Goal: Task Accomplishment & Management: Manage account settings

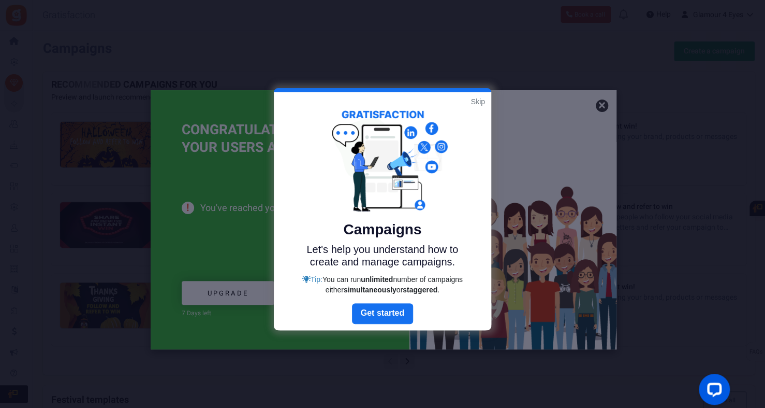
click at [477, 102] on link "Skip" at bounding box center [478, 101] width 14 height 10
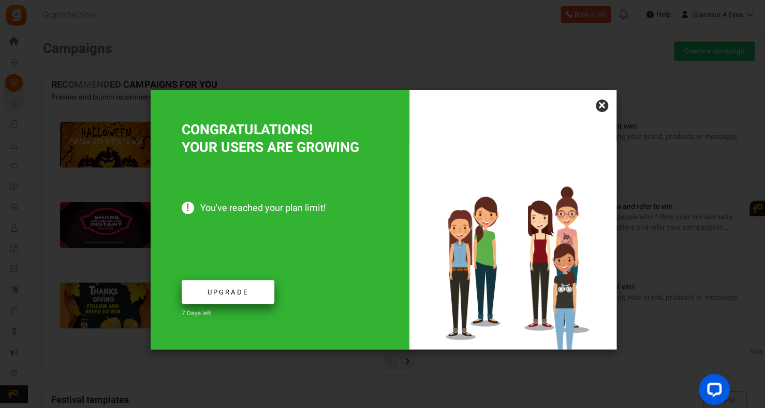
click at [233, 294] on span "Upgrade" at bounding box center [228, 292] width 41 height 10
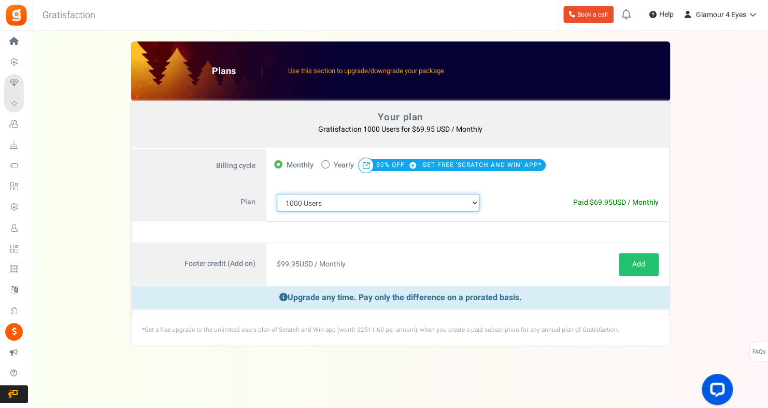
click at [478, 203] on select "100 Users 200 Users 500 Users 1000 Users 2000 Users 3000 Users 4000 Users 5000 …" at bounding box center [378, 203] width 203 height 18
select select "711"
click at [277, 194] on select "100 Users 200 Users 500 Users 1000 Users 2000 Users 3000 Users 4000 Users 5000 …" at bounding box center [378, 203] width 203 height 18
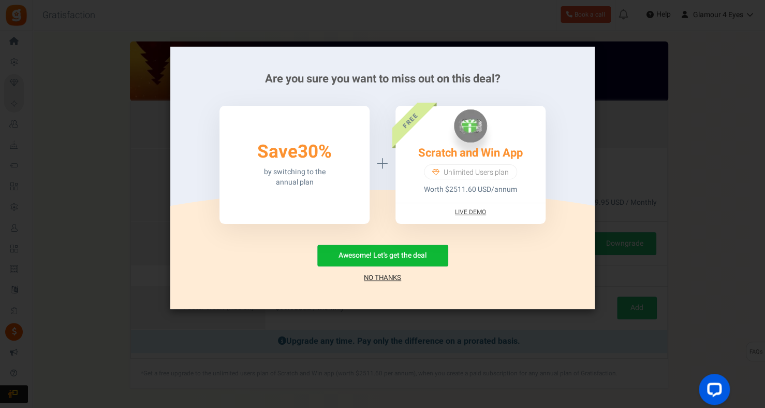
click at [384, 275] on link "No Thanks" at bounding box center [382, 277] width 37 height 10
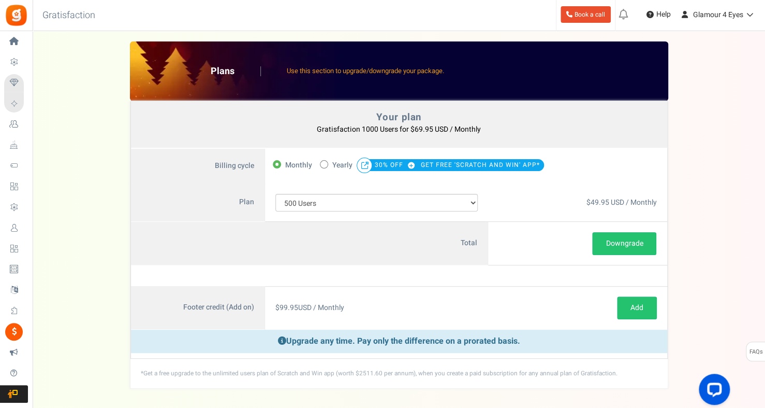
click at [324, 164] on icon at bounding box center [324, 164] width 3 height 3
click at [324, 164] on input "50% OFF Limited time offer! Yearly 30% OFF GET FREE 'SCRATCH AND WIN' APP*" at bounding box center [323, 163] width 7 height 7
radio input "true"
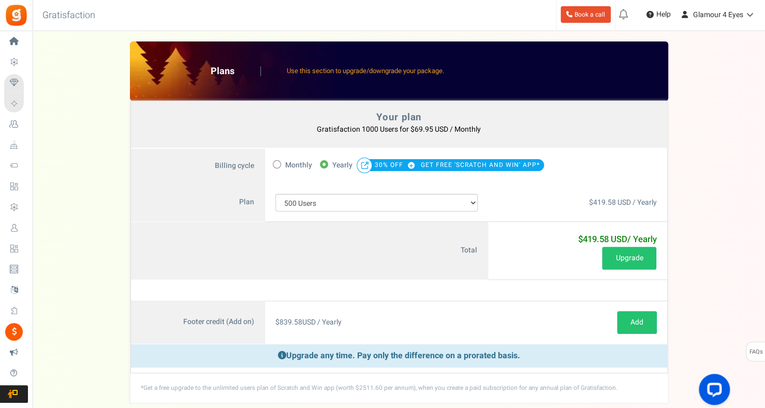
click at [280, 164] on span at bounding box center [277, 164] width 8 height 8
click at [280, 164] on input "Monthly" at bounding box center [276, 163] width 7 height 7
radio input "true"
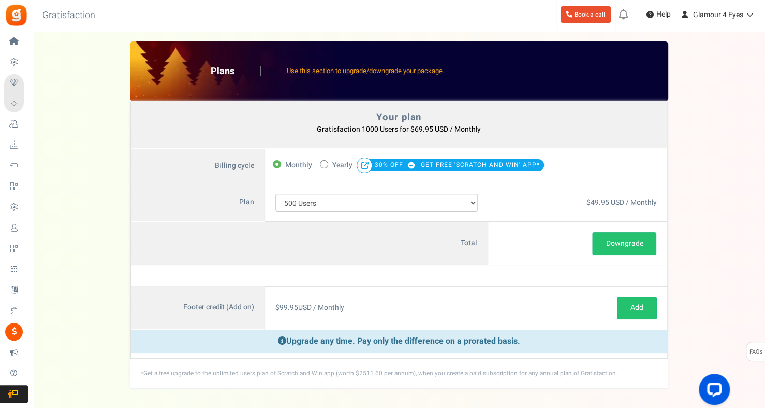
click at [325, 163] on span at bounding box center [324, 164] width 8 height 8
click at [325, 163] on input "50% OFF Limited time offer! Yearly 30% OFF GET FREE 'SCRATCH AND WIN' APP*" at bounding box center [323, 163] width 7 height 7
radio input "true"
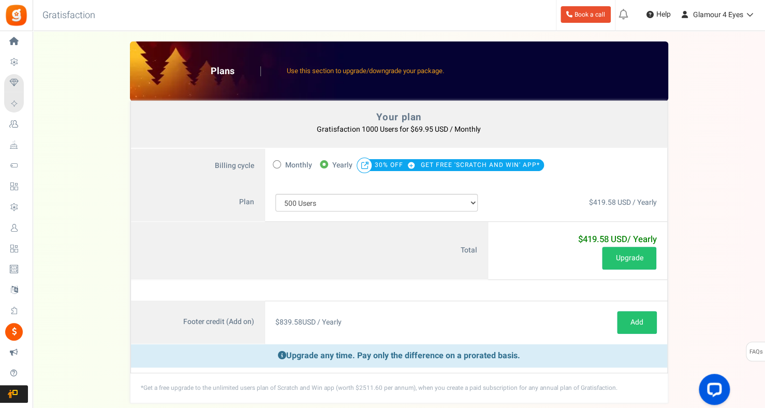
click at [276, 163] on icon at bounding box center [277, 164] width 3 height 3
click at [276, 163] on input "Monthly" at bounding box center [276, 163] width 7 height 7
radio input "true"
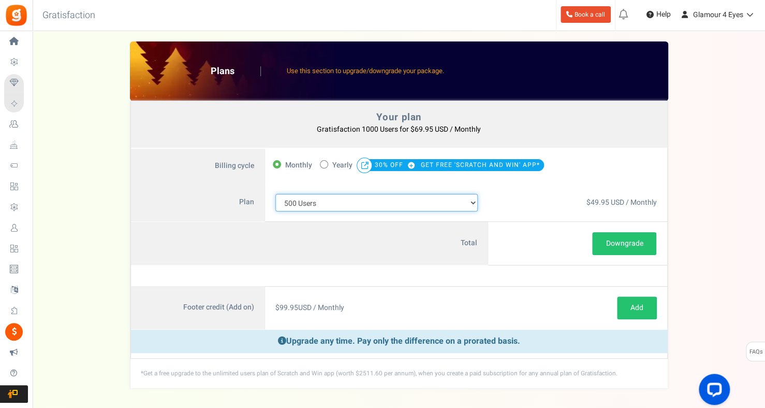
click at [332, 203] on select "100 Users 200 Users 500 Users 1000 Users 2000 Users 3000 Users 4000 Users 5000 …" at bounding box center [377, 203] width 203 height 18
select select "880"
click at [276, 194] on select "100 Users 200 Users 500 Users 1000 Users 2000 Users 3000 Users 4000 Users 5000 …" at bounding box center [377, 203] width 203 height 18
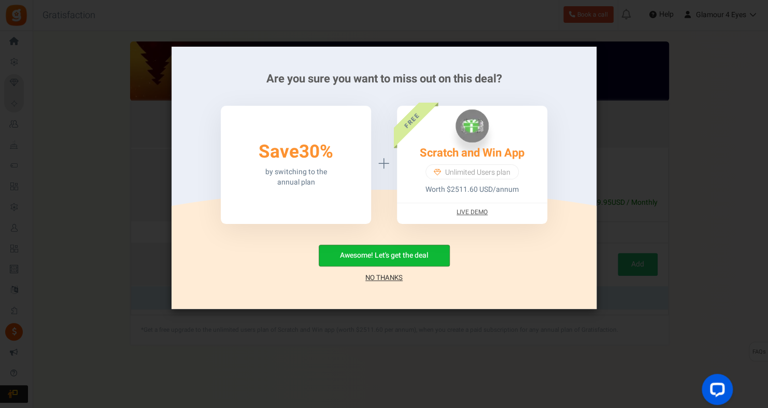
click at [406, 253] on button "Awesome! Let's get the deal" at bounding box center [384, 255] width 131 height 22
radio input "false"
radio input "true"
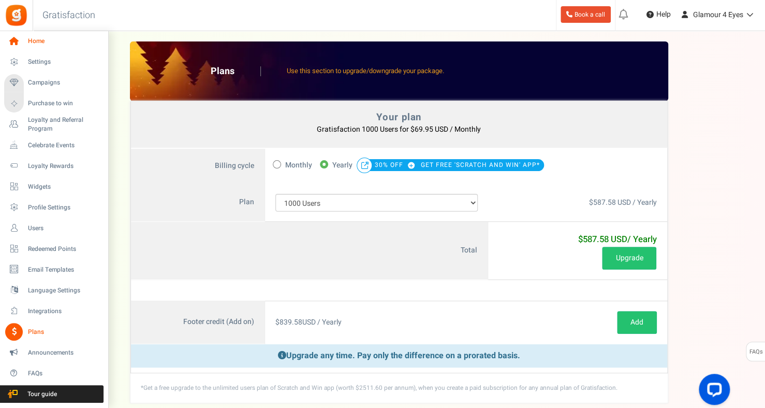
click at [19, 41] on icon at bounding box center [14, 42] width 18 height 18
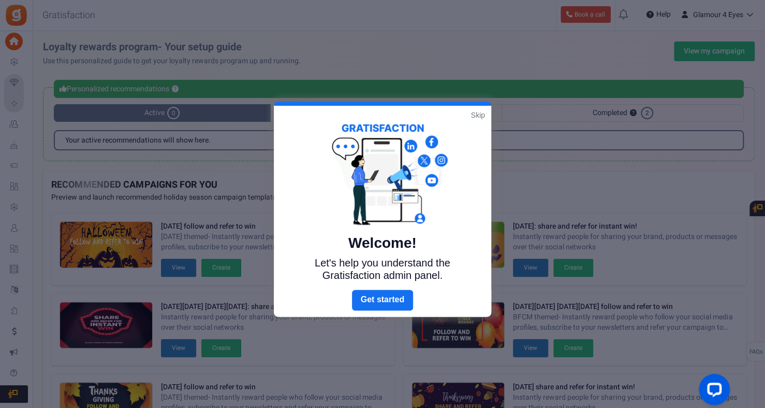
scroll to position [4, 0]
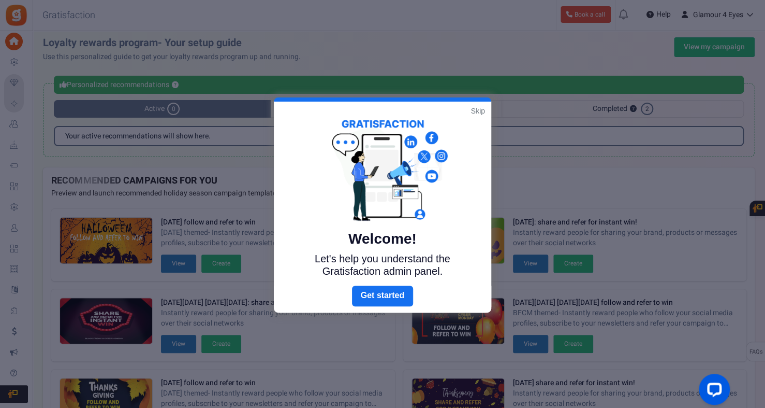
click at [478, 110] on link "Skip" at bounding box center [478, 111] width 14 height 10
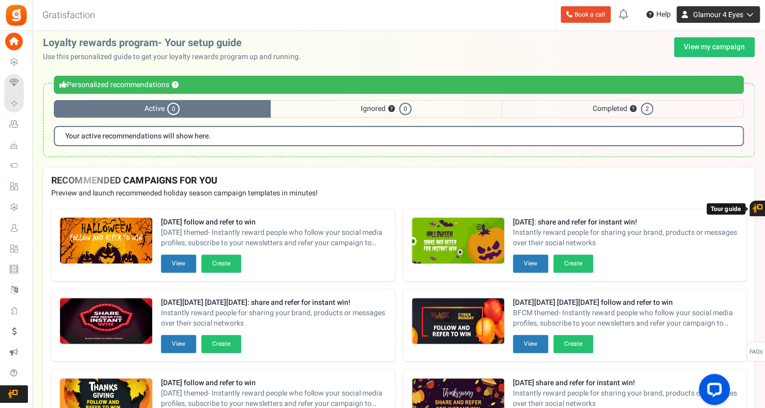
click at [707, 10] on span "Glamour 4 Eyes" at bounding box center [719, 14] width 50 height 11
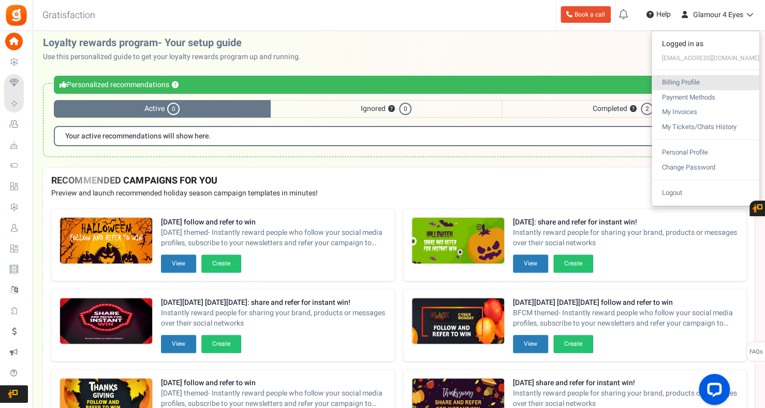
click at [697, 79] on link "Billing Profile" at bounding box center [706, 82] width 108 height 15
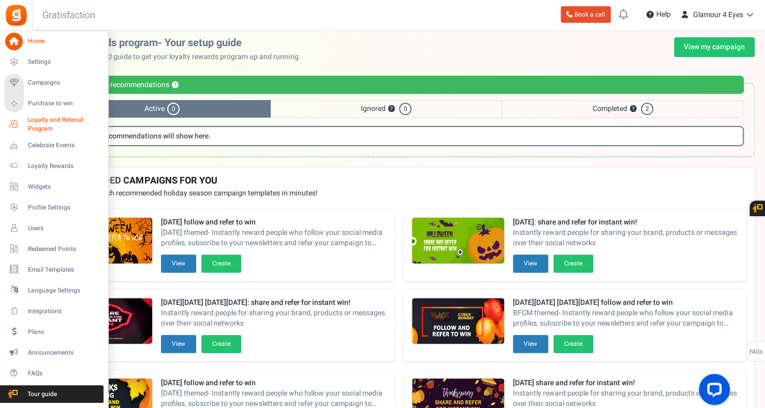
click at [40, 120] on span "Loyalty and Referral Program" at bounding box center [66, 124] width 76 height 18
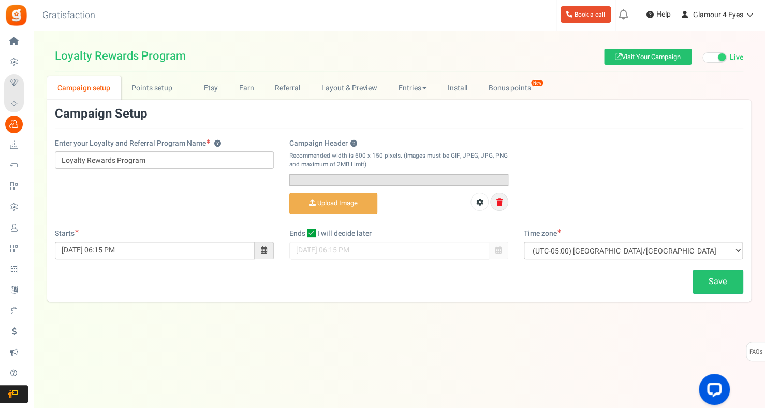
click at [501, 206] on icon at bounding box center [500, 201] width 6 height 7
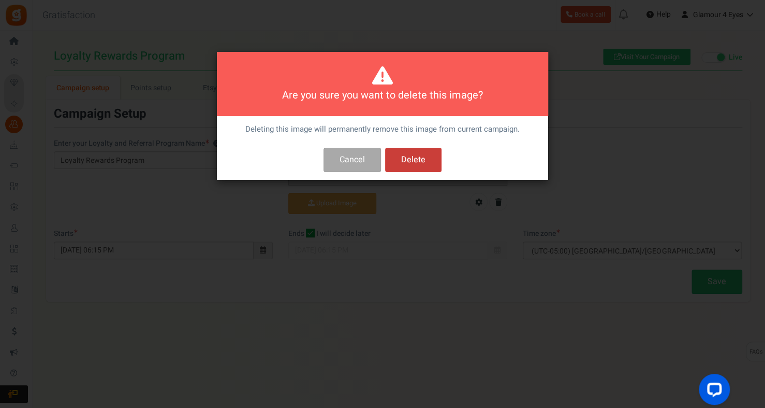
click at [415, 164] on button "Delete" at bounding box center [413, 160] width 56 height 24
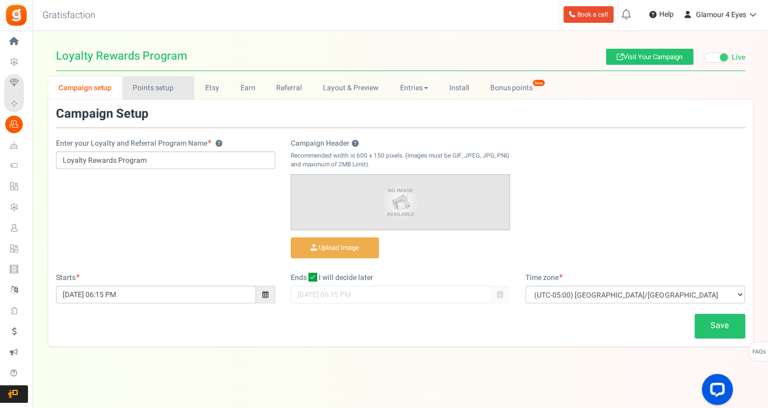
click at [156, 89] on link "Points setup New" at bounding box center [158, 87] width 72 height 23
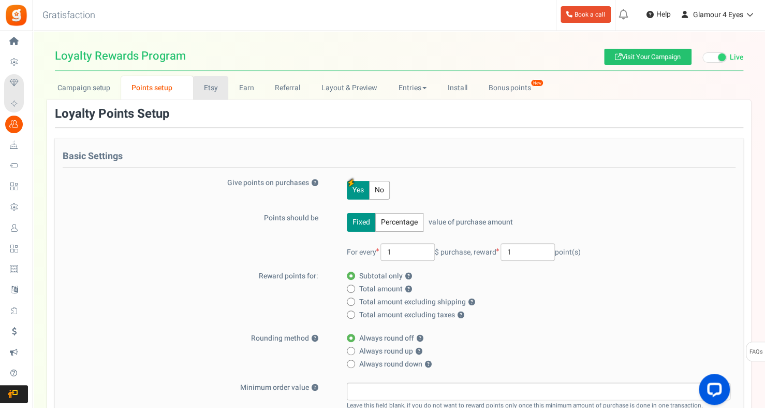
click at [215, 86] on link "Etsy" at bounding box center [210, 87] width 35 height 23
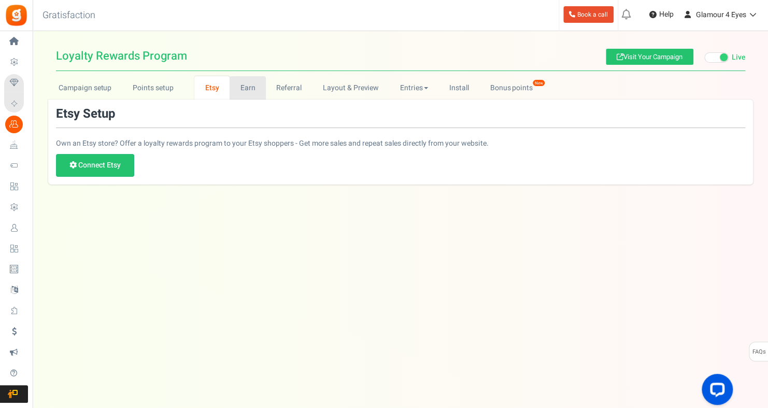
click at [243, 86] on link "Earn" at bounding box center [247, 87] width 36 height 23
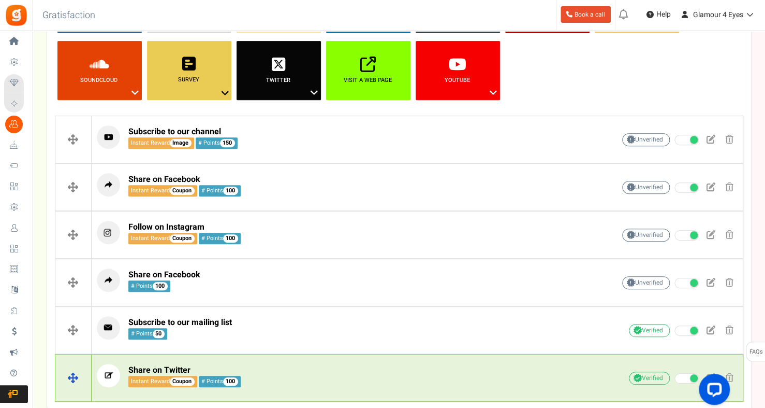
scroll to position [104, 0]
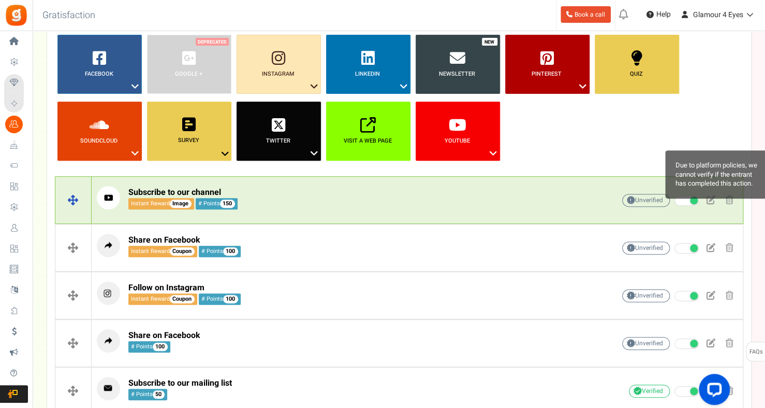
click at [643, 199] on span "Unverified Due to platform policies, we cannot verify if the entrant has comple…" at bounding box center [647, 200] width 48 height 13
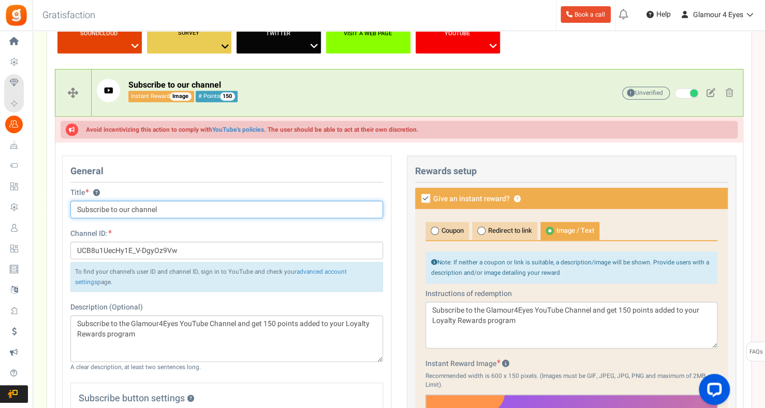
scroll to position [207, 0]
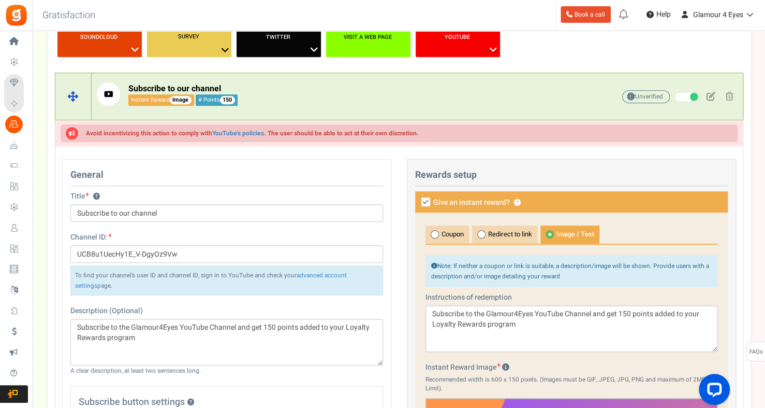
click at [486, 96] on p "Subscribe to our channel Instant Reward Image # Points 150" at bounding box center [340, 93] width 486 height 23
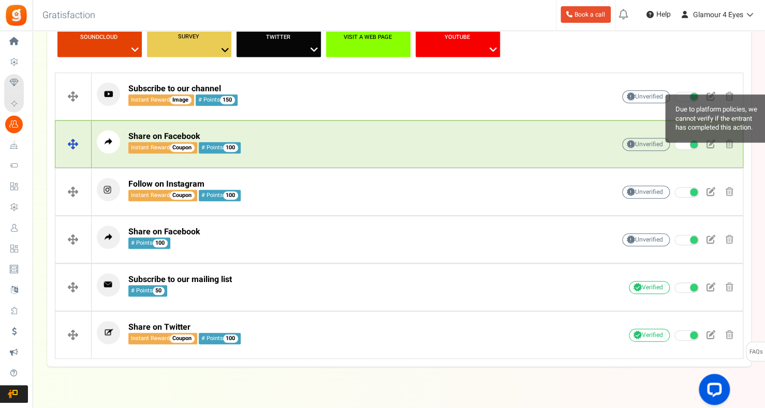
click at [638, 143] on span "Unverified Due to platform policies, we cannot verify if the entrant has comple…" at bounding box center [647, 144] width 48 height 13
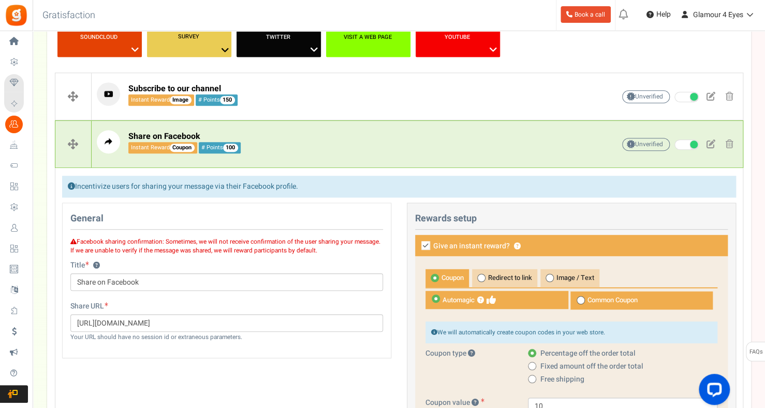
click at [70, 187] on span at bounding box center [71, 185] width 7 height 7
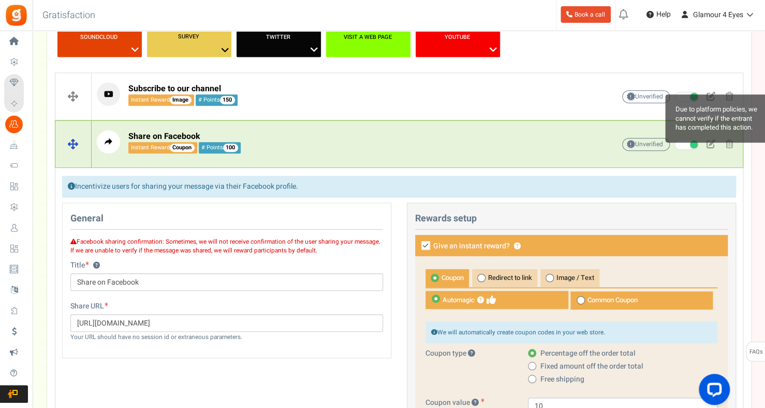
click at [640, 143] on span "Unverified Due to platform policies, we cannot verify if the entrant has comple…" at bounding box center [647, 144] width 48 height 13
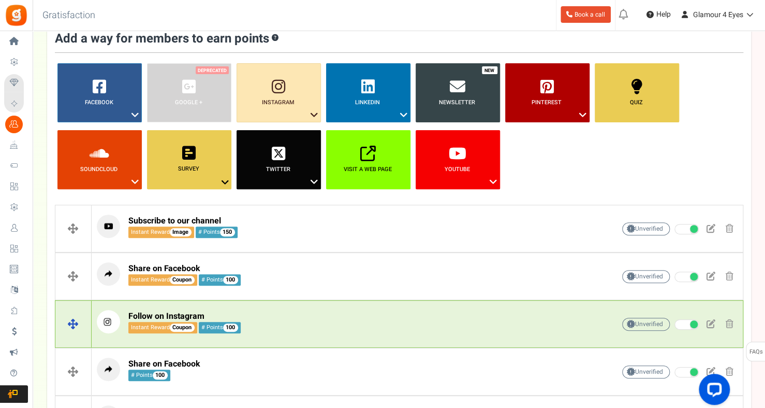
scroll to position [52, 0]
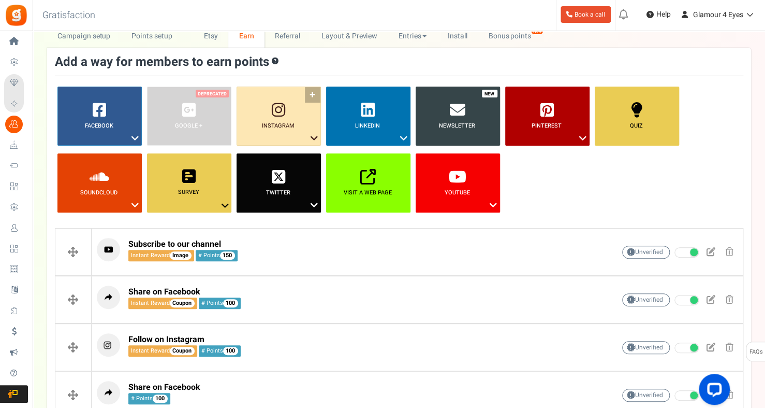
click at [314, 137] on icon at bounding box center [314, 138] width 12 height 13
click at [314, 90] on link "Instagram ?" at bounding box center [279, 115] width 84 height 59
click at [312, 94] on link "Instagram ?" at bounding box center [279, 115] width 84 height 59
click at [293, 116] on link "Instagram ?" at bounding box center [279, 115] width 84 height 59
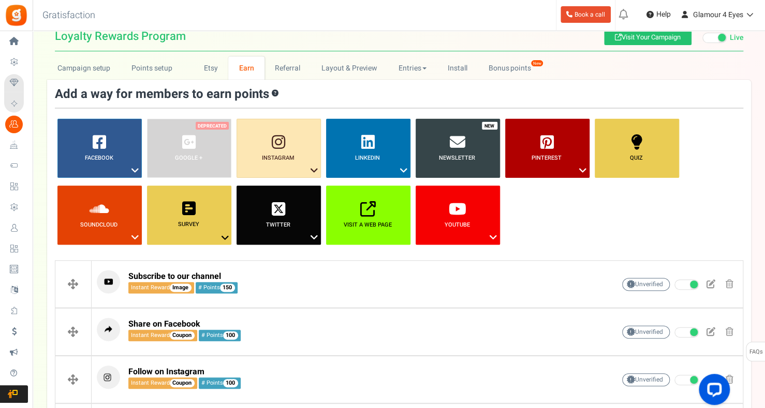
scroll to position [0, 0]
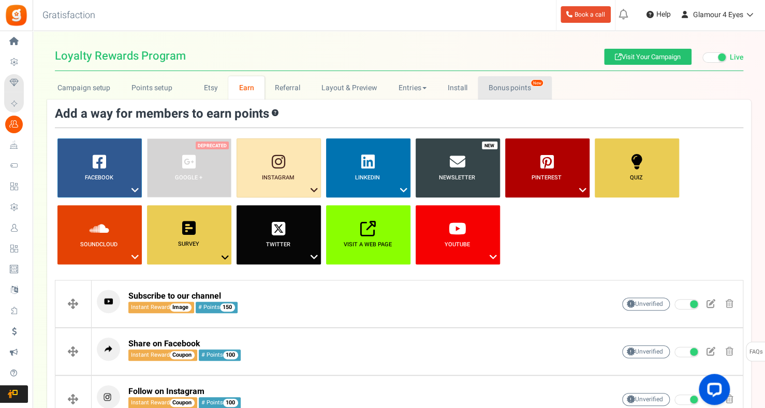
click at [515, 89] on link "Bonus points New" at bounding box center [515, 87] width 74 height 23
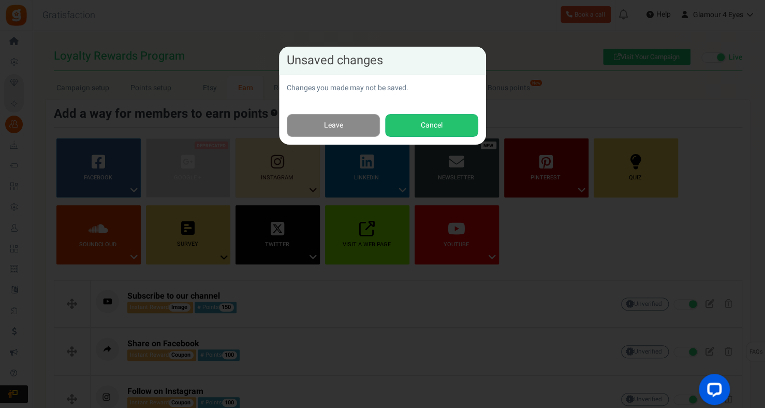
click at [325, 129] on link "Leave" at bounding box center [333, 125] width 93 height 23
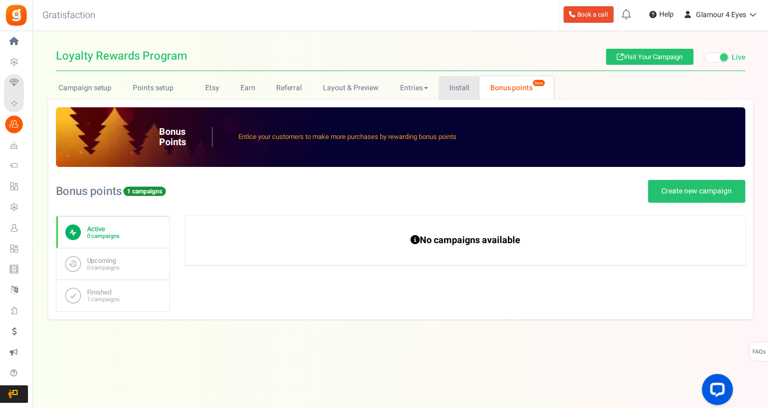
click at [460, 90] on link "Install" at bounding box center [458, 87] width 41 height 23
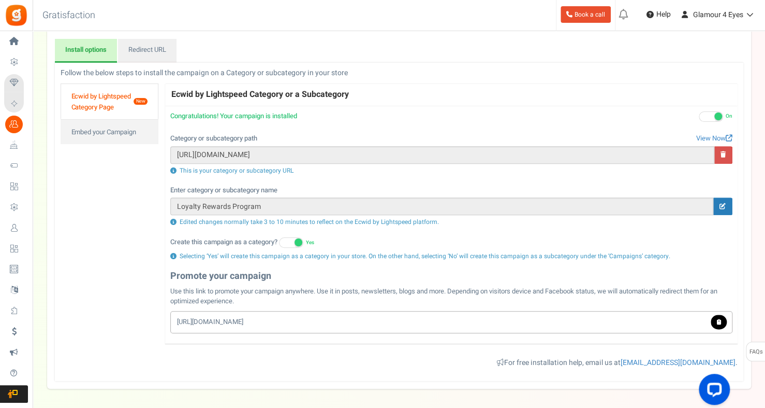
scroll to position [104, 0]
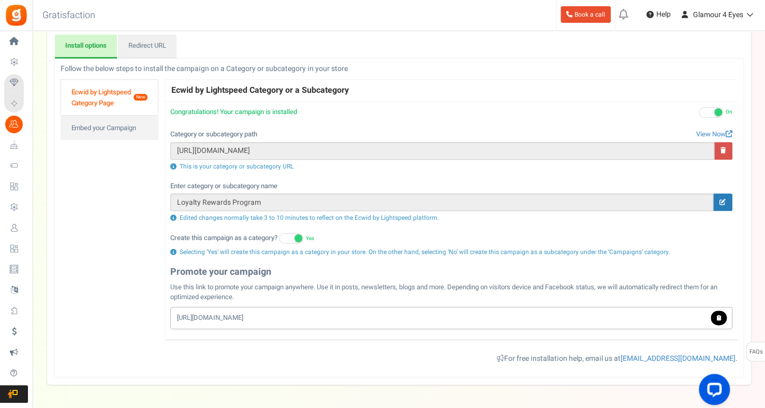
click at [119, 93] on link "Ecwid by Lightspeed Category Page New" at bounding box center [110, 97] width 98 height 36
click at [137, 132] on link "Embed your Campaign" at bounding box center [110, 127] width 98 height 25
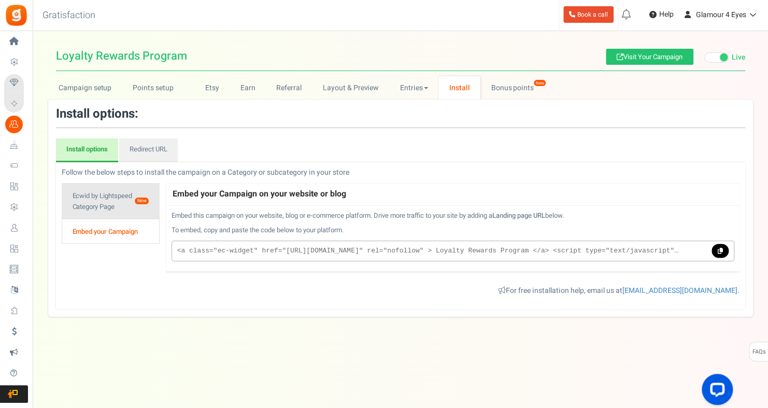
click at [128, 194] on link "Ecwid by Lightspeed Category Page New" at bounding box center [111, 201] width 98 height 36
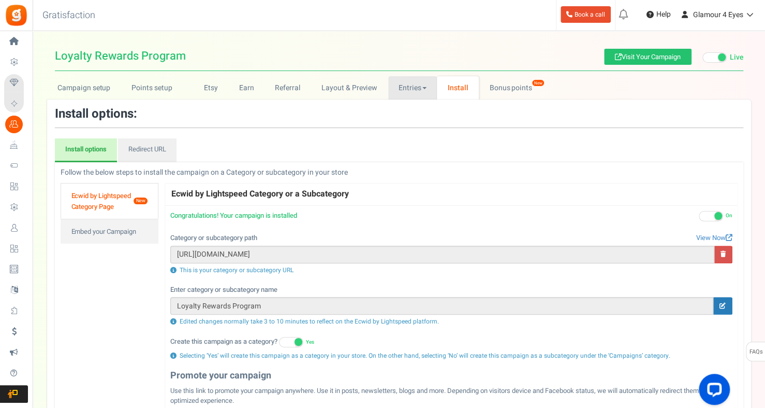
click at [427, 91] on link "Entries" at bounding box center [412, 87] width 49 height 23
click at [412, 125] on link "Referral entries" at bounding box center [429, 125] width 83 height 15
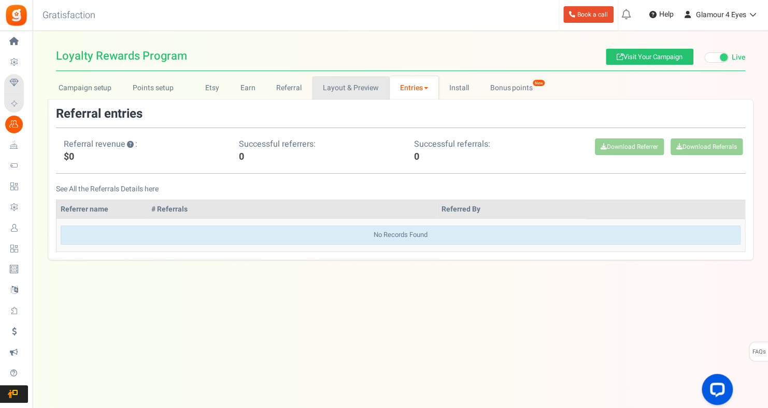
click at [340, 91] on link "Layout & Preview" at bounding box center [350, 87] width 77 height 23
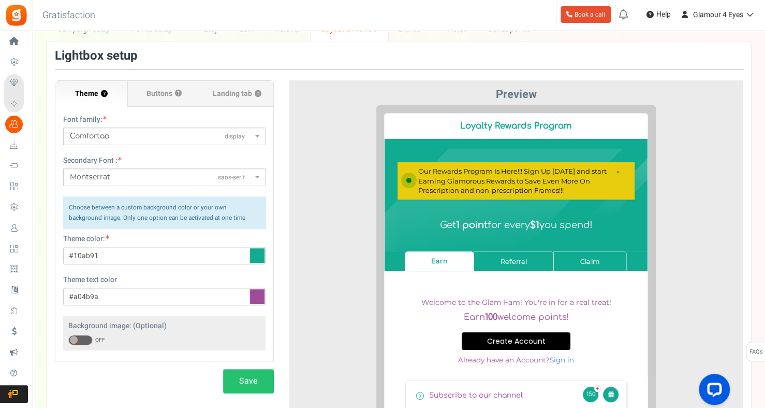
scroll to position [52, 0]
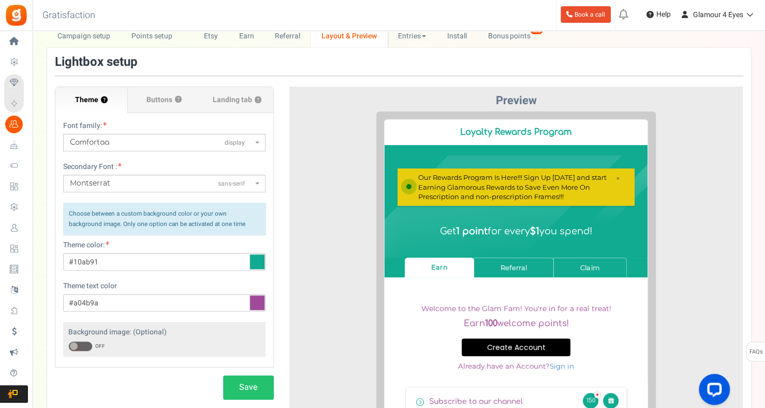
click at [258, 146] on span at bounding box center [258, 143] width 2 height 18
click at [63, 134] on select "ABeeZeesans-serif [PERSON_NAME] Displaydisplay AR One Sanssans-serif Abelsans-s…" at bounding box center [63, 133] width 1 height 1
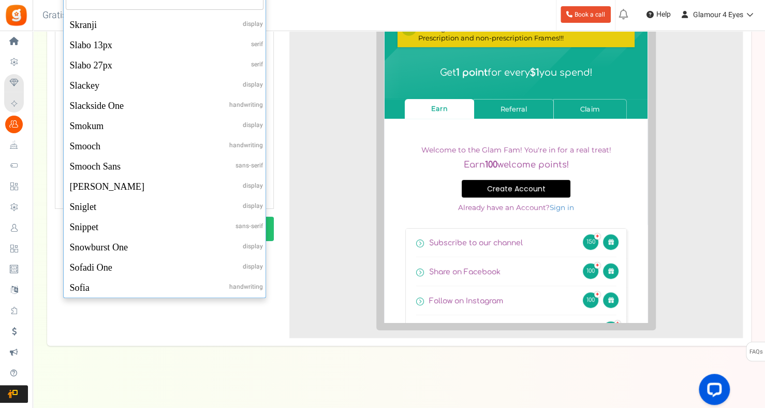
scroll to position [33535, 0]
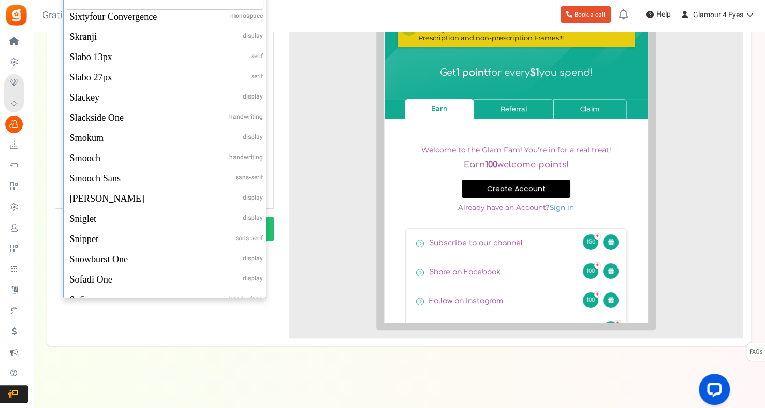
click at [342, 13] on div "Back to Home Back to program setup Gratisfaction 0 WARNING 0 Recommendation Boo…" at bounding box center [398, 15] width 734 height 31
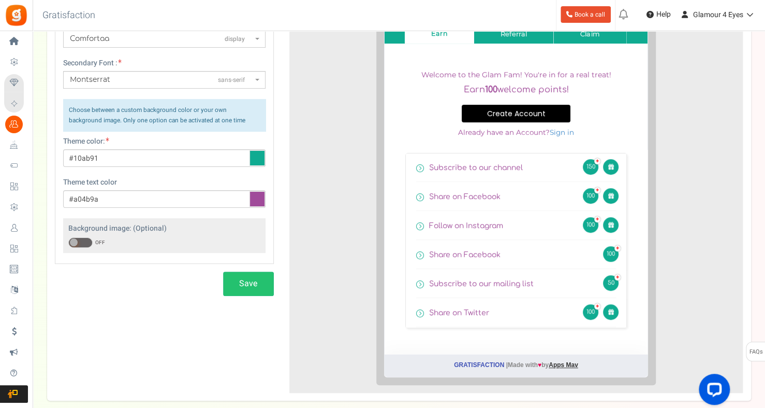
scroll to position [218, 0]
click at [508, 36] on link "Referral" at bounding box center [506, 26] width 80 height 20
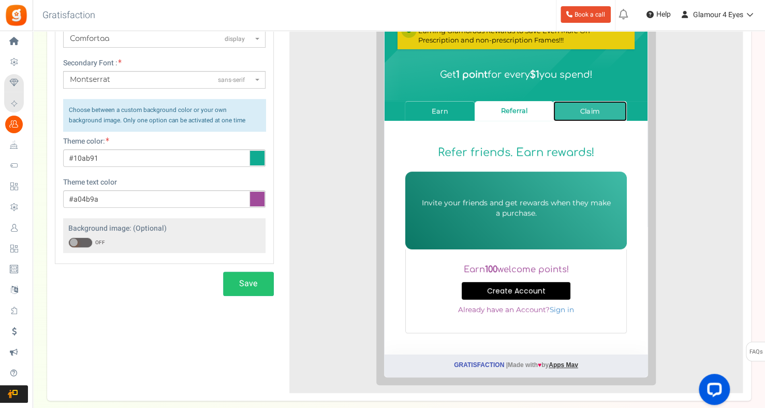
click at [573, 102] on link "Claim" at bounding box center [583, 103] width 74 height 20
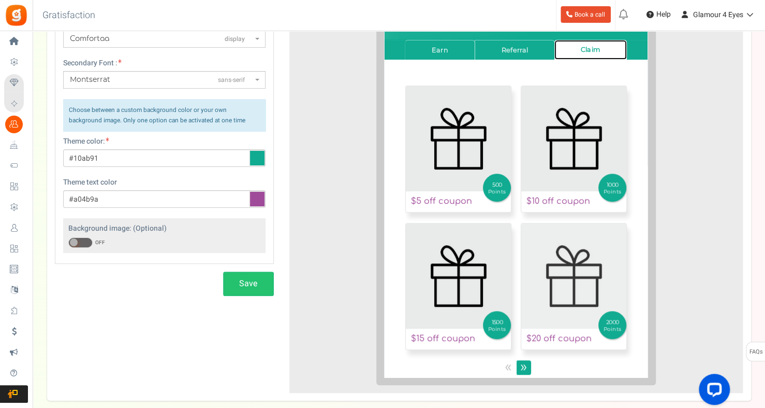
scroll to position [91, 0]
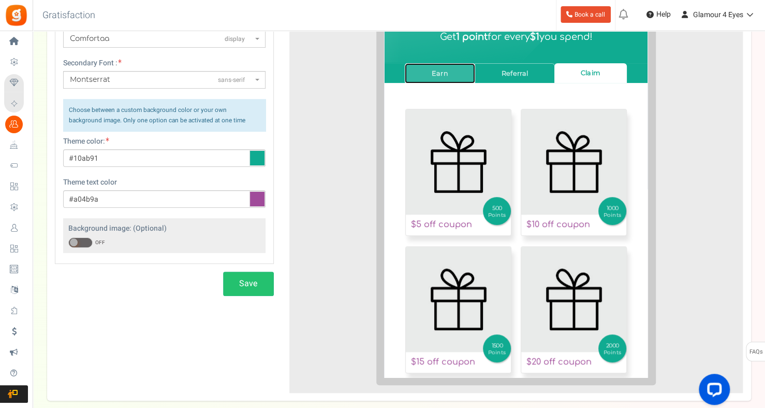
click at [425, 75] on link "Earn" at bounding box center [432, 65] width 70 height 20
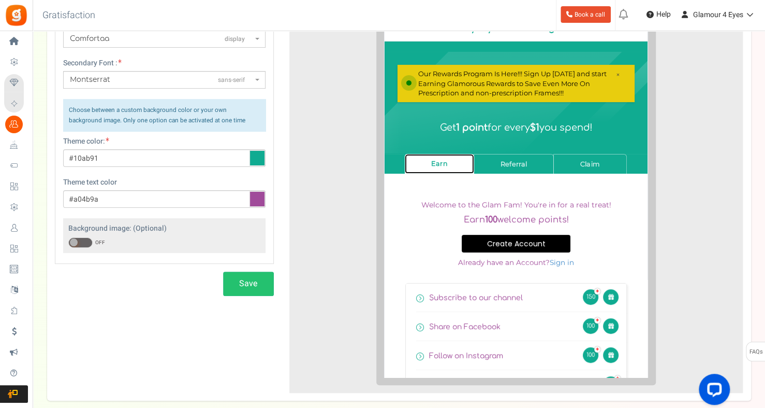
scroll to position [0, 0]
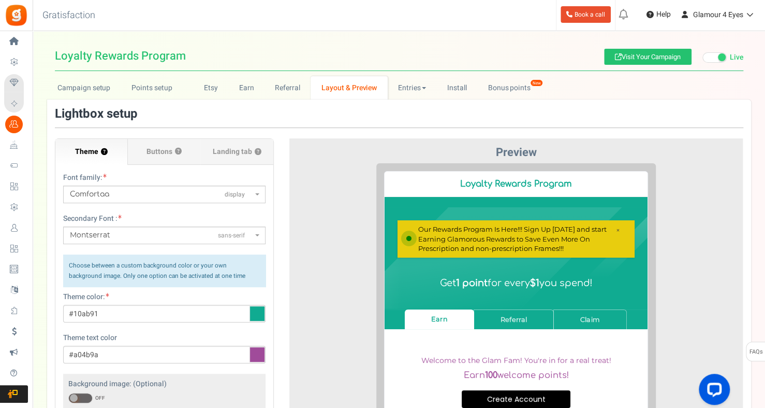
click at [509, 194] on img at bounding box center [509, 194] width 0 height 0
click at [291, 91] on link "Referral" at bounding box center [288, 87] width 47 height 23
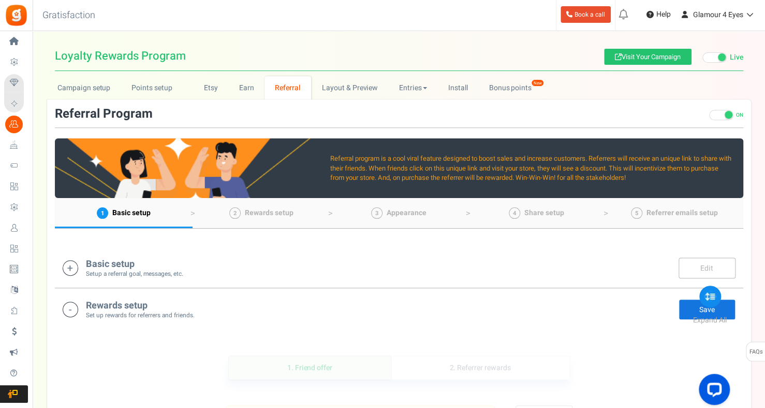
click at [71, 270] on icon at bounding box center [71, 268] width 16 height 16
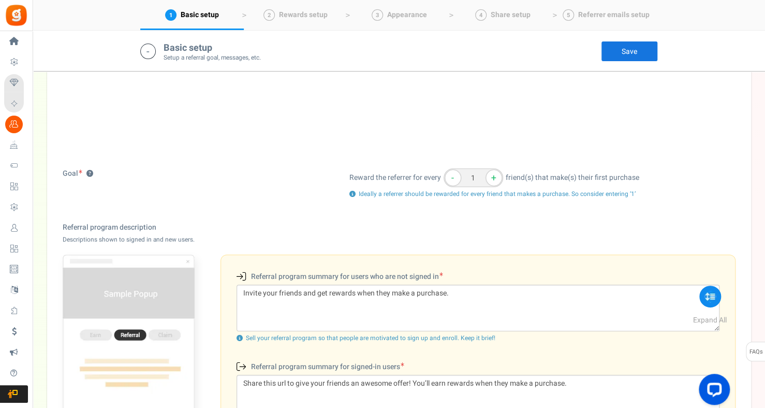
scroll to position [216, 0]
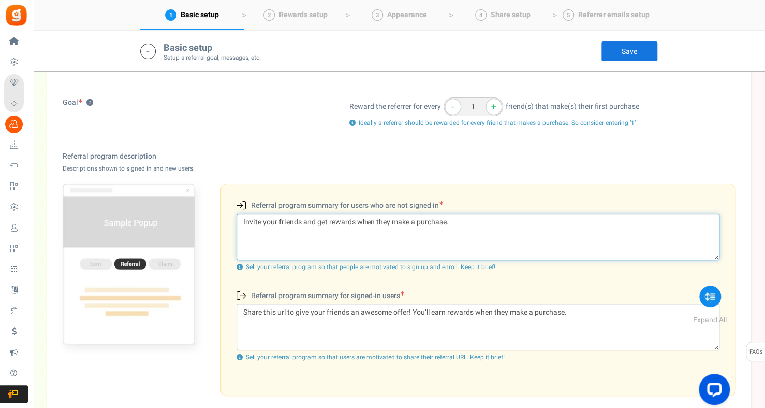
click at [303, 221] on textarea "Invite your friends and get rewards when they make a purchase." at bounding box center [478, 236] width 483 height 47
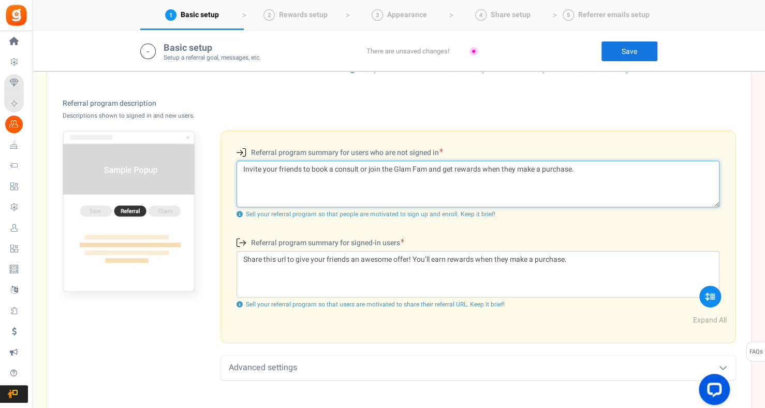
scroll to position [320, 0]
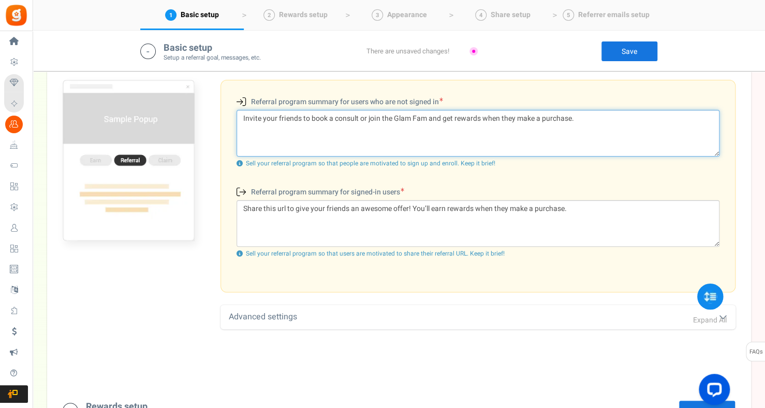
type textarea "Invite your friends to book a consult or join the Glam Fam and get rewards when…"
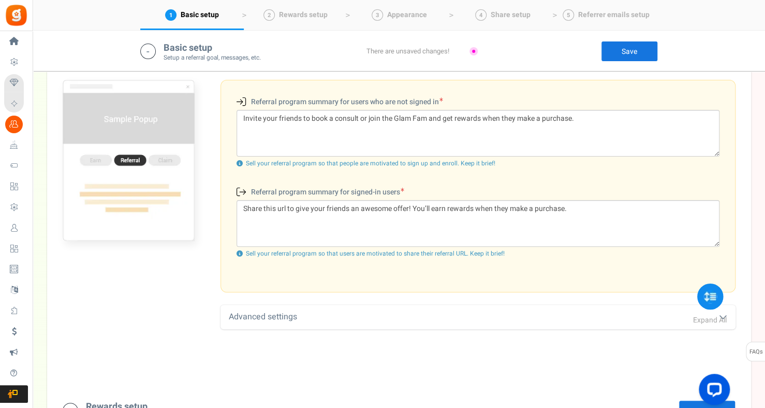
click at [724, 317] on span "Expand All" at bounding box center [711, 319] width 34 height 11
click at [724, 317] on span "Collapse All" at bounding box center [708, 319] width 37 height 11
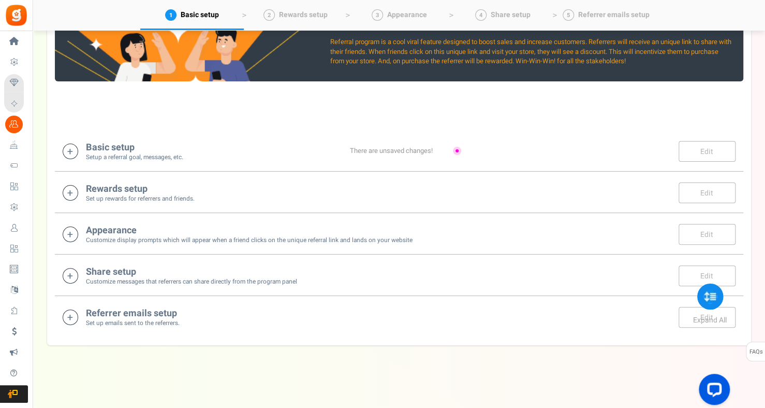
scroll to position [116, 0]
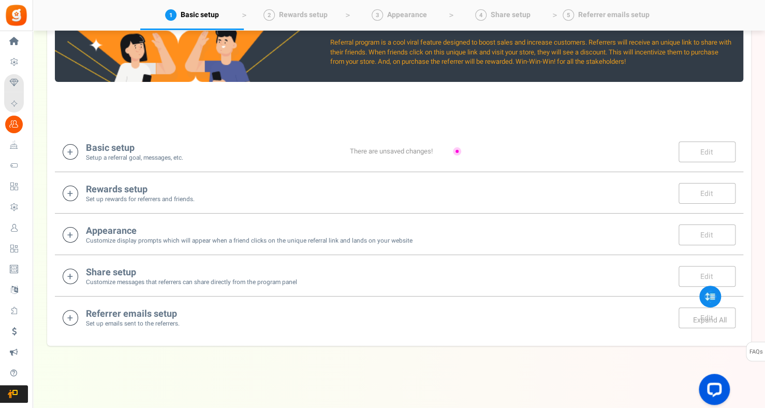
click at [434, 153] on div "There are unsaved changes!" at bounding box center [399, 152] width 129 height 10
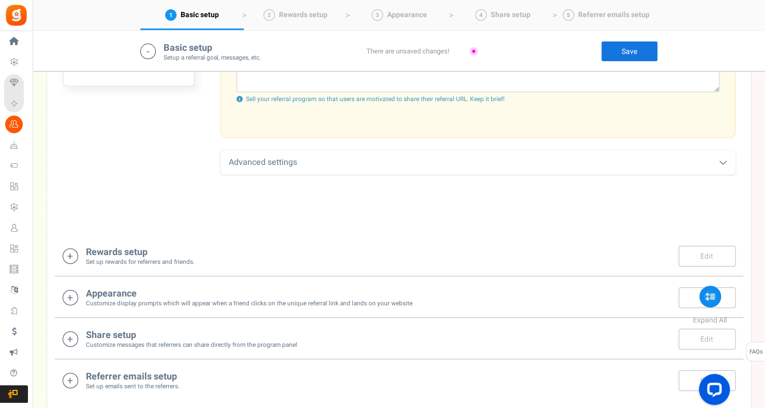
scroll to position [475, 0]
click at [622, 55] on link "Save" at bounding box center [629, 51] width 57 height 21
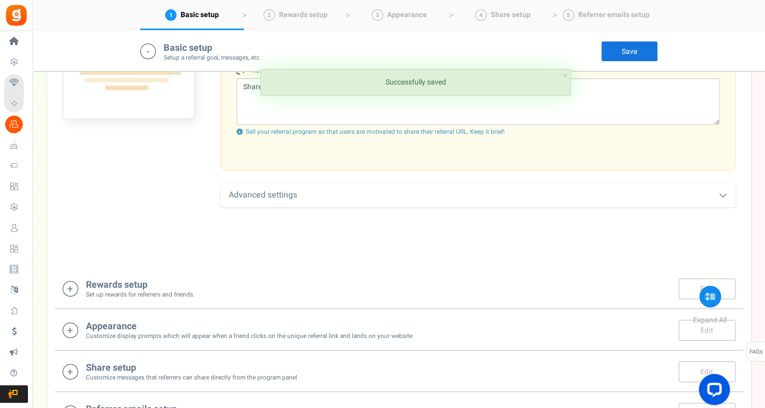
scroll to position [424, 0]
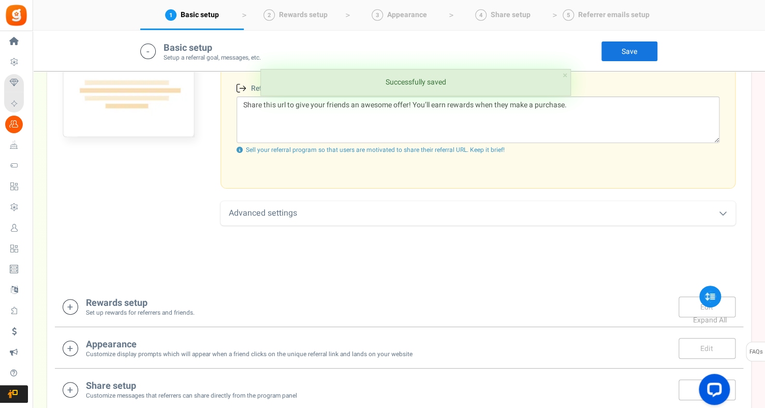
click at [724, 213] on icon at bounding box center [723, 213] width 8 height 8
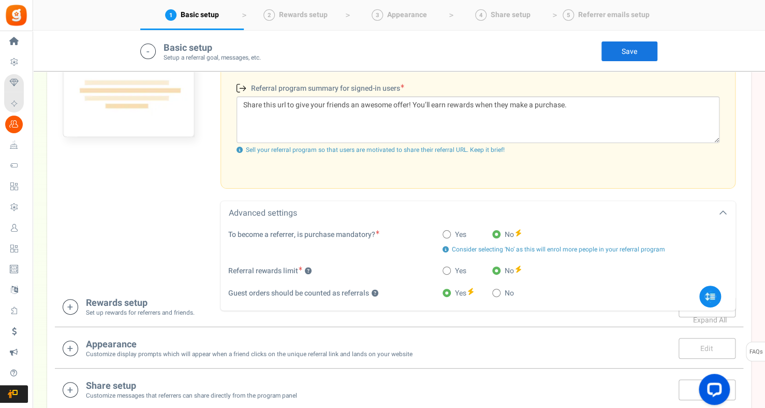
click at [443, 232] on span at bounding box center [447, 234] width 8 height 8
click at [443, 232] on input "Yes" at bounding box center [446, 235] width 7 height 7
radio input "true"
click at [498, 235] on span at bounding box center [497, 234] width 8 height 8
click at [498, 235] on input "No" at bounding box center [496, 235] width 7 height 7
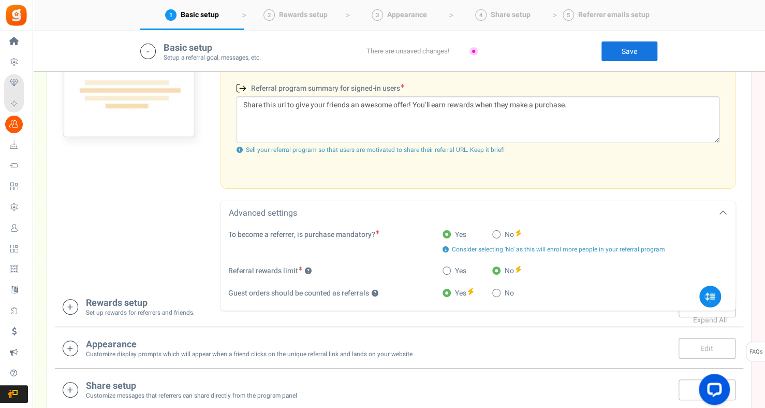
radio input "true"
click at [616, 46] on link "Save" at bounding box center [629, 51] width 57 height 21
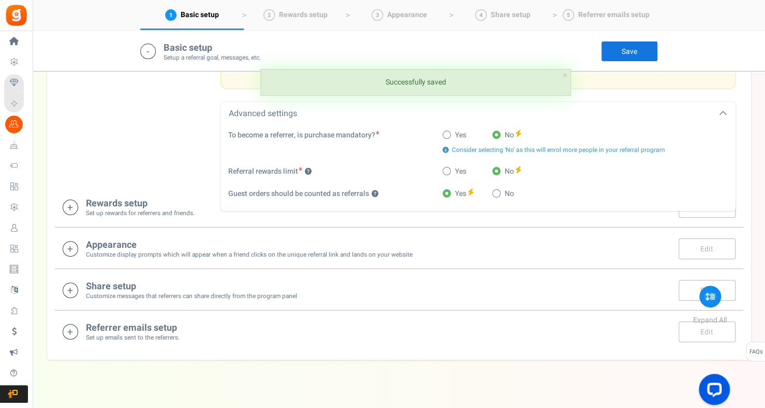
scroll to position [527, 0]
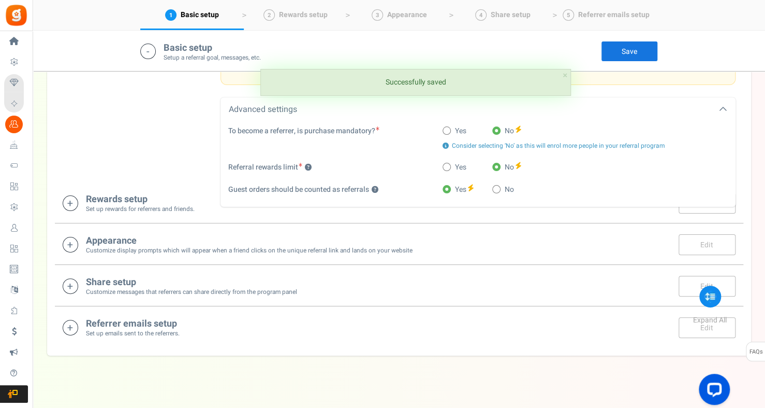
click at [70, 201] on icon at bounding box center [71, 203] width 16 height 16
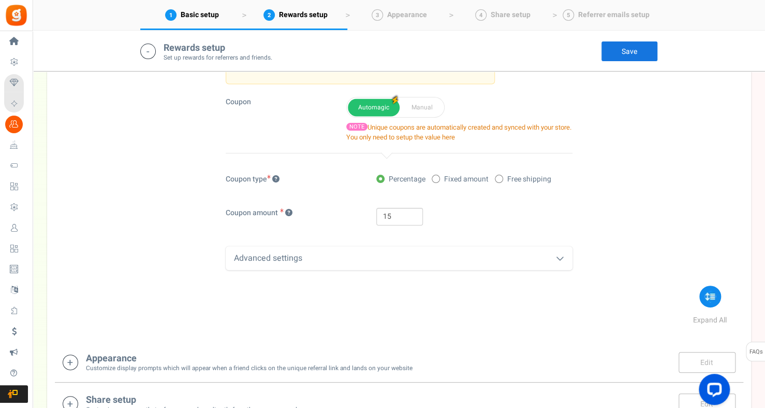
scroll to position [783, 0]
click at [559, 259] on icon at bounding box center [560, 257] width 8 height 8
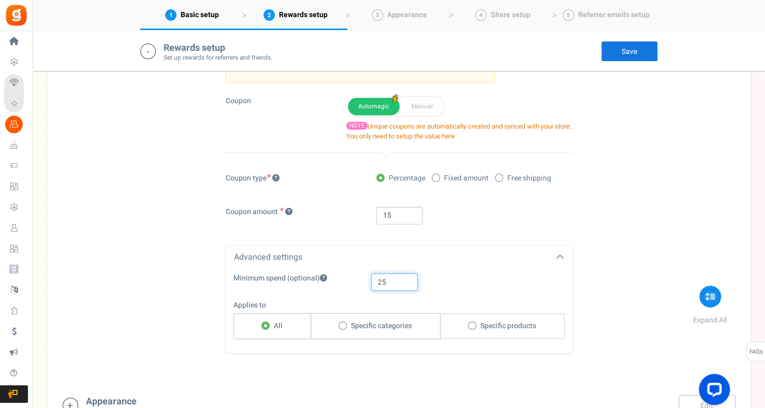
drag, startPoint x: 389, startPoint y: 281, endPoint x: 359, endPoint y: 278, distance: 30.2
click at [359, 278] on div "Minimum spend (optional) 25" at bounding box center [391, 282] width 331 height 18
drag, startPoint x: 394, startPoint y: 282, endPoint x: 369, endPoint y: 276, distance: 26.0
click at [369, 276] on div "100" at bounding box center [460, 282] width 193 height 18
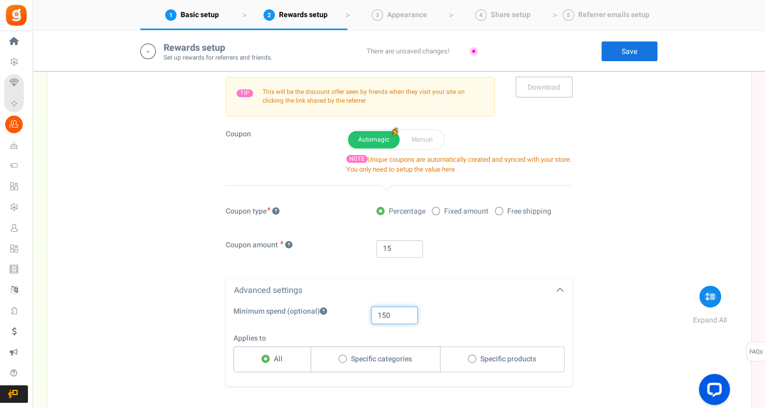
scroll to position [642, 0]
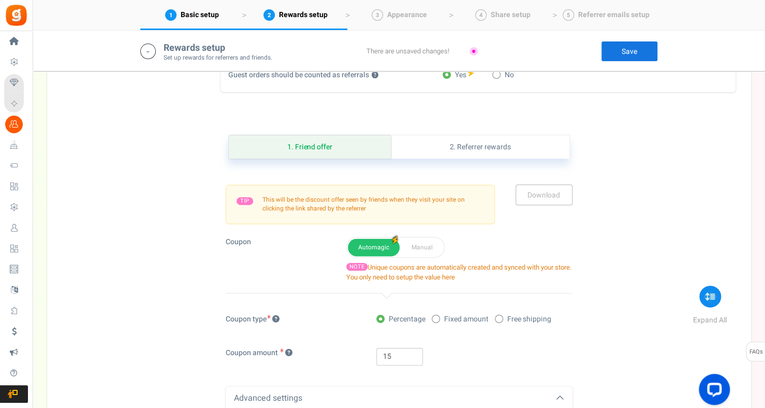
type input "150"
click at [372, 354] on div "15" at bounding box center [474, 357] width 211 height 18
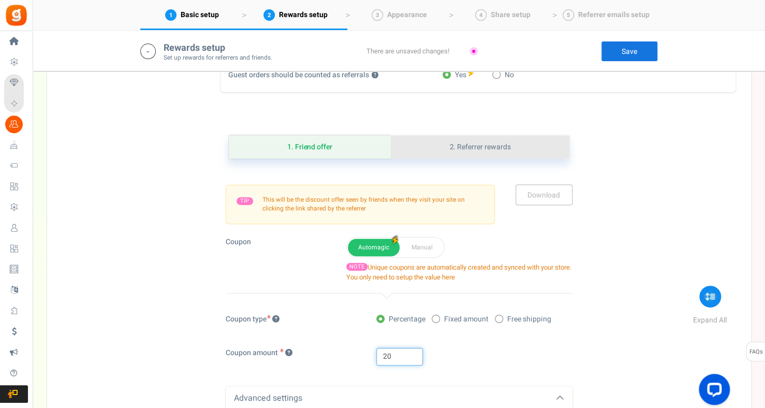
type input "20"
click at [505, 147] on link "2. Referrer rewards" at bounding box center [480, 146] width 178 height 23
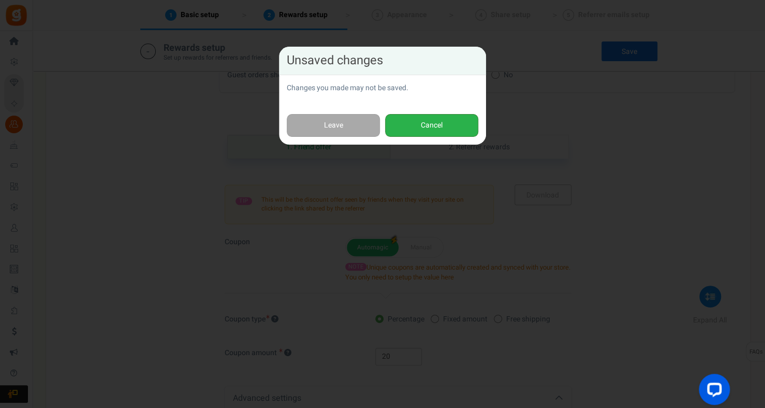
click at [450, 124] on button "Cancel" at bounding box center [431, 125] width 93 height 23
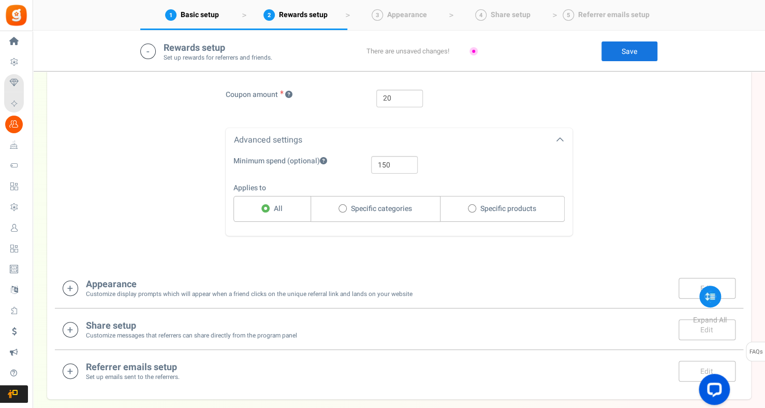
scroll to position [901, 0]
click at [624, 50] on link "Save" at bounding box center [629, 51] width 57 height 21
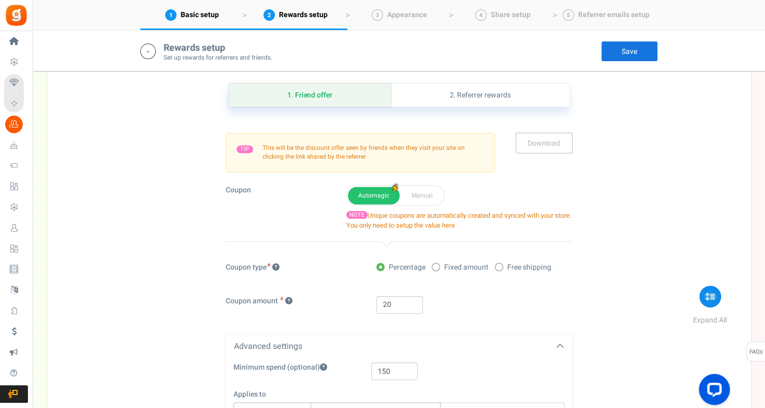
scroll to position [642, 0]
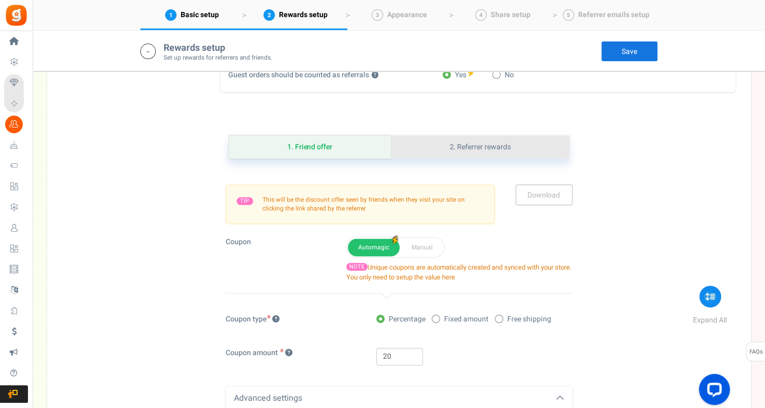
click at [487, 138] on link "2. Referrer rewards" at bounding box center [480, 146] width 178 height 23
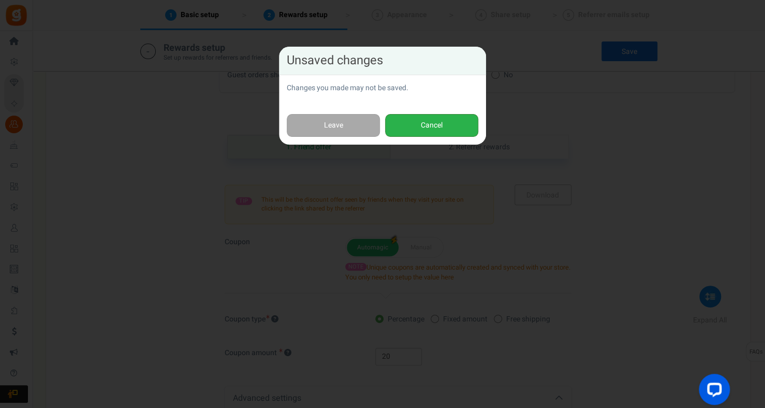
click at [423, 128] on button "Cancel" at bounding box center [431, 125] width 93 height 23
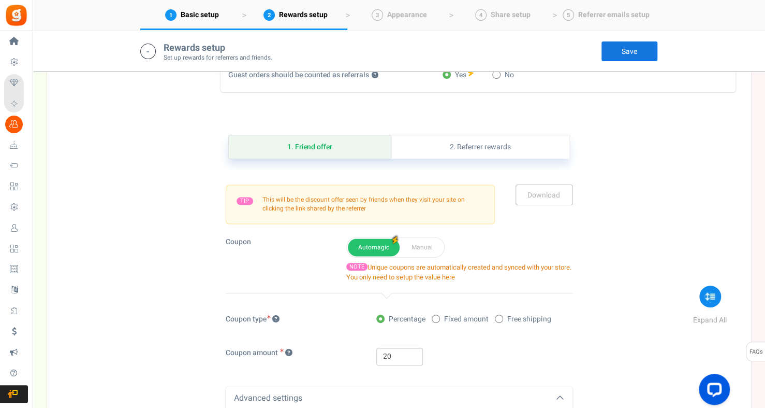
click at [643, 48] on link "Save" at bounding box center [629, 51] width 57 height 21
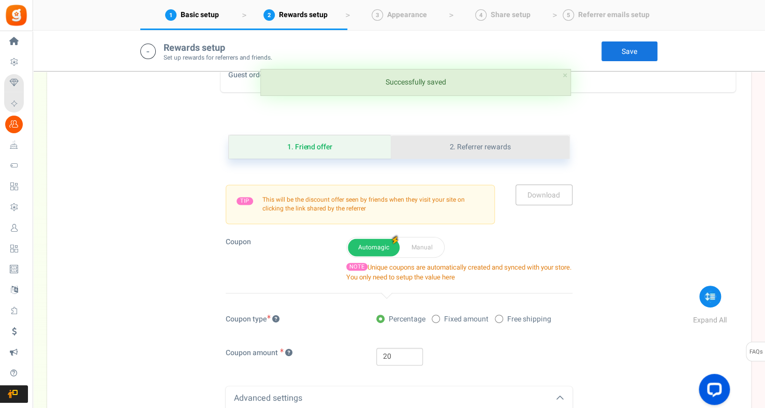
click at [470, 141] on link "2. Referrer rewards" at bounding box center [480, 146] width 178 height 23
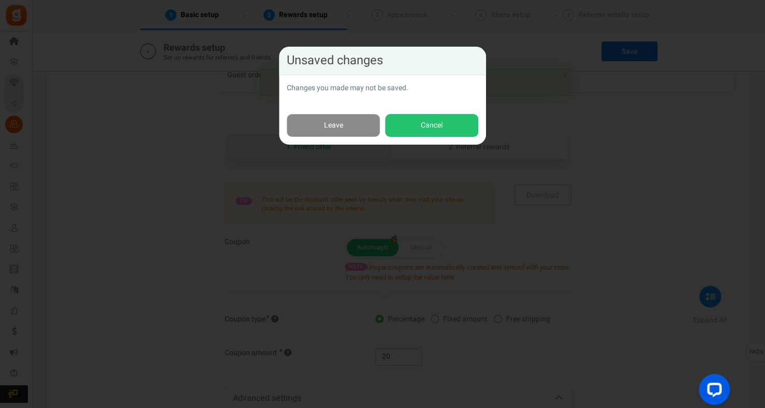
click at [352, 131] on link "Leave" at bounding box center [333, 125] width 93 height 23
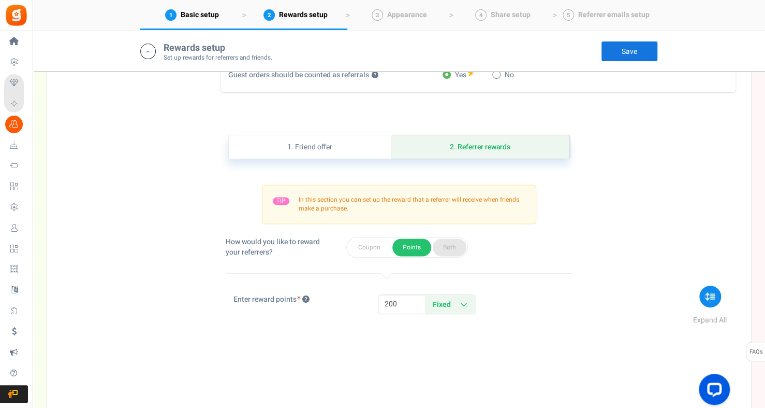
click at [450, 251] on button "Both" at bounding box center [450, 247] width 34 height 18
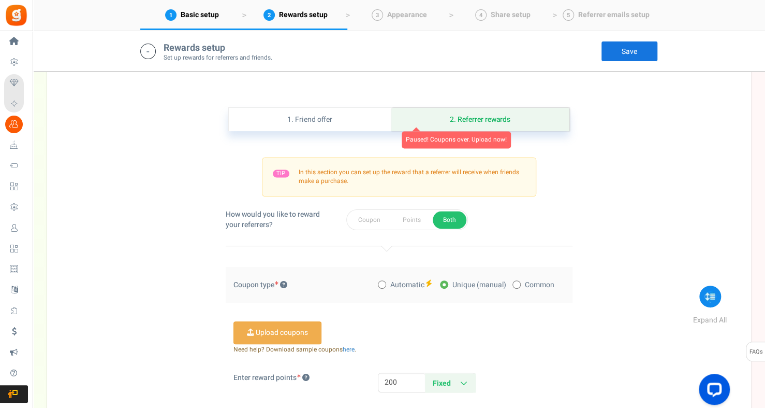
scroll to position [694, 0]
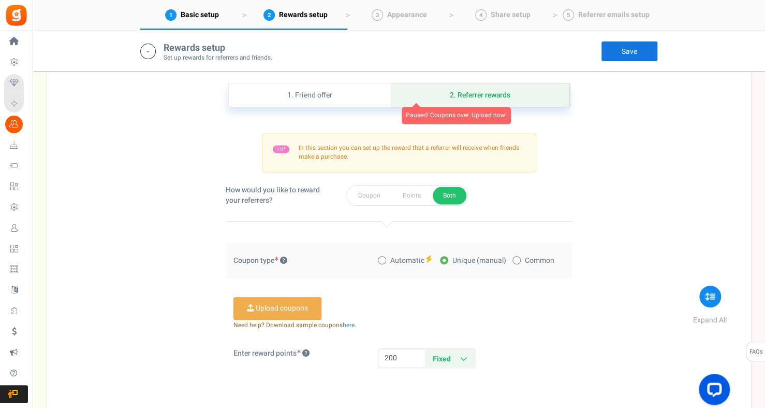
click at [383, 260] on span at bounding box center [382, 260] width 8 height 8
click at [383, 260] on input "Automatic" at bounding box center [381, 260] width 7 height 7
radio input "true"
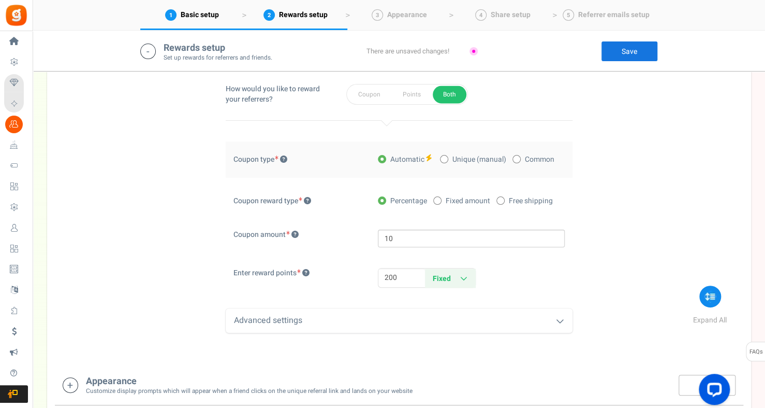
scroll to position [797, 0]
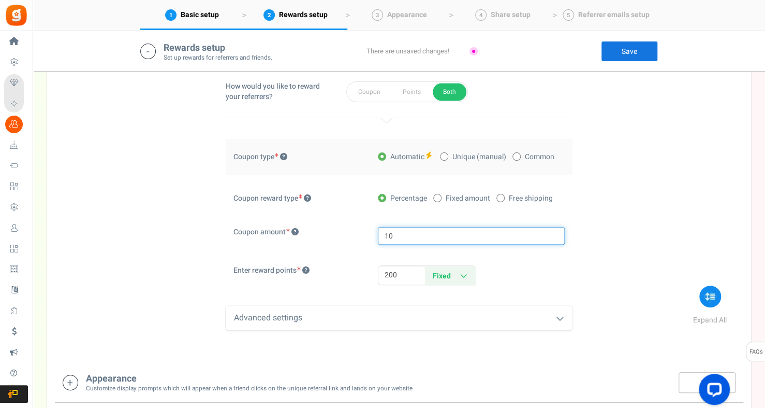
drag, startPoint x: 394, startPoint y: 236, endPoint x: 378, endPoint y: 233, distance: 16.4
click at [378, 233] on input "10" at bounding box center [471, 236] width 187 height 18
type input "15"
click at [557, 317] on icon at bounding box center [560, 318] width 8 height 8
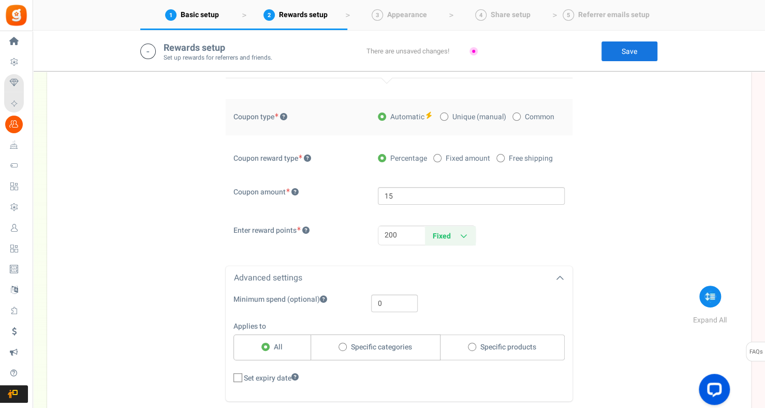
scroll to position [901, 0]
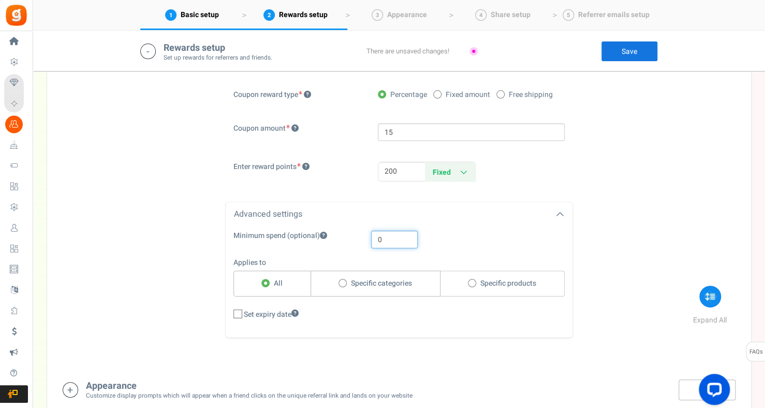
click at [365, 238] on div "0" at bounding box center [460, 239] width 193 height 18
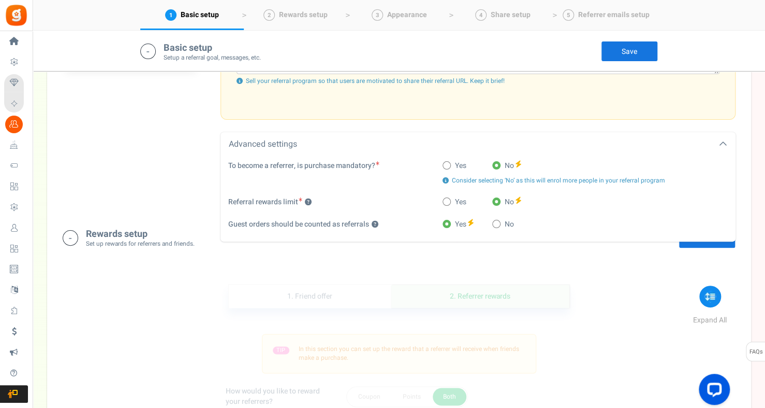
scroll to position [435, 0]
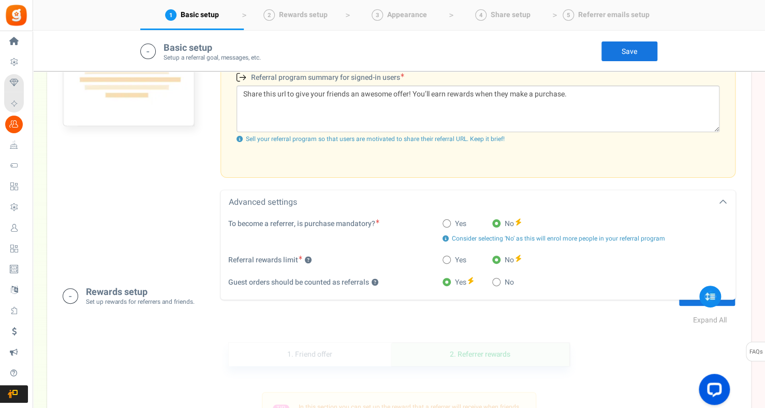
type input "150"
click at [608, 56] on link "Save" at bounding box center [629, 51] width 57 height 21
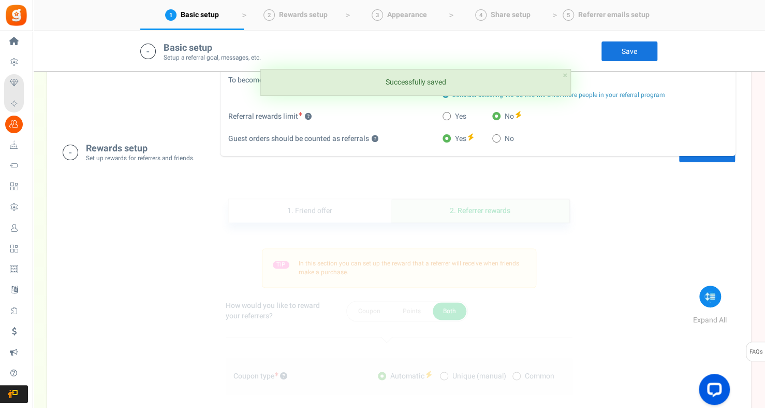
scroll to position [590, 0]
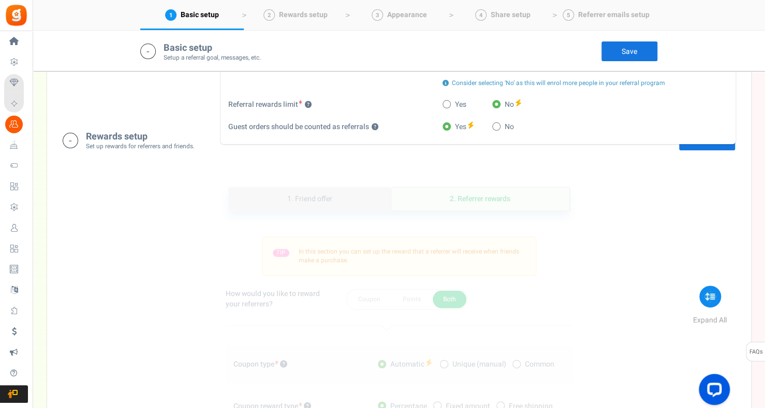
click at [315, 197] on link "1. Friend offer" at bounding box center [310, 198] width 163 height 23
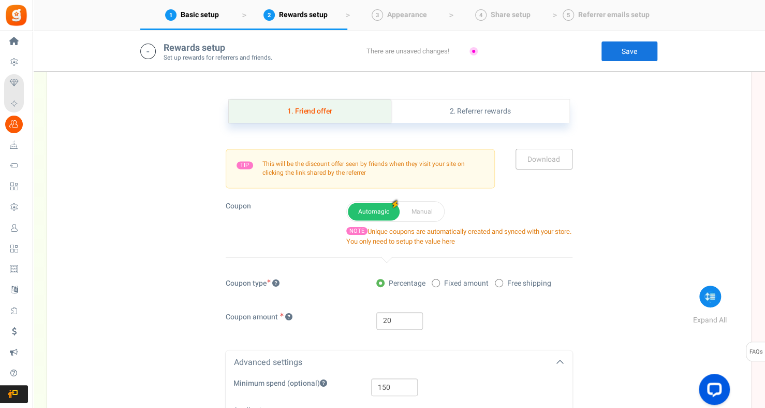
scroll to position [679, 0]
drag, startPoint x: 394, startPoint y: 321, endPoint x: 358, endPoint y: 313, distance: 37.2
click at [358, 313] on div "Coupon amount 20" at bounding box center [399, 324] width 363 height 28
type input "15"
click at [639, 56] on link "Save" at bounding box center [629, 51] width 57 height 21
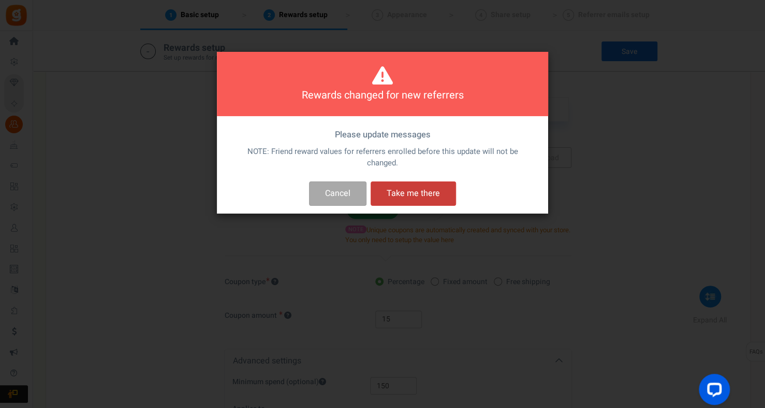
click at [419, 196] on button "Take me there" at bounding box center [413, 193] width 85 height 24
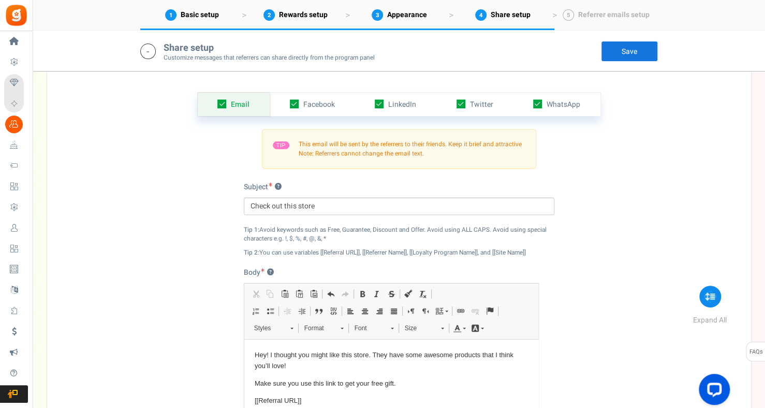
scroll to position [1177, 0]
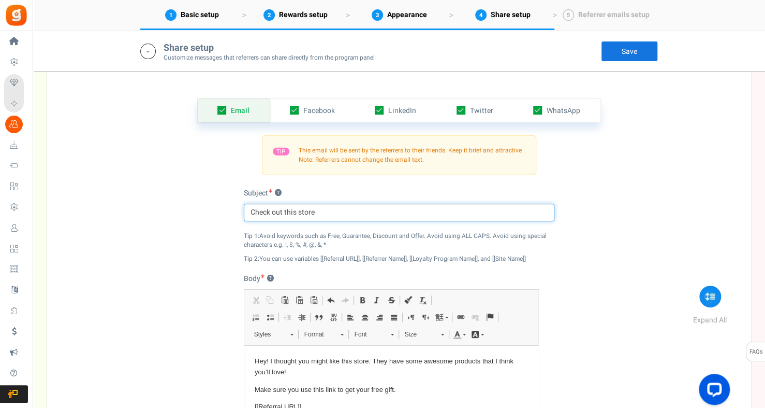
drag, startPoint x: 313, startPoint y: 209, endPoint x: 284, endPoint y: 209, distance: 29.5
click at [284, 209] on input "Check out this store" at bounding box center [399, 213] width 311 height 18
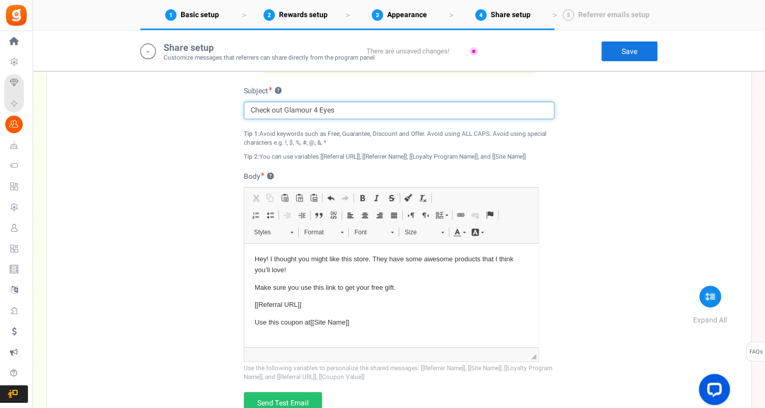
scroll to position [1280, 0]
drag, startPoint x: 342, startPoint y: 107, endPoint x: 286, endPoint y: 106, distance: 55.4
click at [286, 106] on input "Check out Glamour 4 Eyes" at bounding box center [399, 109] width 311 height 18
type input "Check out this Optical Retailer"
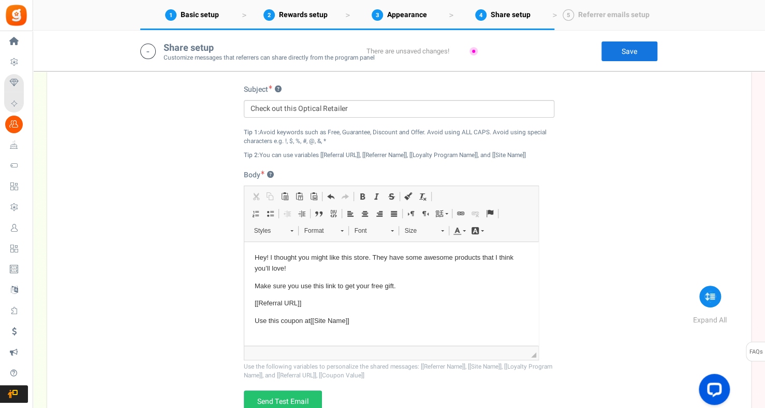
click at [369, 258] on p "Hey! I thought you might like this store. They have some awesome products that …" at bounding box center [390, 263] width 273 height 22
drag, startPoint x: 254, startPoint y: 267, endPoint x: 280, endPoint y: 269, distance: 26.0
click at [280, 269] on p "Hey! I thought you might like this store, Glamour 4 Eyes. They have some awesom…" at bounding box center [390, 263] width 273 height 22
click at [381, 265] on p "Hey! I thought you might like this store, Glamour 4 Eyes. They have some awesom…" at bounding box center [390, 263] width 273 height 22
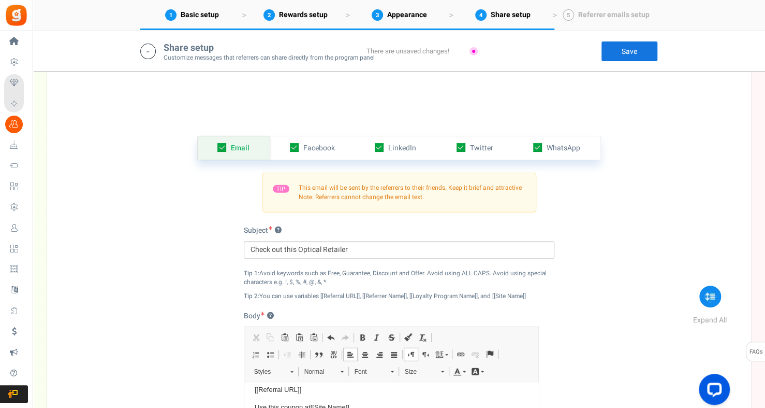
scroll to position [1125, 0]
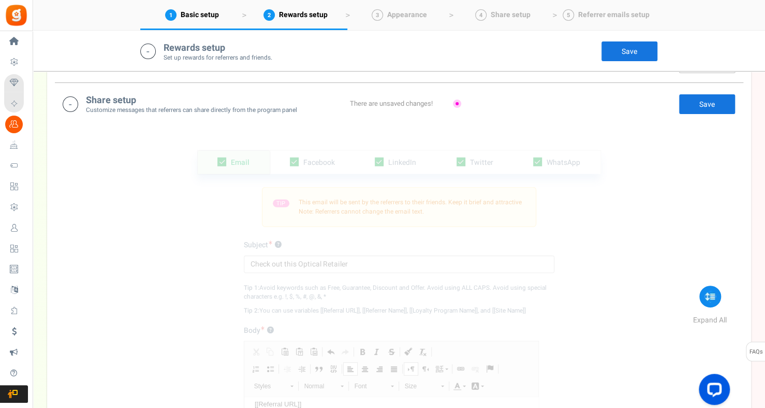
click at [714, 101] on link "Save" at bounding box center [707, 104] width 57 height 21
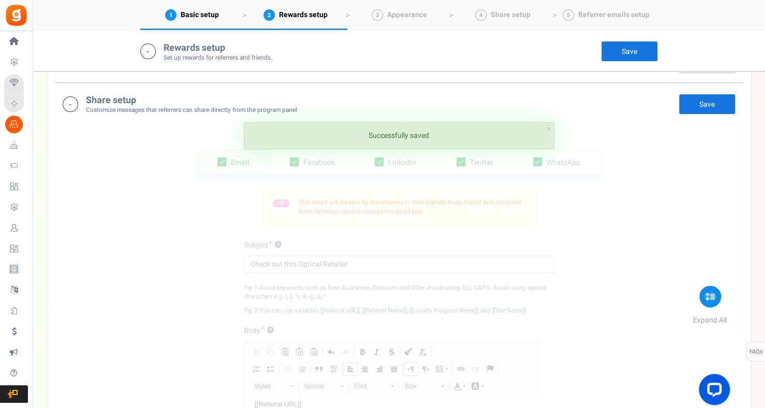
click at [642, 50] on link "Save" at bounding box center [629, 51] width 57 height 21
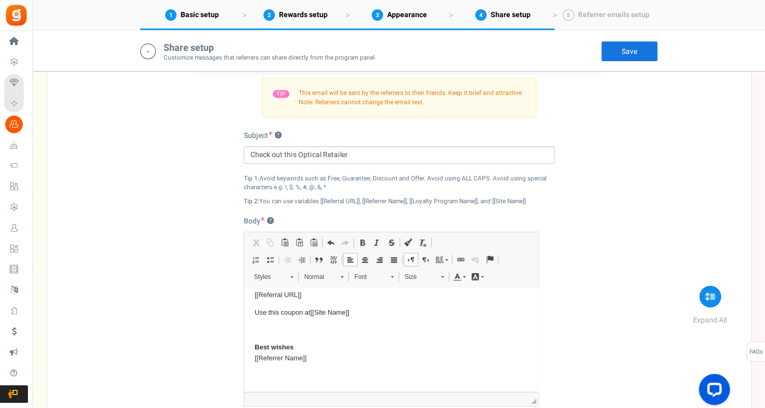
scroll to position [1229, 0]
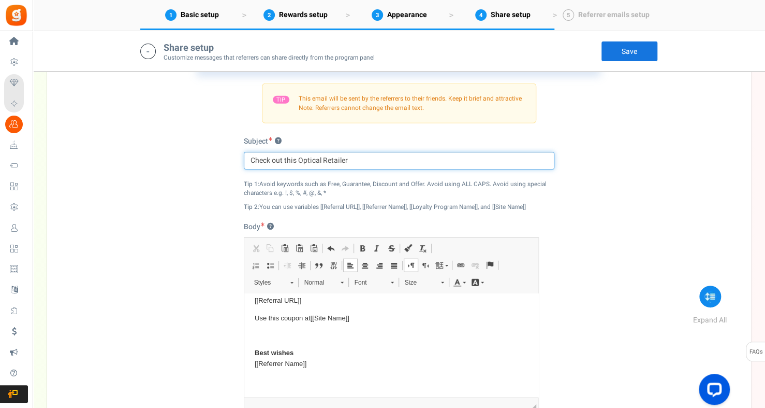
click at [297, 157] on input "Check out this Optical Retailer" at bounding box center [399, 161] width 311 height 18
click at [298, 160] on input "Check out this Optical Retailer" at bounding box center [399, 161] width 311 height 18
drag, startPoint x: 298, startPoint y: 160, endPoint x: 284, endPoint y: 158, distance: 14.6
click at [284, 158] on input "Check out this Optical Retailer" at bounding box center [399, 161] width 311 height 18
click at [342, 160] on input "Check out Glamour 4 Eyes a local Optical Retailer" at bounding box center [399, 161] width 311 height 18
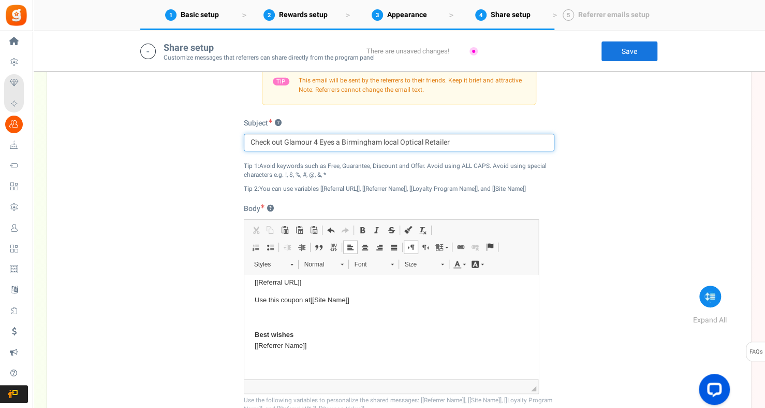
scroll to position [1125, 0]
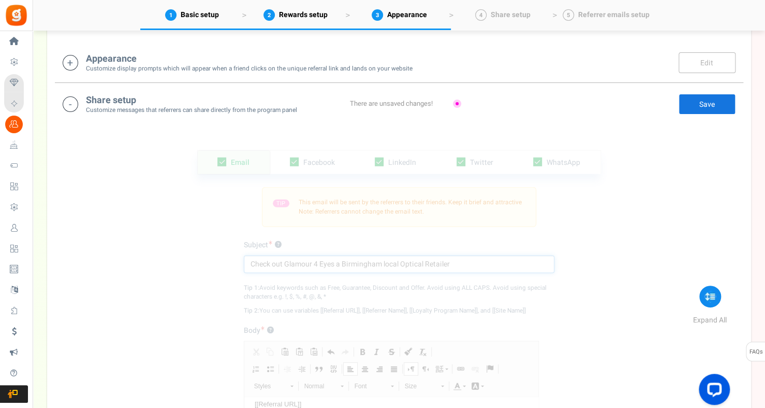
type input "Check out Glamour 4 Eyes a Birmingham local Optical Retailer"
click at [693, 105] on link "Save" at bounding box center [707, 104] width 57 height 21
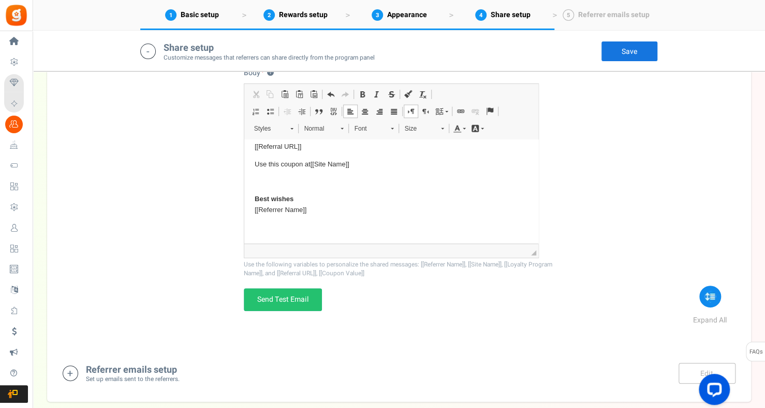
scroll to position [1384, 0]
click at [306, 298] on link "Send Test Email" at bounding box center [283, 297] width 78 height 23
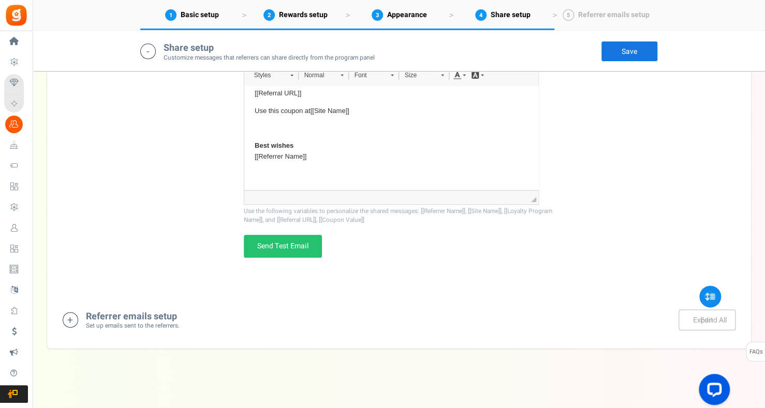
click at [70, 314] on icon at bounding box center [71, 320] width 16 height 16
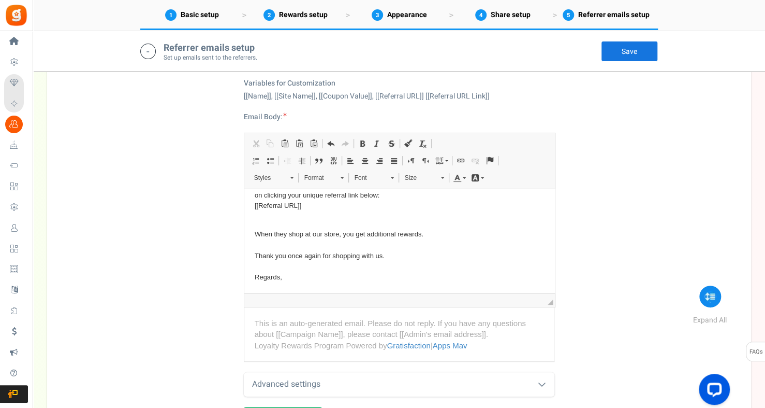
scroll to position [104, 0]
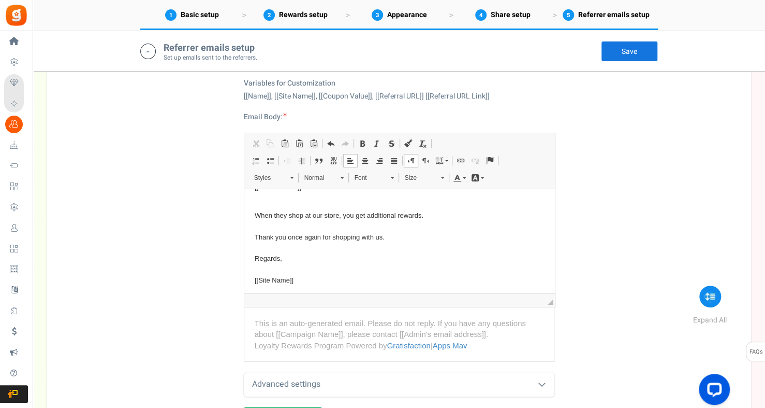
click at [385, 237] on p "When they shop at our store, you get additional rewards. Thank you once again f…" at bounding box center [399, 248] width 290 height 76
click at [332, 234] on p "When they shop at our store, you get additional rewards. Thank you once again f…" at bounding box center [399, 248] width 290 height 76
click at [530, 237] on p "When they shop at our store, you get additional rewards. Thank you once again f…" at bounding box center [399, 248] width 290 height 76
click at [509, 263] on p "When they shop at our store, you get additional rewards. Thank you once again f…" at bounding box center [399, 248] width 290 height 76
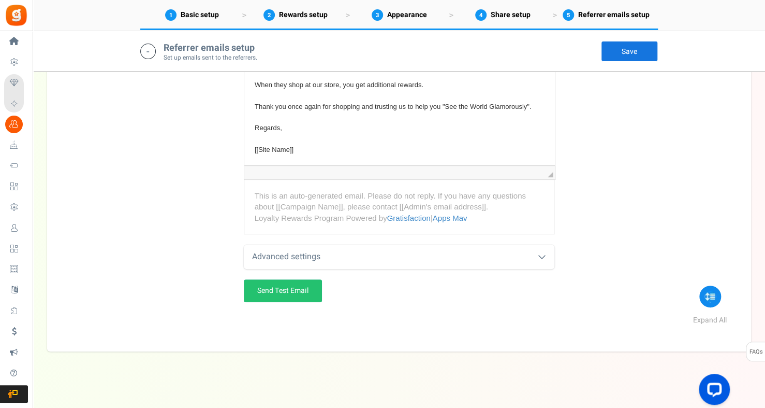
scroll to position [1935, 0]
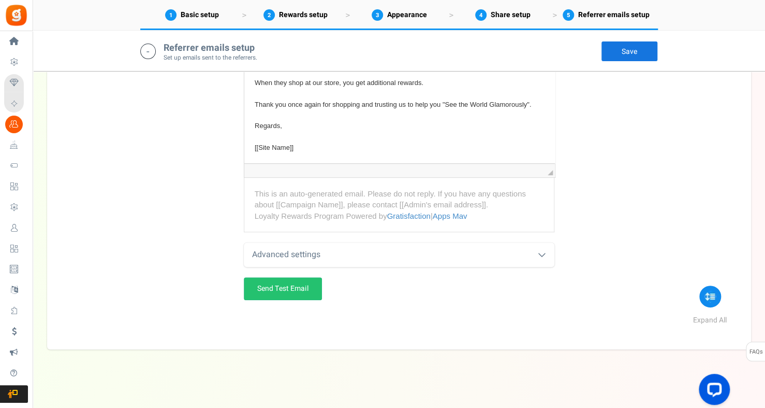
click at [544, 253] on icon at bounding box center [542, 254] width 8 height 8
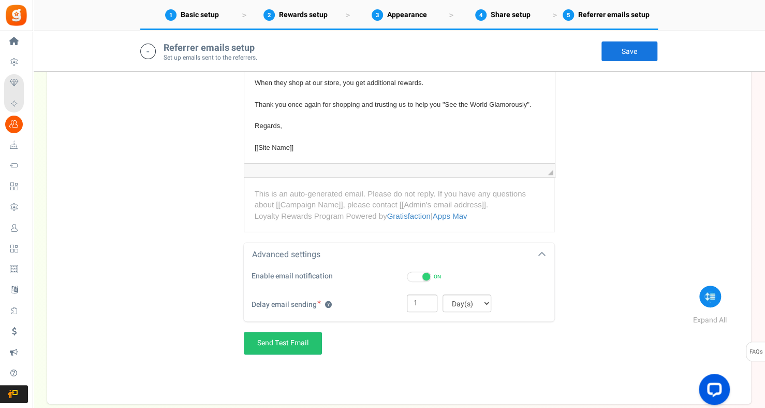
click at [544, 253] on icon at bounding box center [542, 254] width 8 height 8
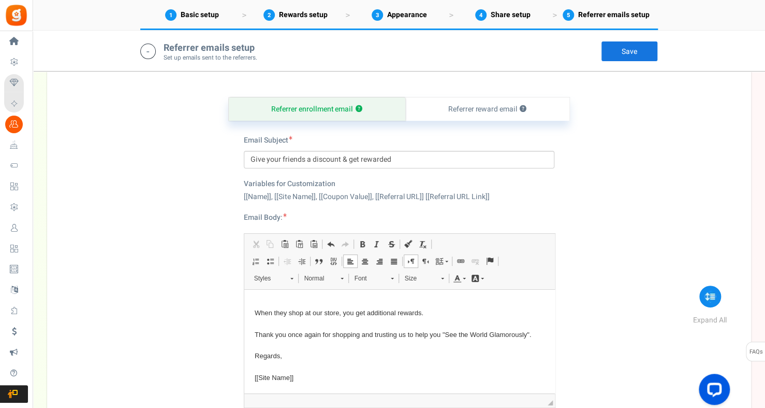
scroll to position [1728, 0]
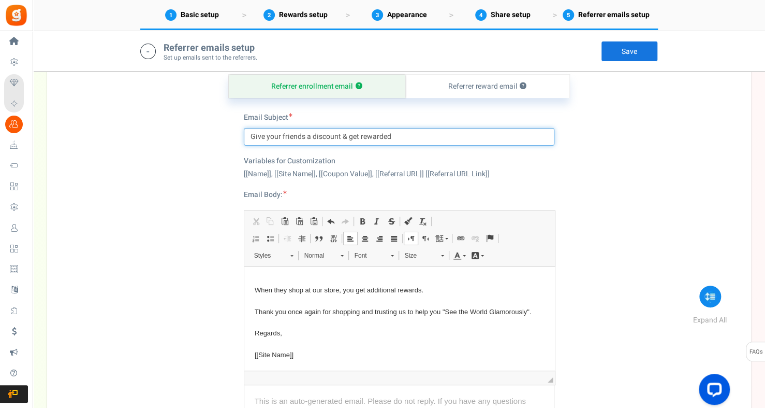
click at [250, 131] on input "Give your friends a discount & get rewarded" at bounding box center [399, 137] width 311 height 18
click at [412, 133] on input "🤓Give your friends a discount & get rewarded" at bounding box center [399, 137] width 311 height 18
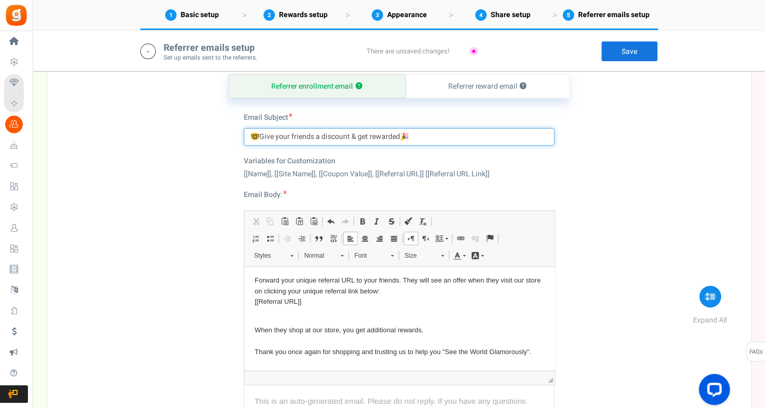
scroll to position [3, 0]
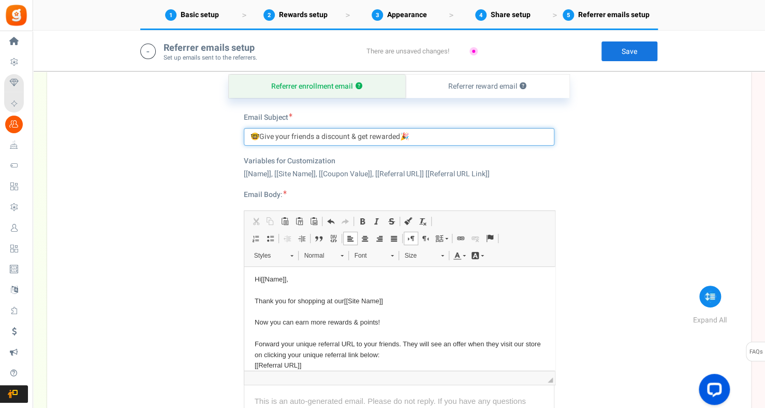
type input "🤓Give your friends a discount & get rewarded🎉"
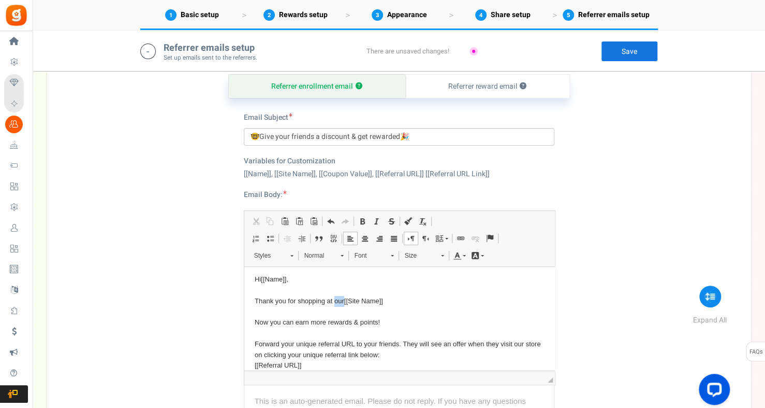
drag, startPoint x: 343, startPoint y: 299, endPoint x: 335, endPoint y: 298, distance: 7.8
click at [335, 298] on p "Hi [[Name]] , Thank you for shopping at our [[Site Name]] Now you can earn more…" at bounding box center [399, 327] width 290 height 108
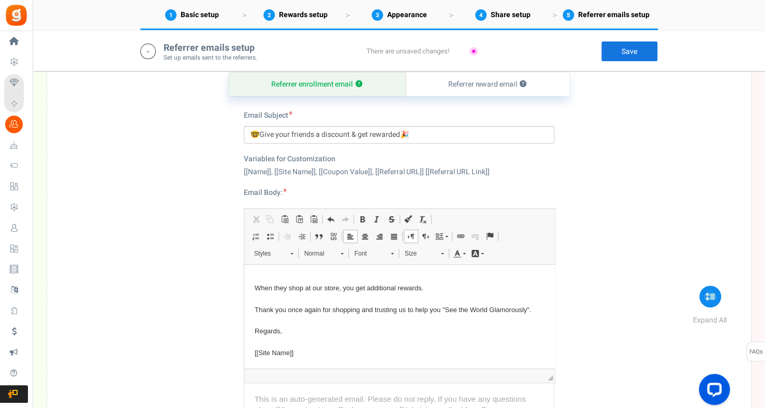
scroll to position [1728, 0]
click at [628, 56] on link "Save" at bounding box center [629, 51] width 57 height 21
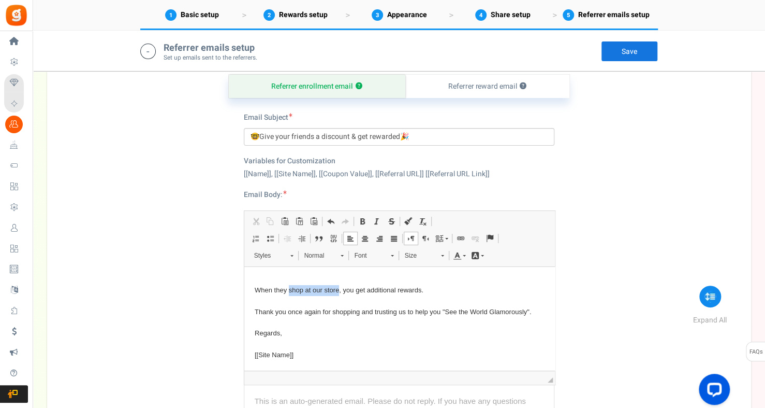
drag, startPoint x: 288, startPoint y: 289, endPoint x: 338, endPoint y: 294, distance: 50.0
click at [338, 294] on p "When they shop at our store, you get additional rewards. Thank you once again f…" at bounding box center [399, 322] width 290 height 76
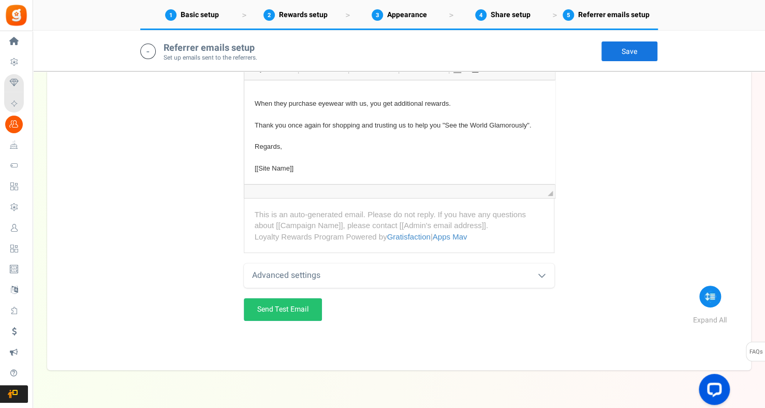
scroll to position [1935, 0]
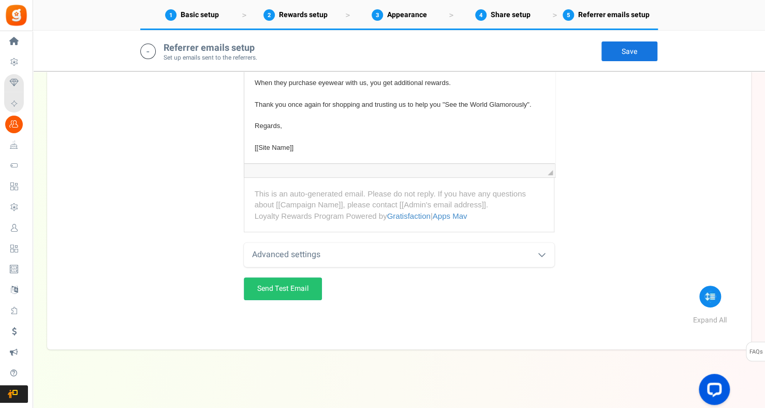
click at [630, 54] on link "Save" at bounding box center [629, 51] width 57 height 21
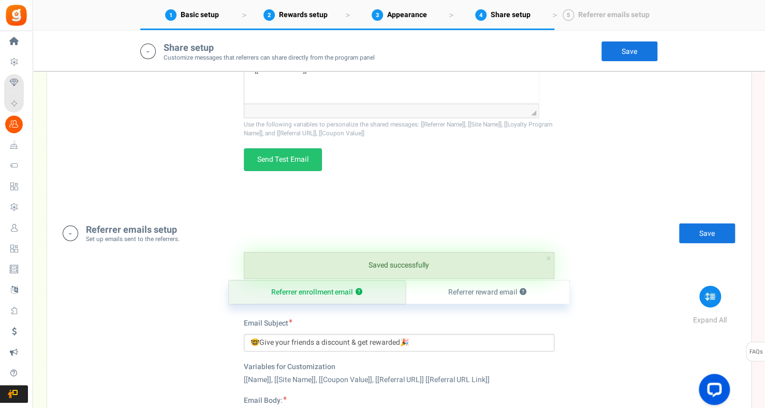
scroll to position [1521, 0]
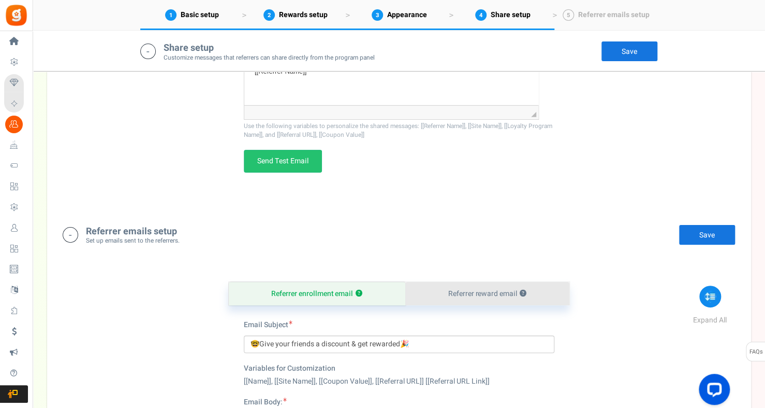
click at [490, 297] on link "Referrer reward email ?" at bounding box center [488, 293] width 164 height 23
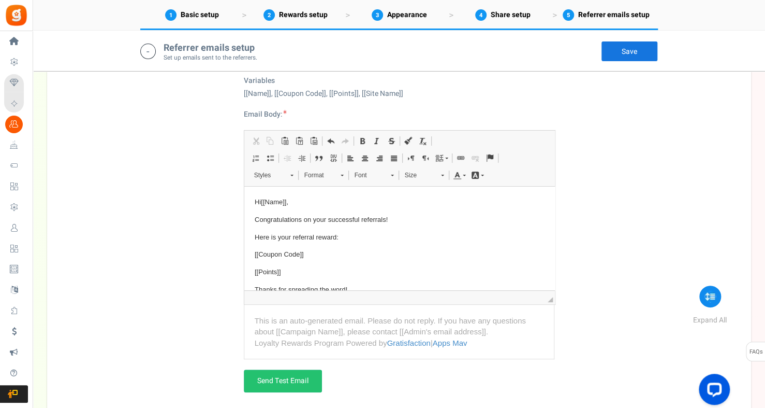
scroll to position [50, 0]
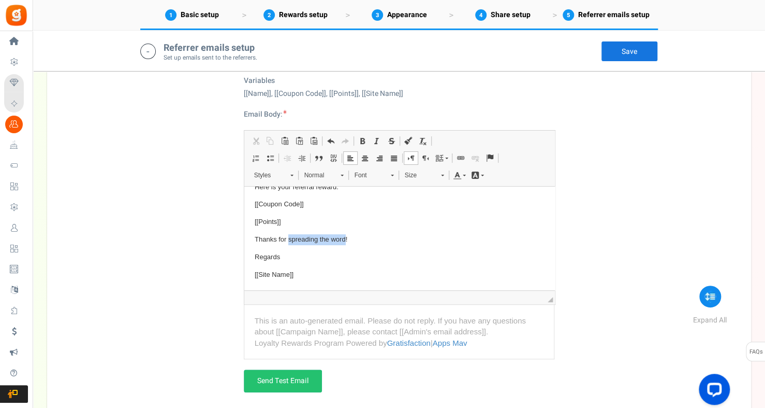
drag, startPoint x: 344, startPoint y: 239, endPoint x: 287, endPoint y: 236, distance: 57.0
click at [287, 236] on p "Thanks for spreading the word!" at bounding box center [399, 239] width 290 height 11
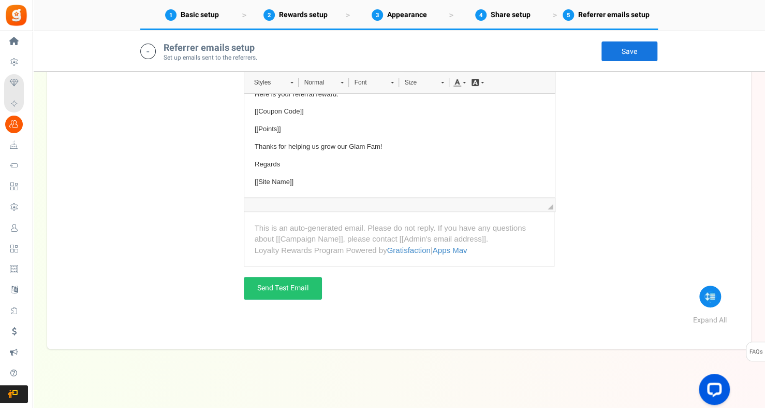
scroll to position [1795, 0]
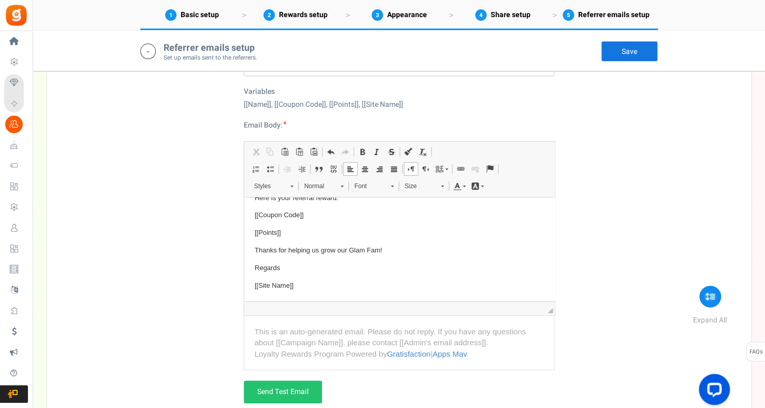
click at [625, 57] on link "Save" at bounding box center [629, 51] width 57 height 21
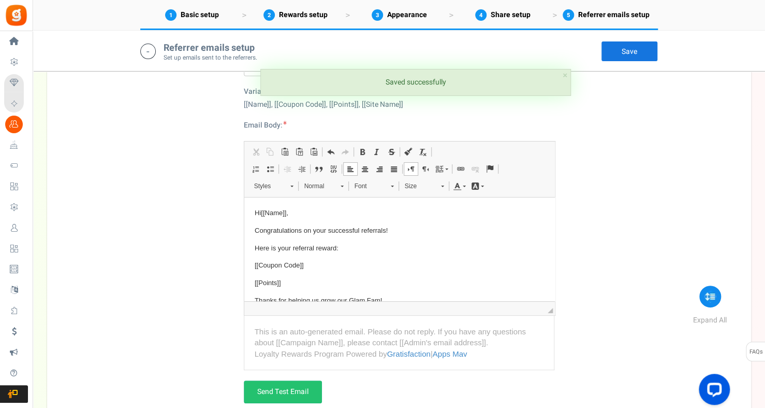
scroll to position [1691, 0]
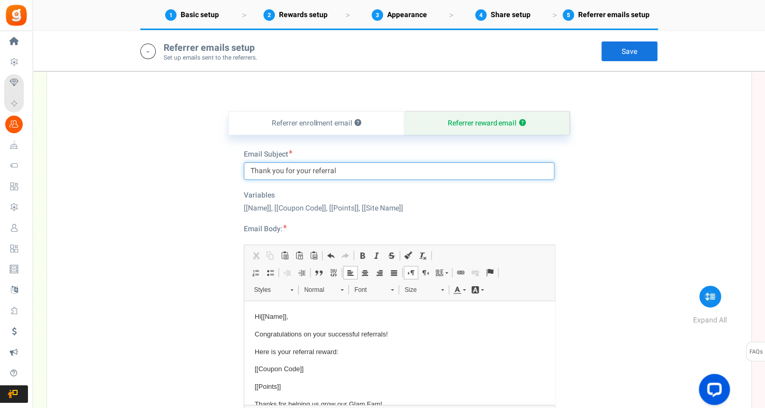
click at [251, 164] on input "Thank you for your referral" at bounding box center [399, 171] width 311 height 18
click at [349, 167] on input "🙏🏾Thank you for your referral" at bounding box center [399, 171] width 311 height 18
type input "🙏🏾Thank you for your referral🤩"
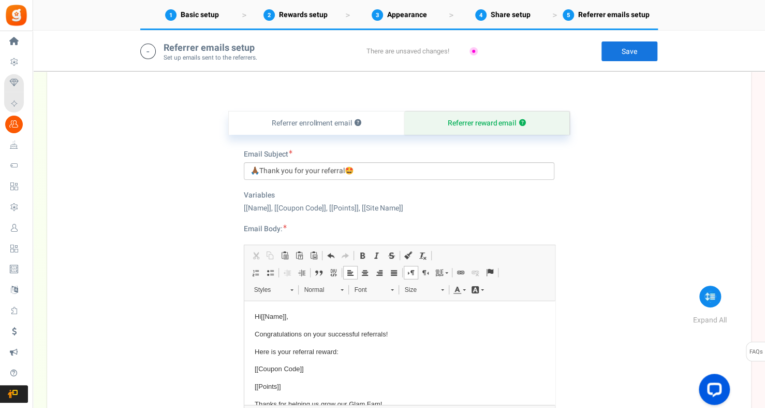
click at [623, 49] on link "Save" at bounding box center [629, 51] width 57 height 21
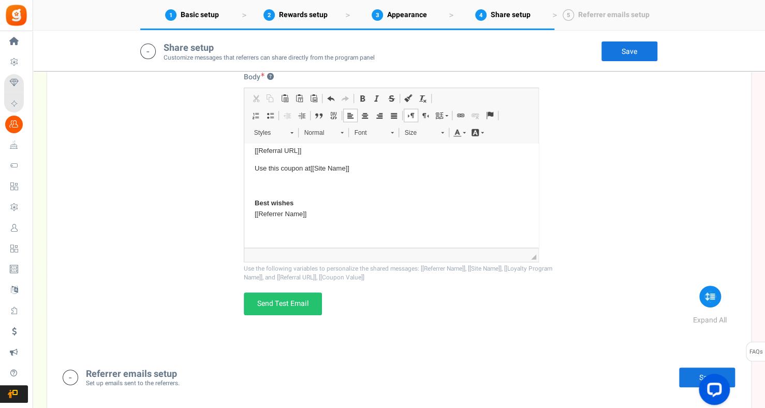
scroll to position [1380, 0]
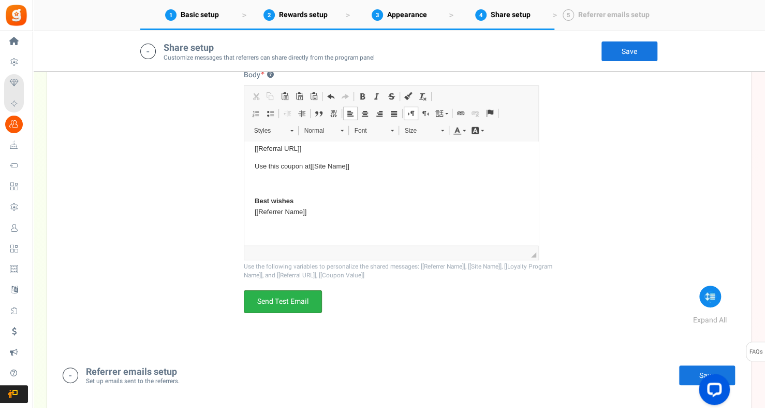
click at [265, 303] on link "Send Test Email" at bounding box center [283, 301] width 78 height 23
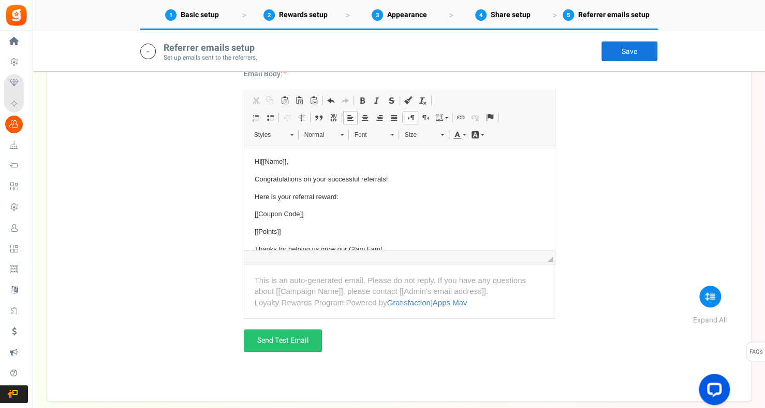
scroll to position [1846, 0]
click at [278, 332] on link "Send Test Email" at bounding box center [283, 339] width 78 height 23
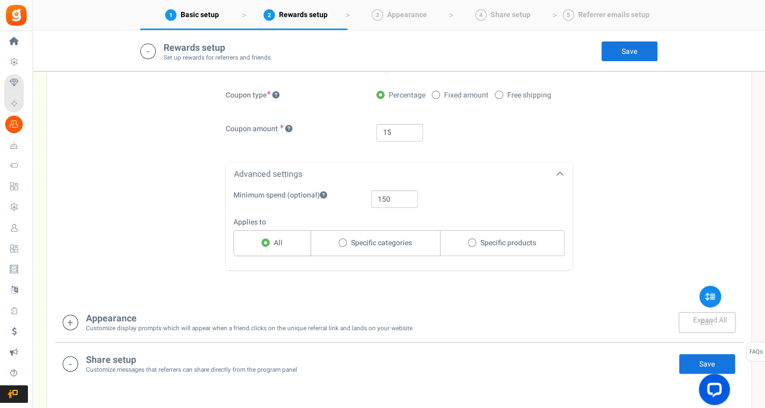
scroll to position [862, 0]
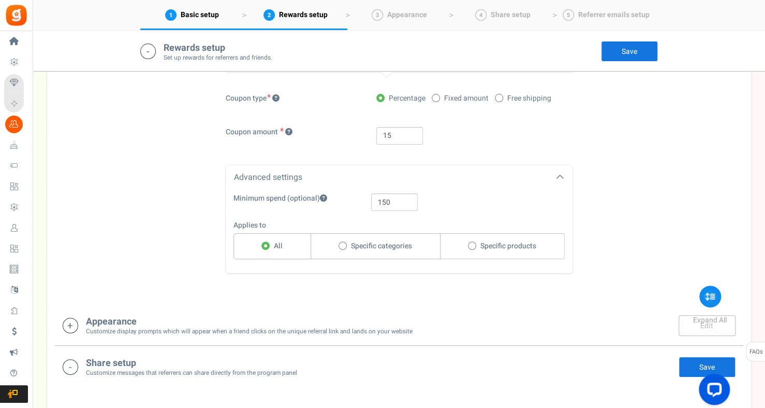
click at [64, 365] on icon at bounding box center [71, 367] width 16 height 16
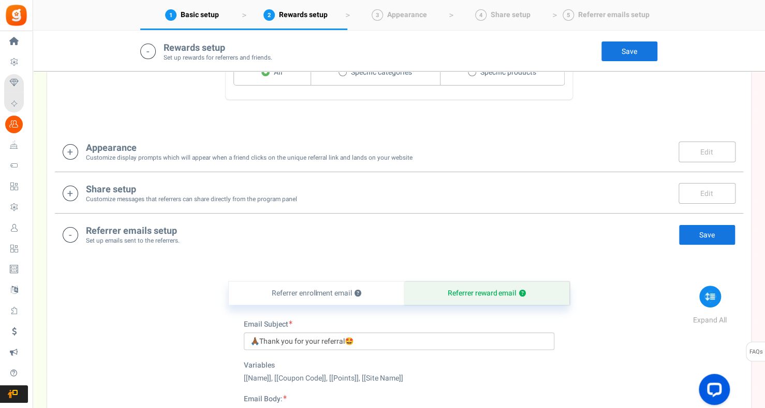
scroll to position [1070, 0]
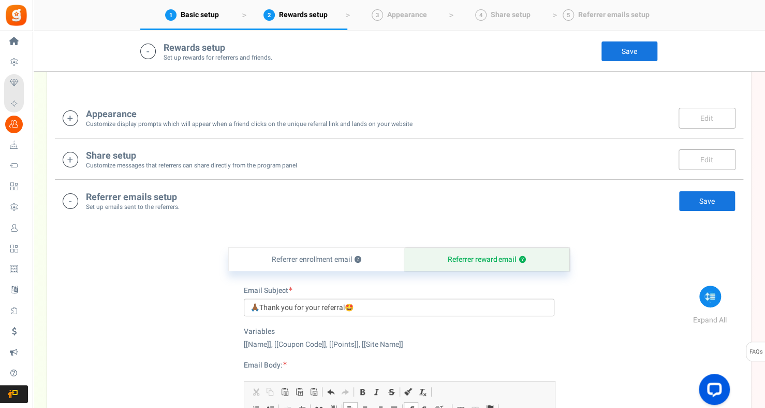
click at [74, 197] on icon at bounding box center [71, 201] width 16 height 16
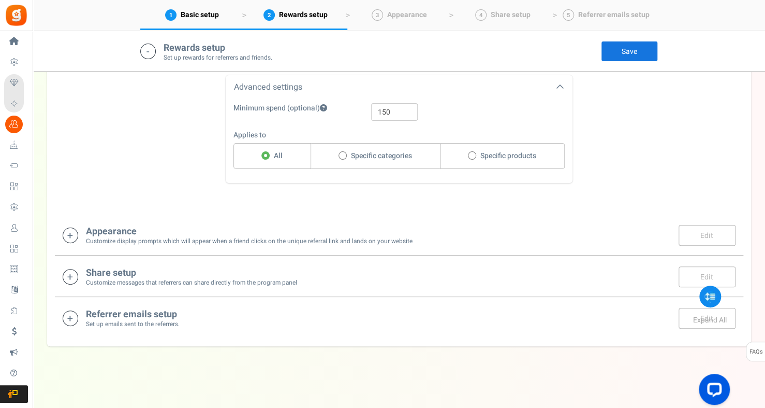
click at [66, 234] on icon at bounding box center [71, 235] width 16 height 16
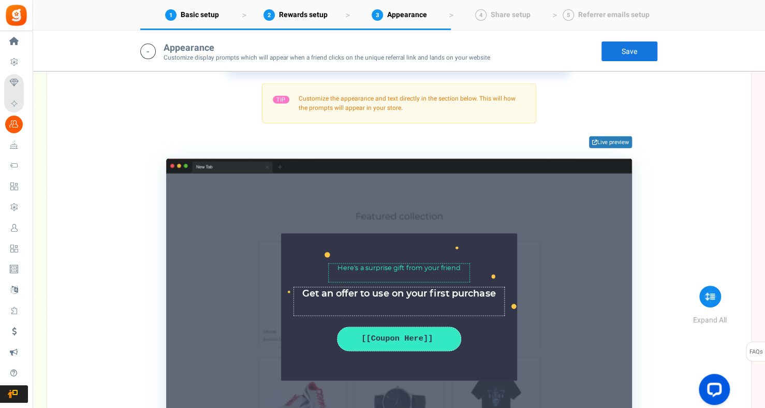
scroll to position [1032, 0]
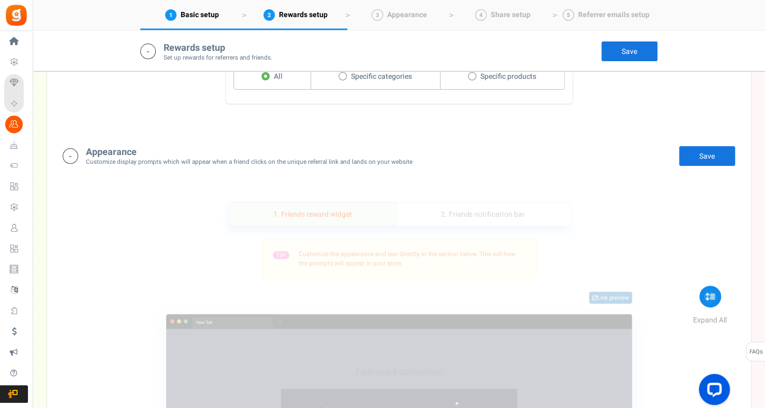
click at [322, 213] on link "1. Friends reward widget" at bounding box center [313, 214] width 168 height 23
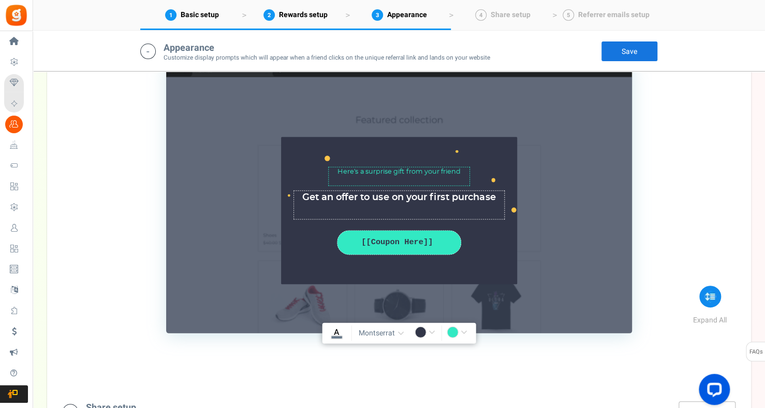
scroll to position [1291, 0]
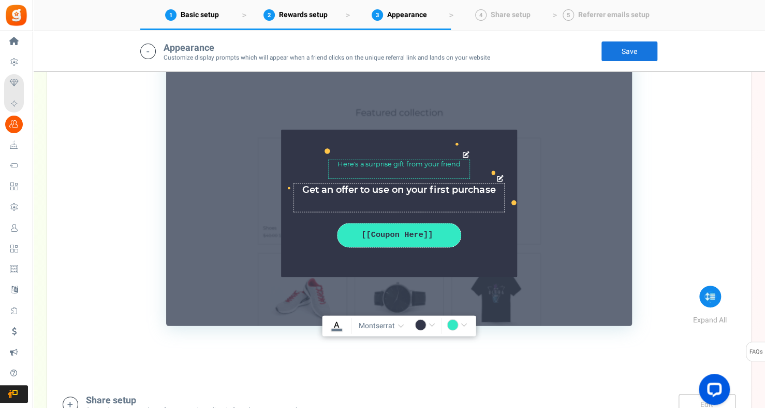
click at [431, 163] on textarea "Here’s a surprise gift from your friend" at bounding box center [399, 169] width 142 height 19
click at [467, 152] on icon at bounding box center [466, 155] width 7 height 7
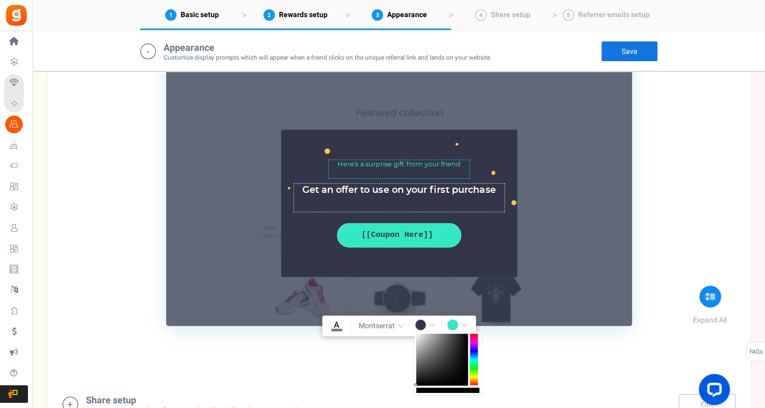
click at [431, 323] on input "#323648" at bounding box center [427, 325] width 24 height 13
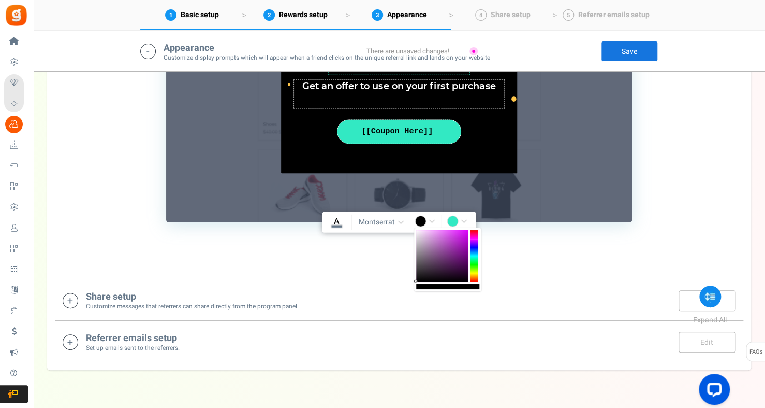
click at [476, 240] on div at bounding box center [474, 256] width 8 height 52
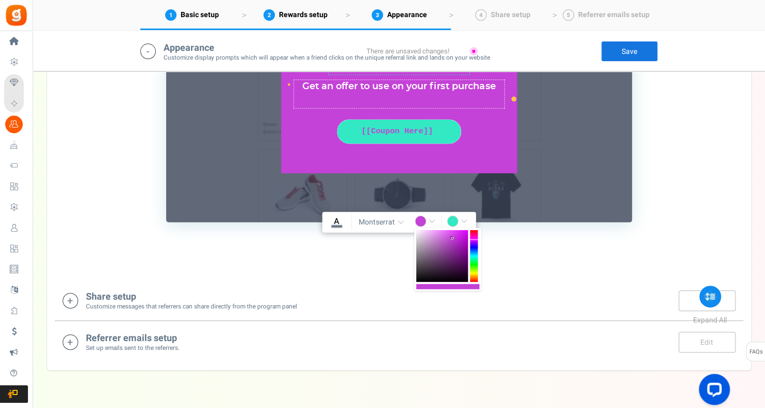
click at [453, 238] on div at bounding box center [442, 256] width 52 height 52
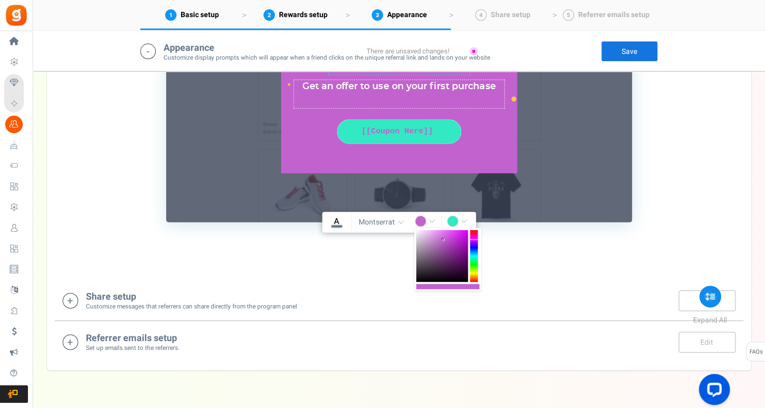
click at [444, 240] on div at bounding box center [442, 256] width 52 height 52
click at [444, 243] on div at bounding box center [442, 256] width 52 height 52
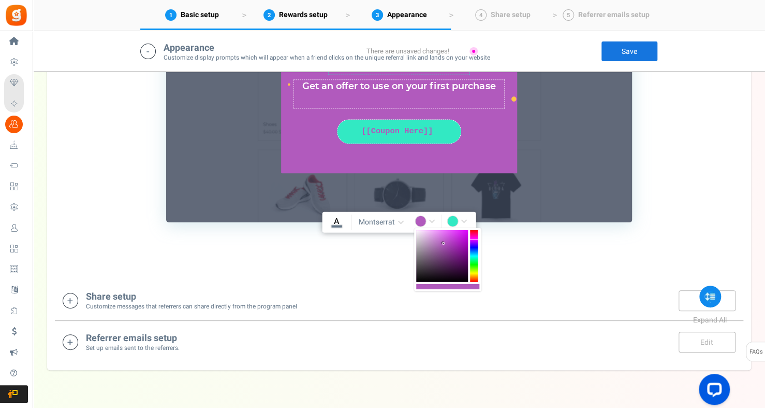
click at [440, 249] on div at bounding box center [442, 256] width 52 height 52
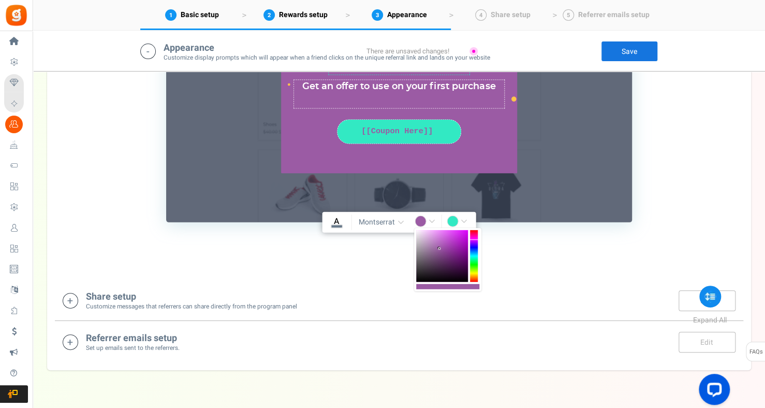
type input "rgba(155,91,164,1)"
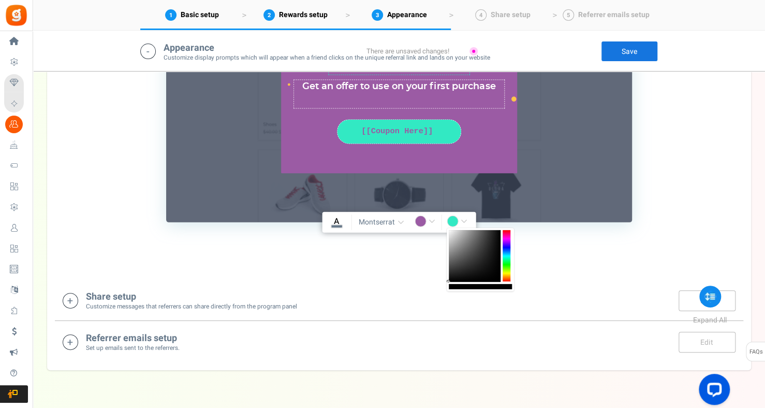
click at [454, 219] on input "#32e9c3" at bounding box center [459, 221] width 24 height 13
type input "rgba(0,0,0,1)"
click at [464, 220] on input "rgba(0,0,0,1)" at bounding box center [459, 221] width 24 height 13
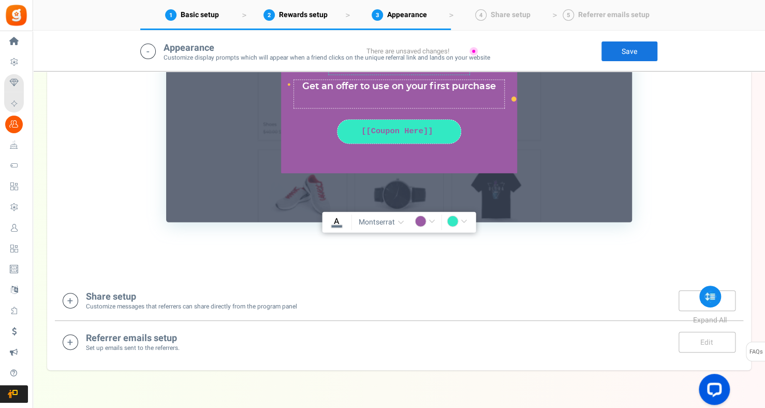
click at [454, 219] on input "rgba(0,0,0,1)" at bounding box center [459, 221] width 24 height 13
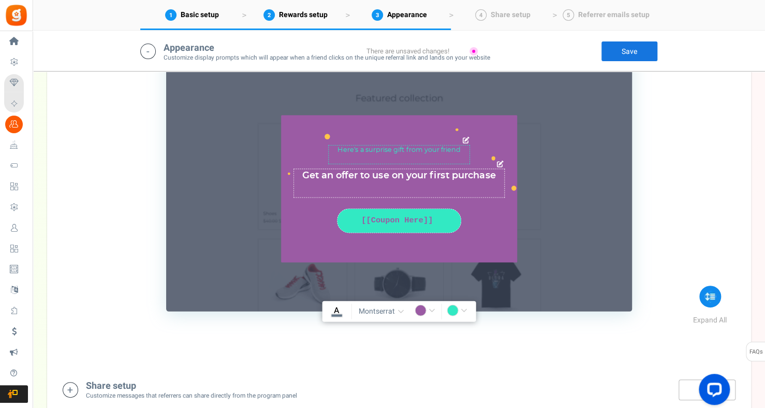
scroll to position [1239, 0]
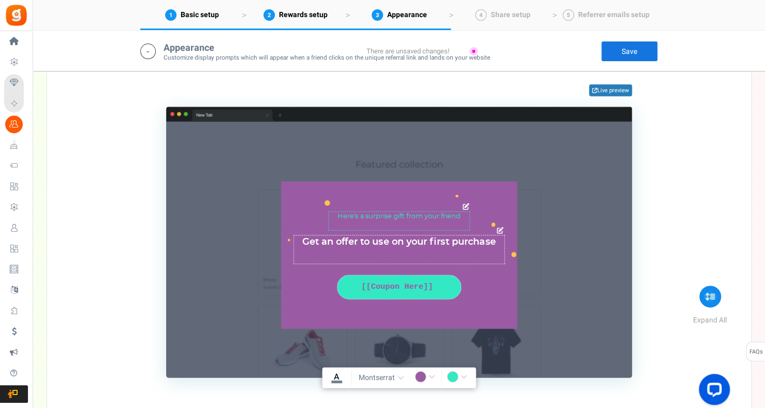
click at [468, 204] on icon at bounding box center [466, 207] width 7 height 7
click at [499, 228] on icon at bounding box center [500, 230] width 7 height 7
click at [514, 252] on div "Get an offer to use on your first purchase Char(s) : 0" at bounding box center [399, 249] width 236 height 29
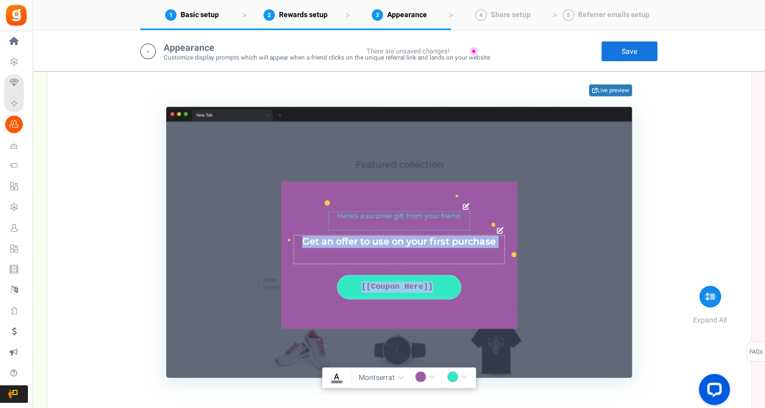
drag, startPoint x: 514, startPoint y: 252, endPoint x: 514, endPoint y: 263, distance: 10.9
click at [514, 263] on div "Here’s a surprise gift from your friend [PERSON_NAME](s) : 0 Get an offer to us…" at bounding box center [399, 255] width 236 height 147
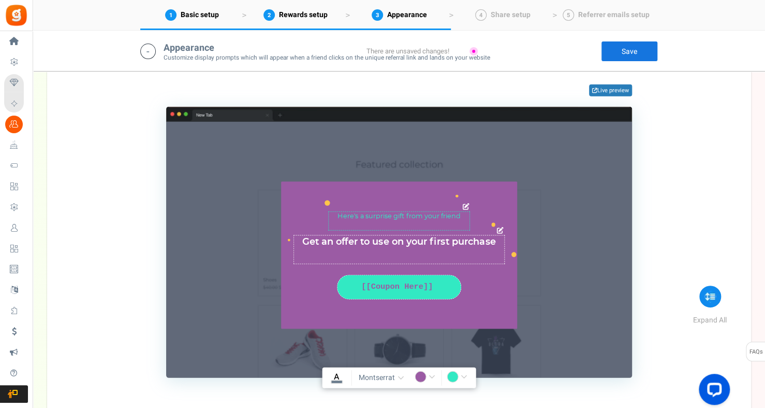
drag, startPoint x: 514, startPoint y: 263, endPoint x: 509, endPoint y: 277, distance: 14.9
click at [509, 277] on div "Here’s a surprise gift from your friend [PERSON_NAME](s) : 0 Get an offer to us…" at bounding box center [399, 255] width 236 height 147
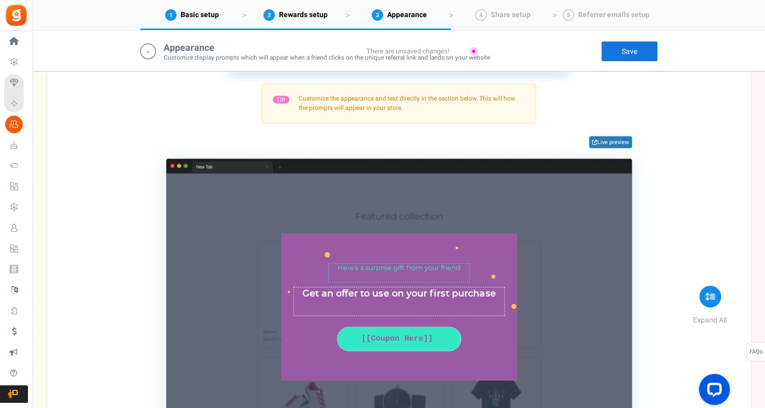
click at [614, 56] on link "Save" at bounding box center [629, 51] width 57 height 21
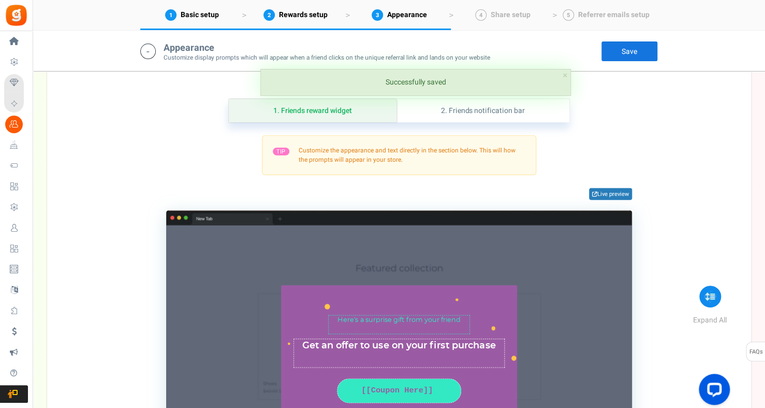
scroll to position [1135, 0]
click at [475, 110] on link "2. Friends notification bar" at bounding box center [483, 110] width 173 height 23
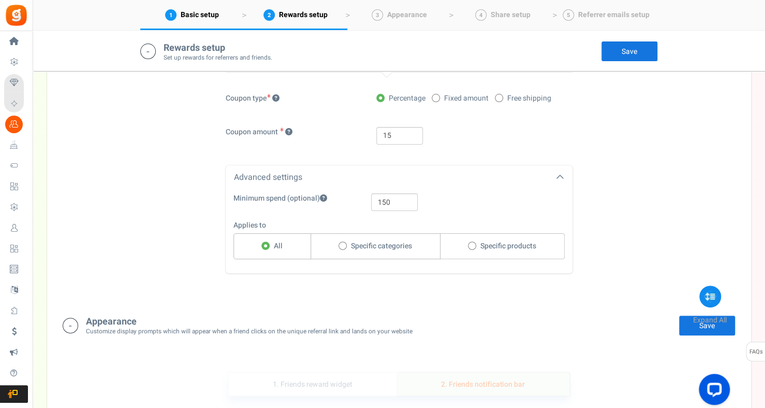
scroll to position [825, 0]
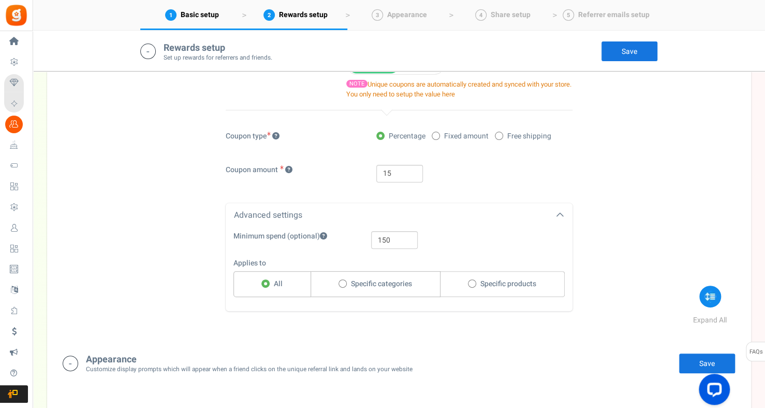
click at [68, 359] on icon at bounding box center [71, 363] width 16 height 16
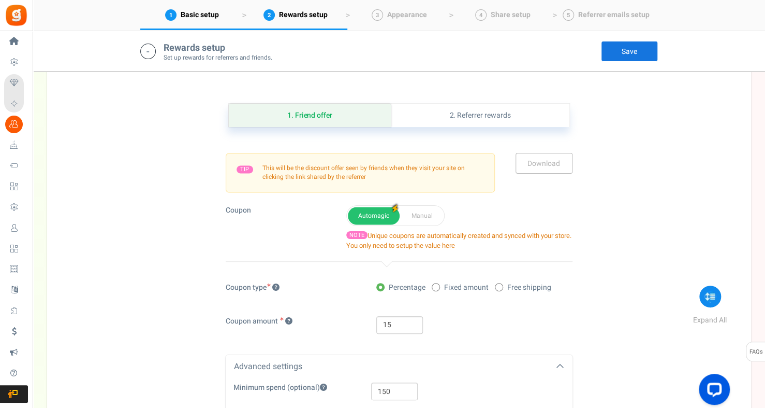
scroll to position [566, 0]
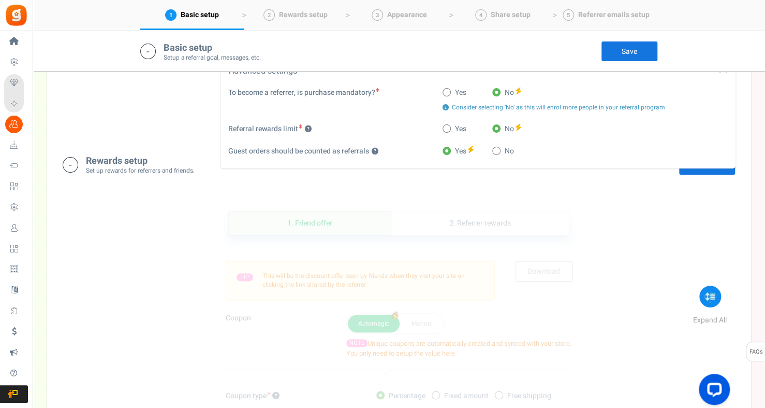
click at [67, 164] on icon at bounding box center [71, 165] width 16 height 16
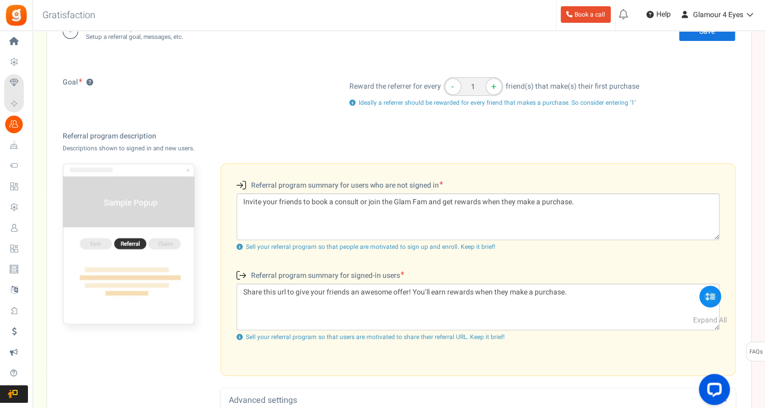
scroll to position [71, 0]
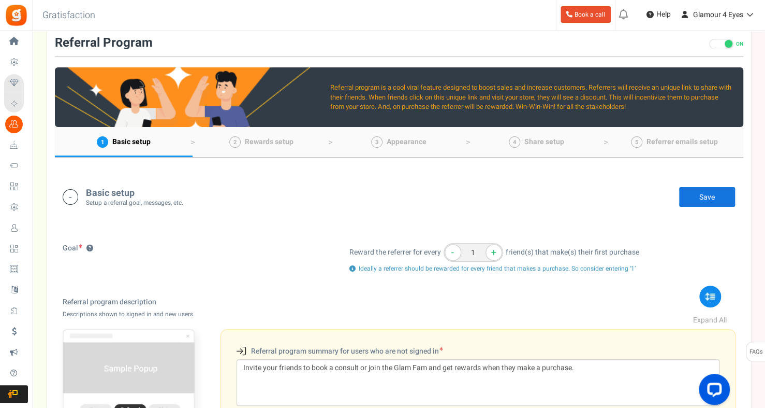
click at [73, 200] on icon at bounding box center [71, 197] width 16 height 16
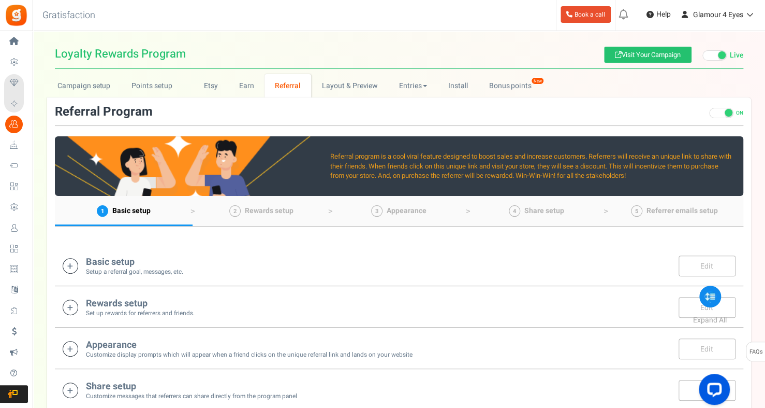
scroll to position [0, 0]
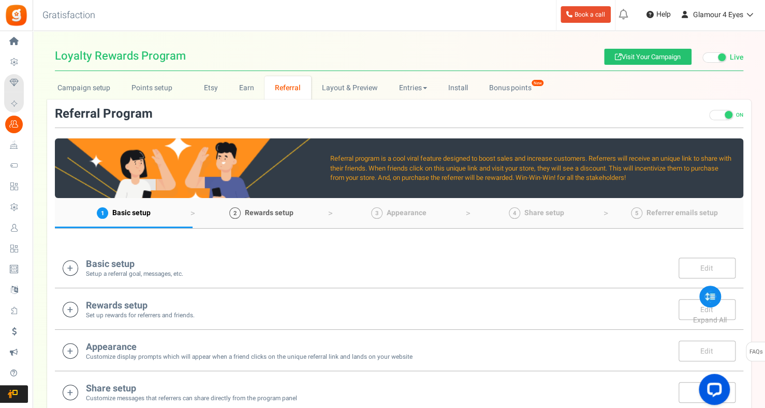
click at [277, 216] on span "Rewards setup" at bounding box center [269, 212] width 49 height 11
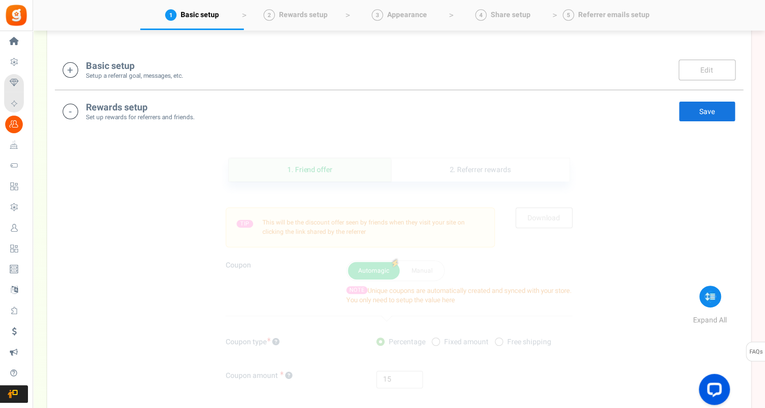
scroll to position [51, 0]
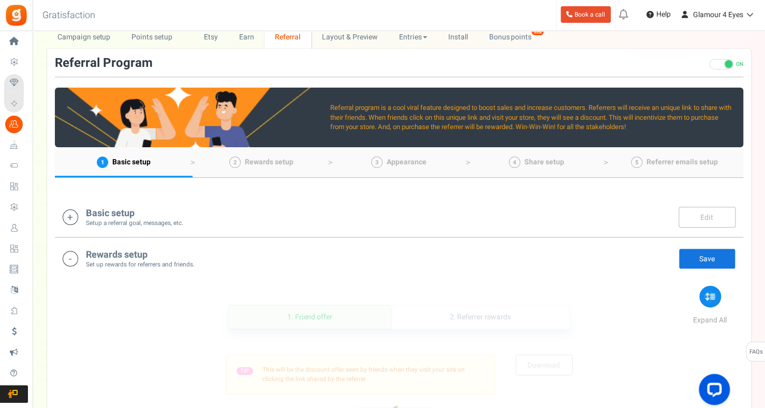
click at [76, 253] on icon at bounding box center [71, 259] width 16 height 16
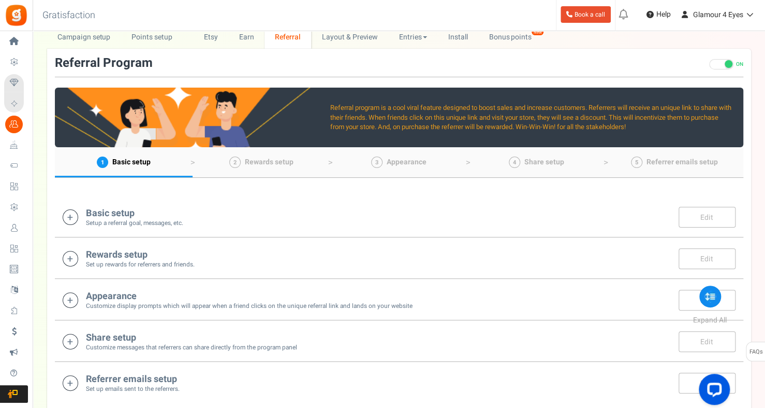
scroll to position [0, 0]
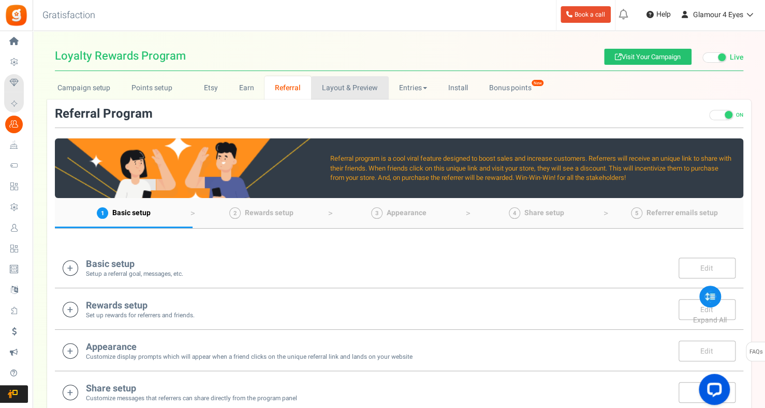
click at [354, 89] on link "Layout & Preview" at bounding box center [349, 87] width 77 height 23
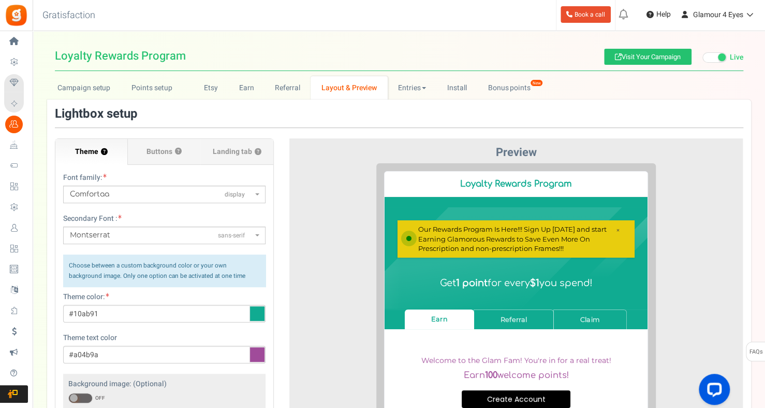
click at [509, 194] on img at bounding box center [509, 194] width 0 height 0
click at [151, 152] on span "Buttons" at bounding box center [160, 152] width 26 height 10
click at [0, 0] on input "Buttons ?" at bounding box center [0, 0] width 0 height 0
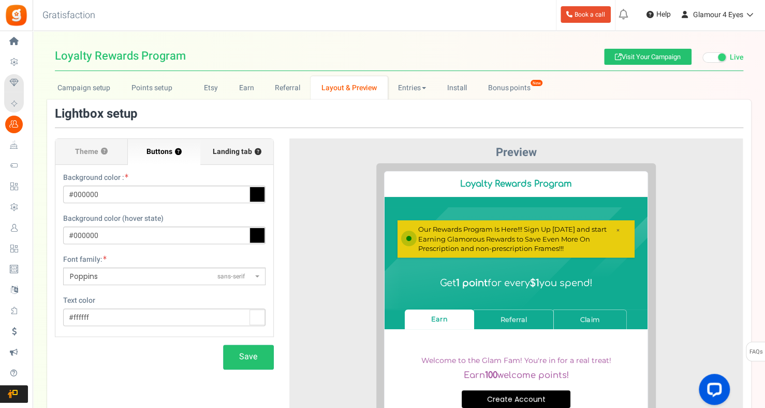
click at [229, 140] on label "Landing tab ?" at bounding box center [236, 152] width 73 height 26
click at [0, 0] on input "Landing tab ?" at bounding box center [0, 0] width 0 height 0
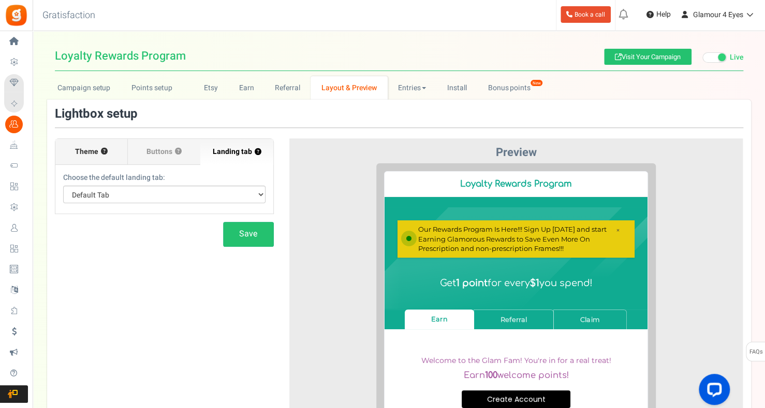
click at [93, 152] on span "Theme" at bounding box center [86, 152] width 23 height 10
click at [0, 0] on input "Theme ?" at bounding box center [0, 0] width 0 height 0
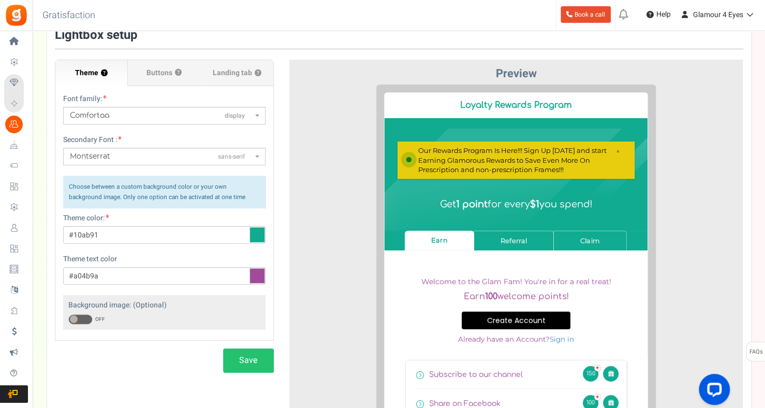
scroll to position [207, 0]
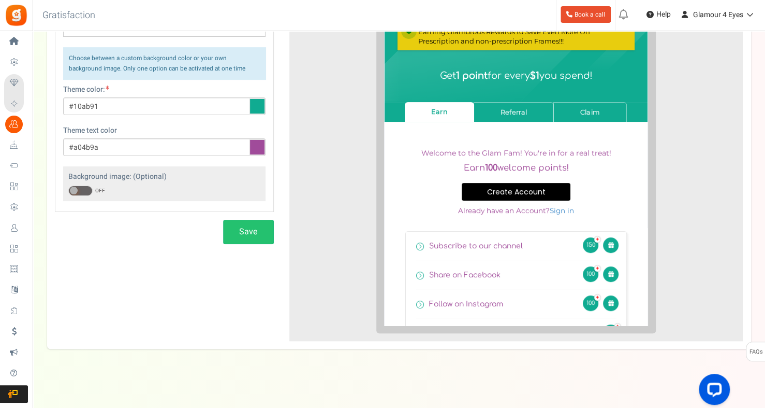
click at [83, 189] on span at bounding box center [80, 190] width 24 height 10
click at [68, 189] on input "ON OFF" at bounding box center [68, 190] width 0 height 7
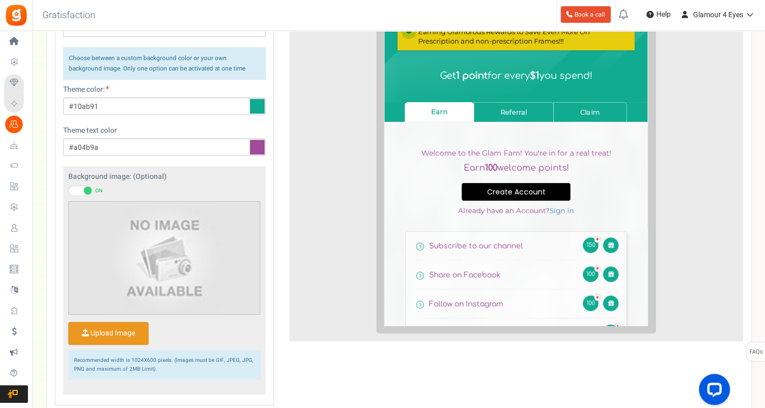
click at [121, 332] on input "Upload Image" at bounding box center [108, 333] width 79 height 22
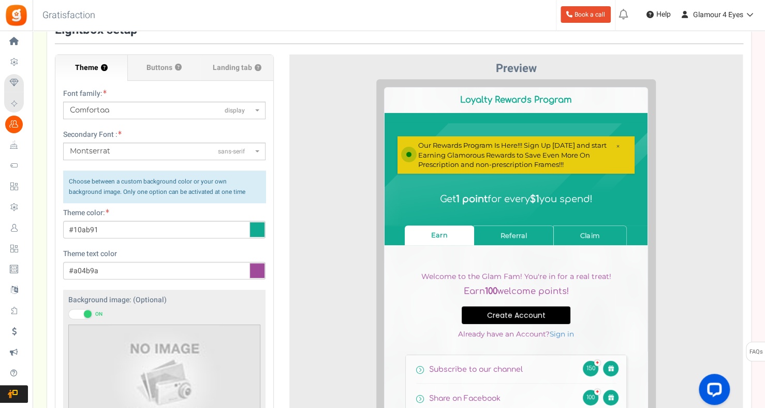
scroll to position [0, 0]
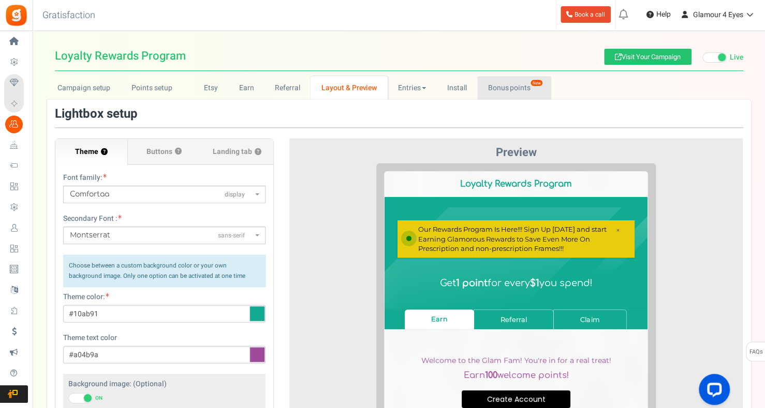
click at [509, 92] on link "Bonus points New" at bounding box center [515, 87] width 74 height 23
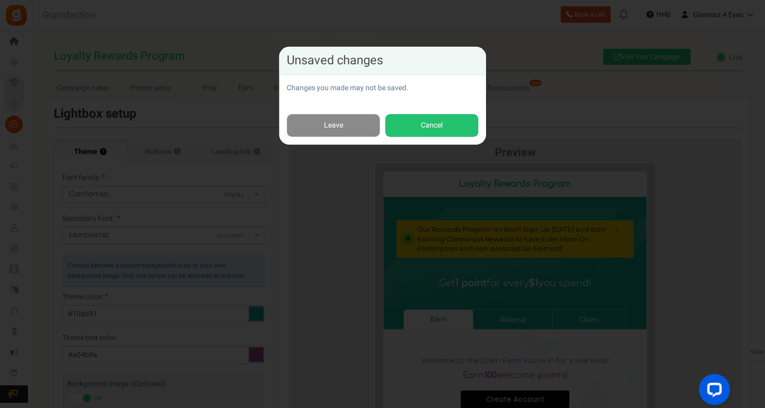
click at [340, 126] on link "Leave" at bounding box center [333, 125] width 93 height 23
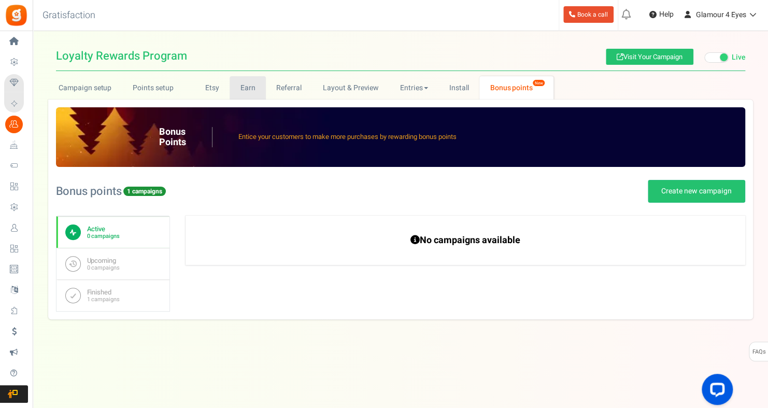
click at [248, 91] on link "Earn" at bounding box center [247, 87] width 36 height 23
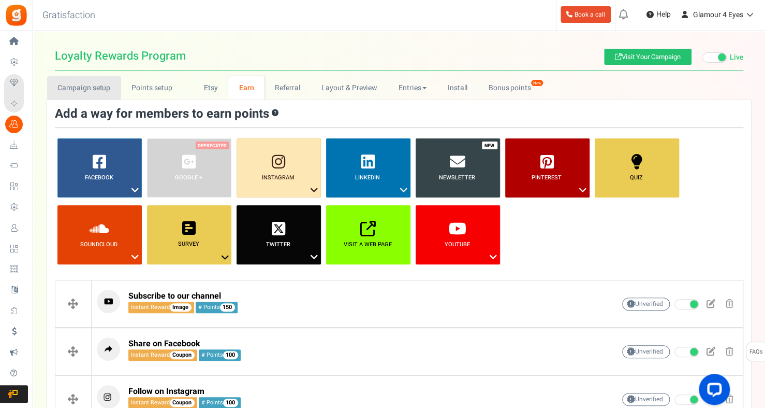
click at [78, 94] on link "Campaign setup" at bounding box center [84, 87] width 74 height 23
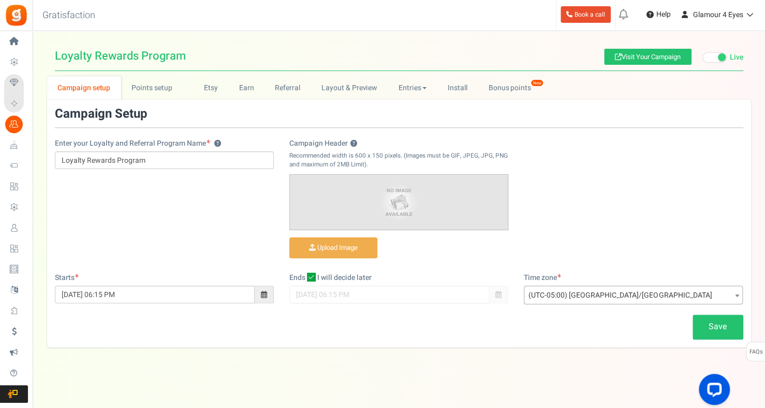
click at [312, 277] on icon at bounding box center [311, 276] width 9 height 9
click at [304, 277] on input "I will decide later" at bounding box center [300, 278] width 7 height 7
click at [312, 277] on icon at bounding box center [312, 277] width 7 height 7
click at [304, 277] on input "I will decide later" at bounding box center [300, 278] width 7 height 7
checkbox input "true"
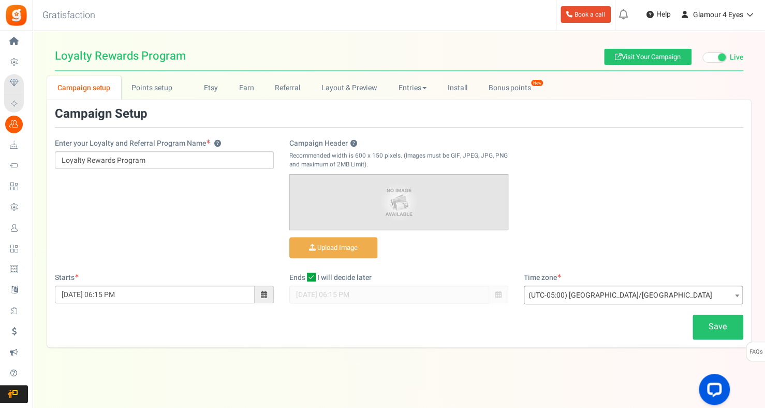
click at [266, 292] on span at bounding box center [264, 294] width 6 height 7
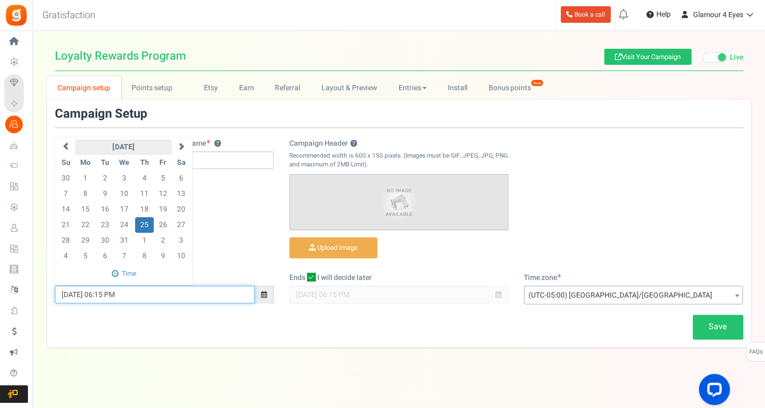
click at [118, 139] on th "[DATE]" at bounding box center [123, 147] width 97 height 16
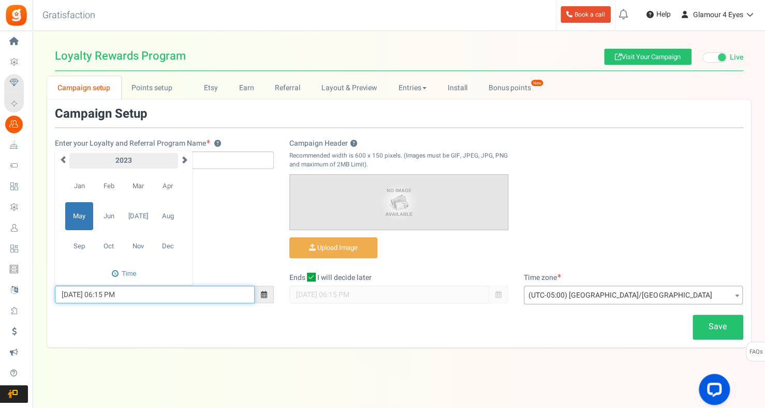
click at [121, 163] on th "2023" at bounding box center [123, 161] width 109 height 16
click at [169, 218] on span "2025" at bounding box center [168, 216] width 28 height 28
click at [114, 245] on span "Oct" at bounding box center [109, 246] width 28 height 28
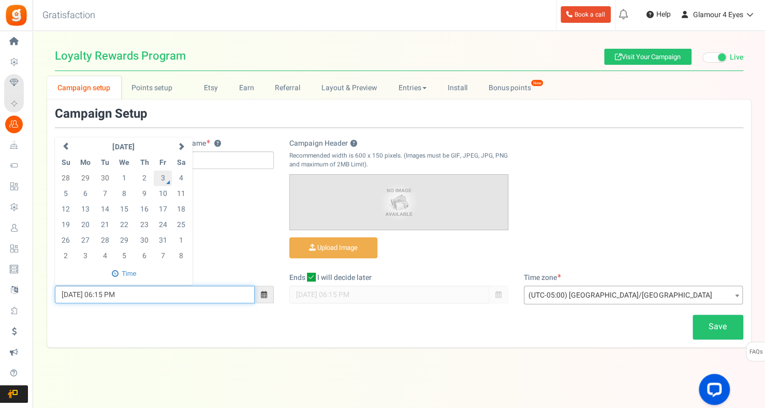
click at [157, 180] on td "3" at bounding box center [163, 178] width 18 height 16
click at [84, 192] on td "6" at bounding box center [85, 194] width 21 height 16
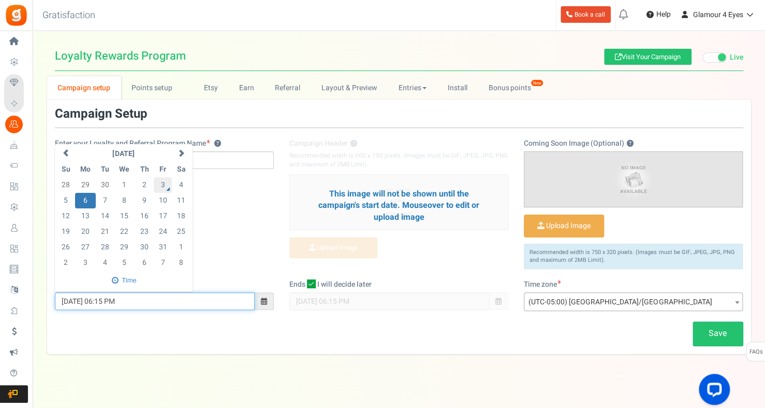
click at [160, 186] on td "3" at bounding box center [163, 185] width 18 height 16
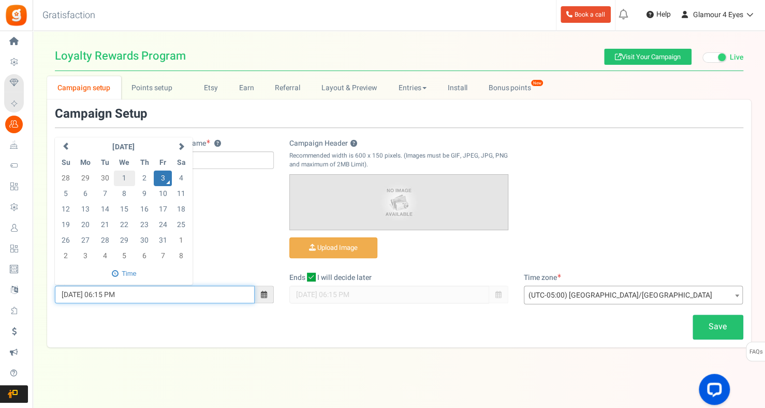
click at [125, 175] on td "1" at bounding box center [124, 178] width 21 height 16
click at [163, 177] on td "3" at bounding box center [163, 178] width 18 height 16
type input "[DATE] 06:15 PM"
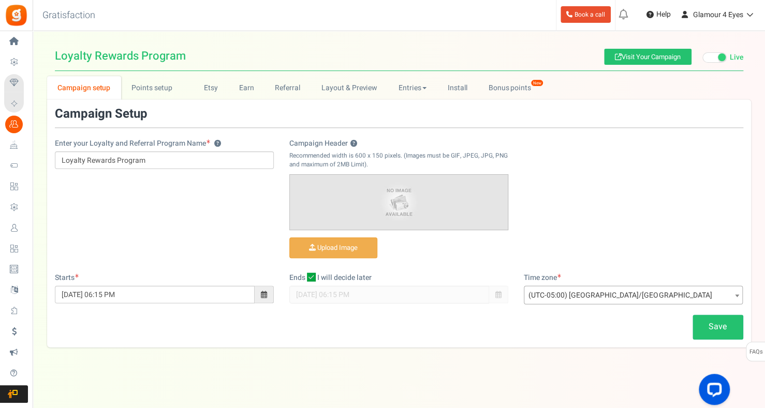
click at [206, 216] on div "Enter your Loyalty and Referral Program Name ? Loyalty Rewards Program Campaign…" at bounding box center [399, 189] width 704 height 165
click at [151, 94] on link "Points setup New" at bounding box center [157, 87] width 72 height 23
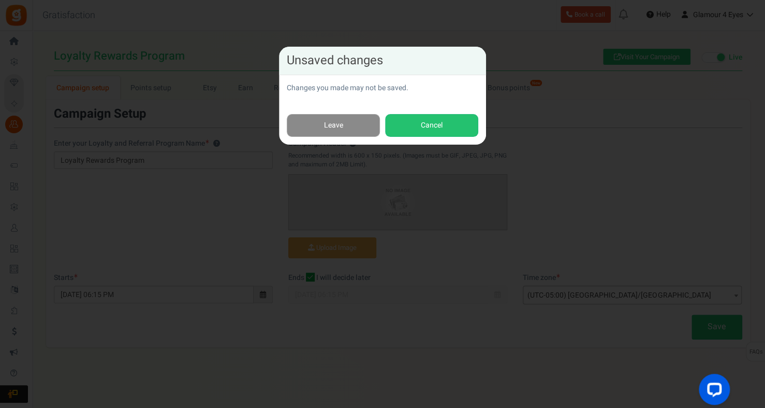
click at [317, 128] on link "Leave" at bounding box center [333, 125] width 93 height 23
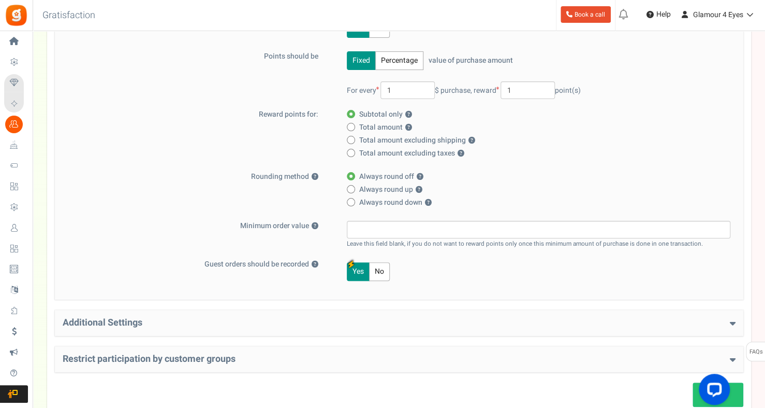
scroll to position [207, 0]
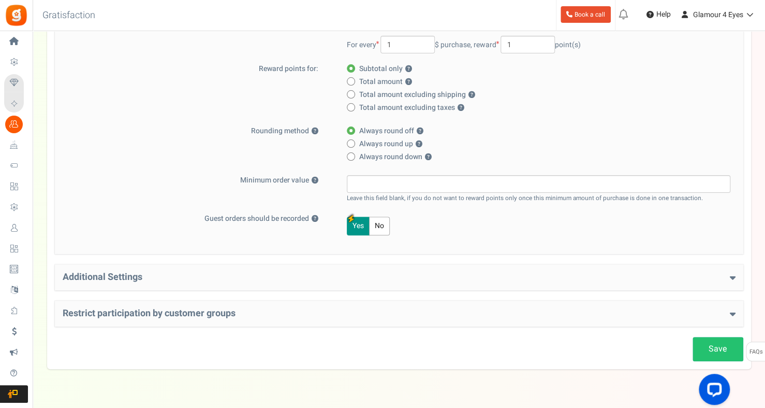
click at [734, 280] on icon at bounding box center [733, 276] width 6 height 9
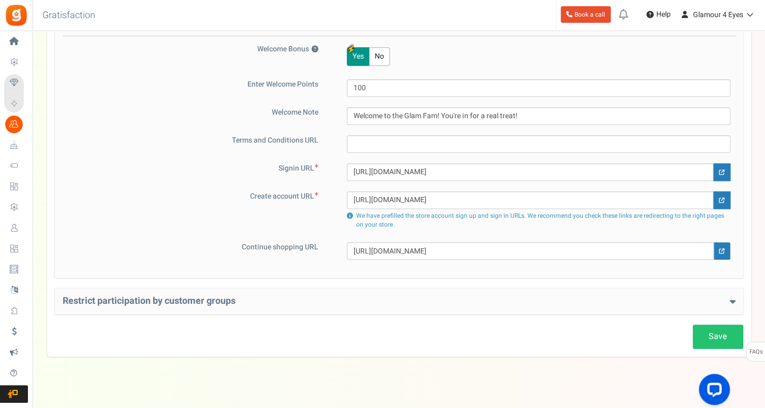
scroll to position [466, 0]
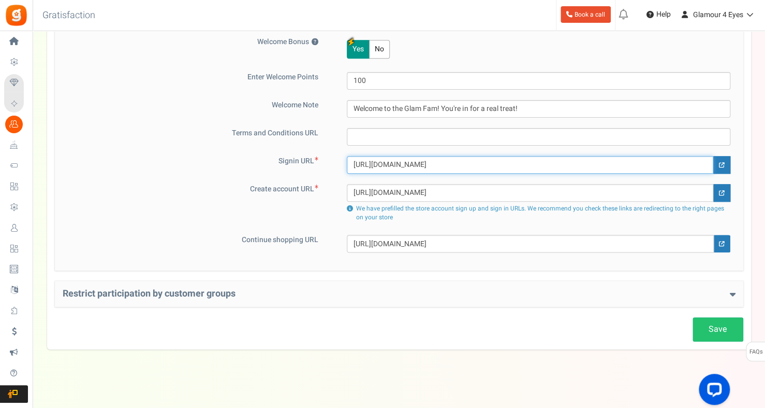
drag, startPoint x: 517, startPoint y: 164, endPoint x: 344, endPoint y: 162, distance: 173.0
click at [344, 162] on div "[URL][DOMAIN_NAME]" at bounding box center [532, 165] width 397 height 18
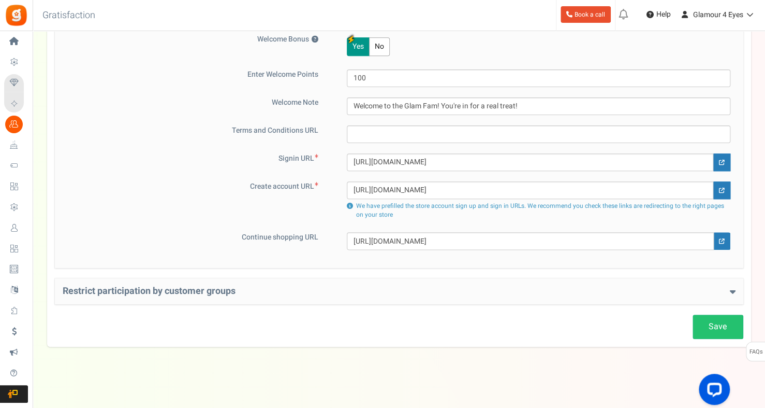
click at [730, 288] on icon at bounding box center [733, 290] width 6 height 9
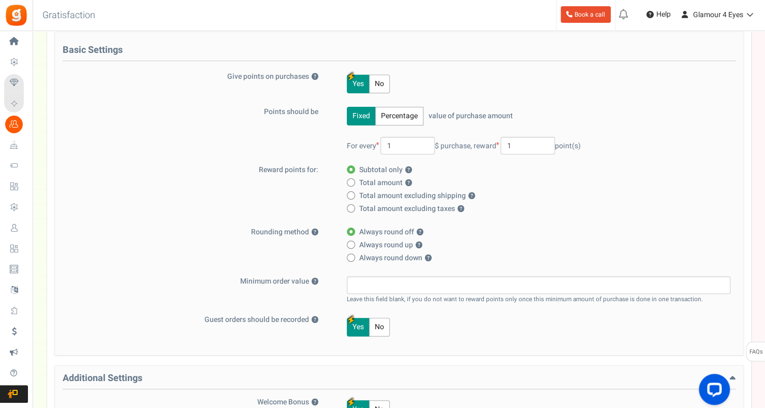
scroll to position [0, 0]
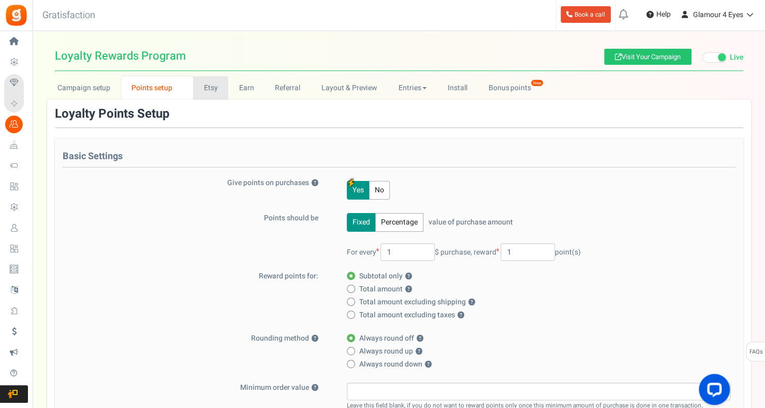
click at [207, 94] on link "Etsy" at bounding box center [210, 87] width 35 height 23
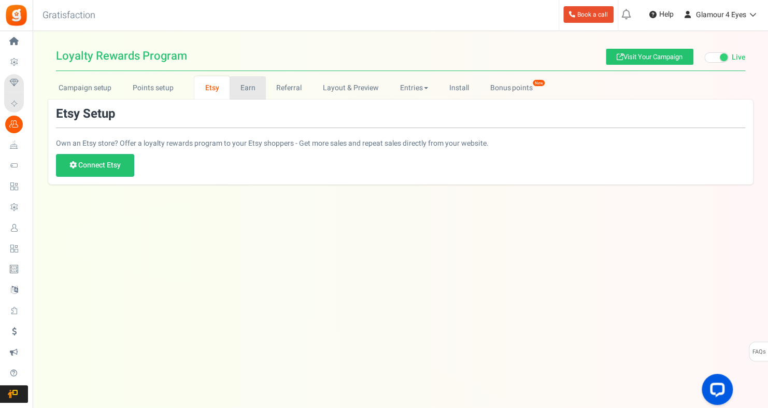
click at [250, 91] on link "Earn" at bounding box center [247, 87] width 36 height 23
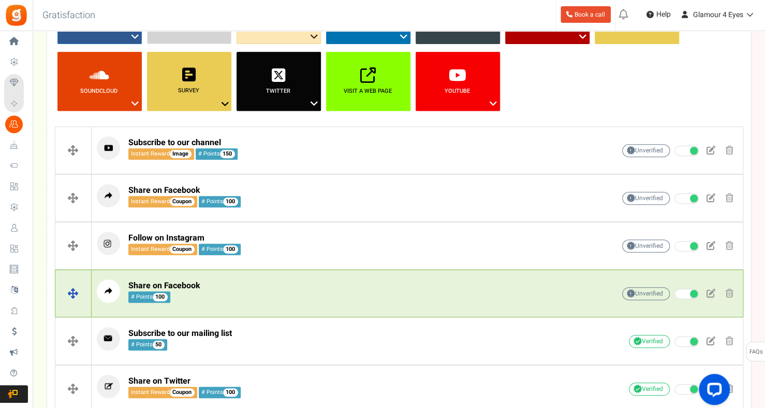
scroll to position [20, 0]
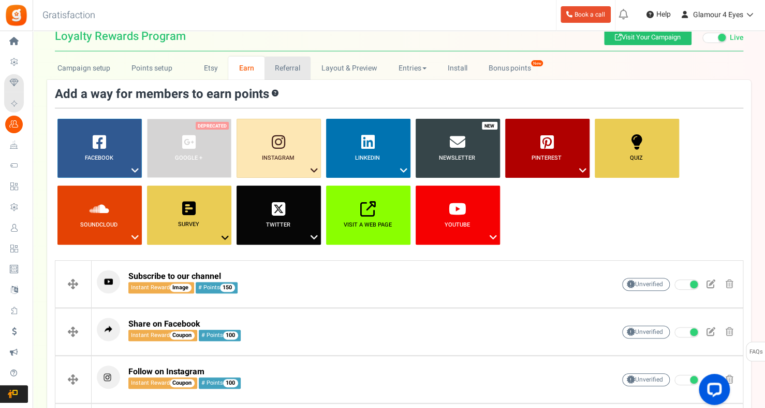
click at [286, 68] on link "Referral" at bounding box center [288, 67] width 47 height 23
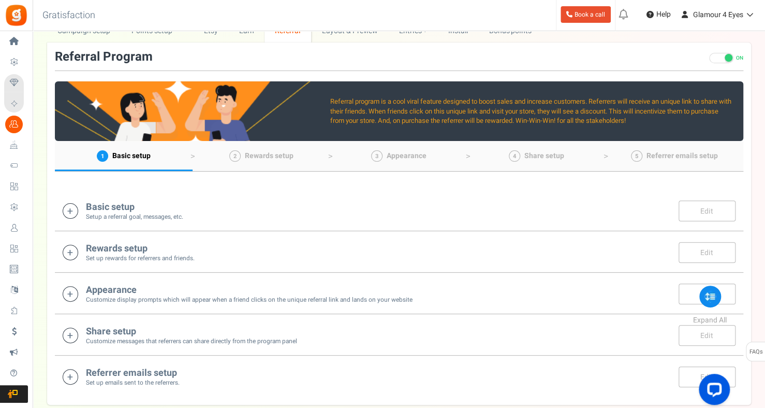
scroll to position [0, 0]
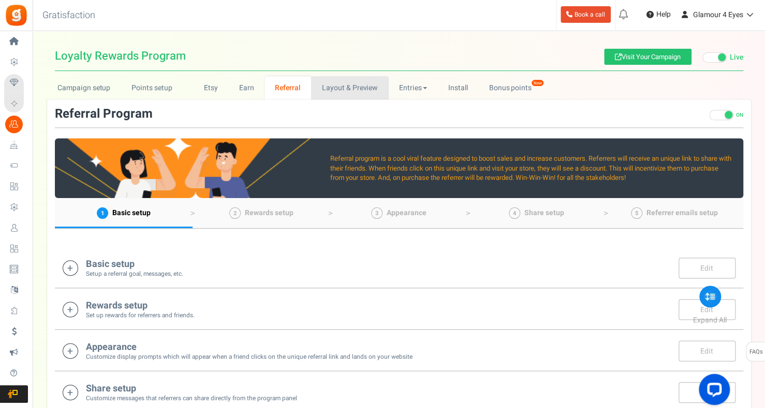
click at [360, 86] on link "Layout & Preview" at bounding box center [349, 87] width 77 height 23
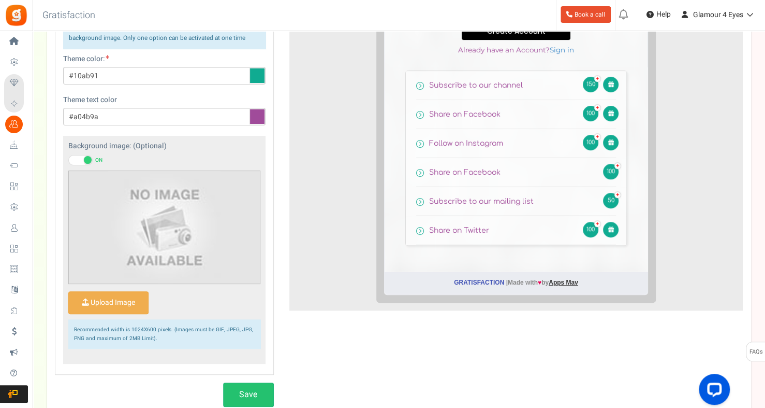
scroll to position [259, 0]
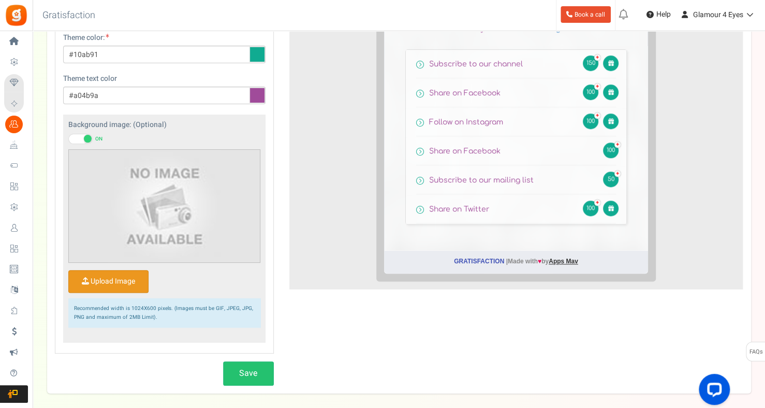
click at [93, 277] on input "Upload Image" at bounding box center [108, 281] width 79 height 22
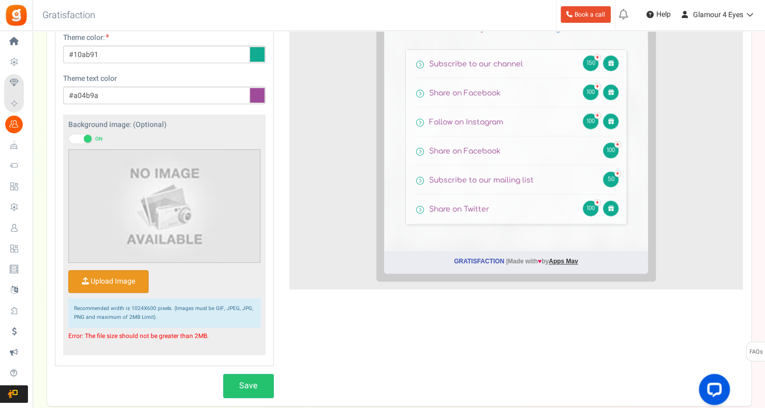
click at [130, 278] on input "Upload Image" at bounding box center [108, 281] width 79 height 22
click at [108, 281] on input "Upload Image" at bounding box center [108, 281] width 79 height 22
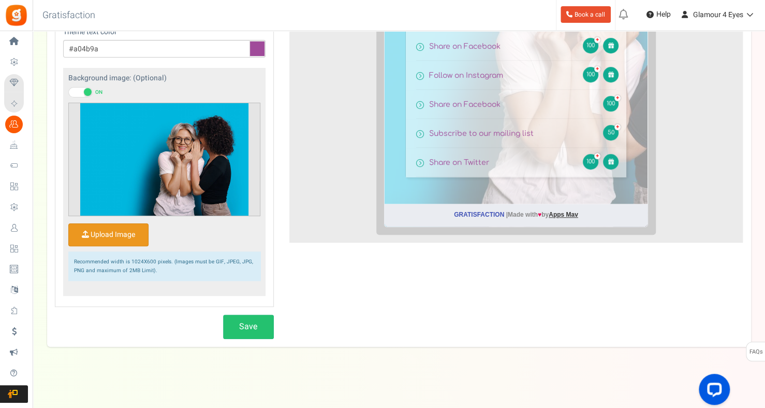
scroll to position [254, 0]
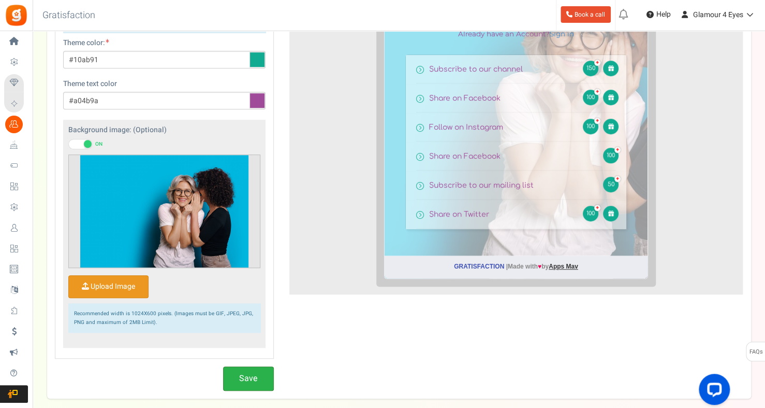
click at [251, 385] on button "Save" at bounding box center [248, 378] width 51 height 24
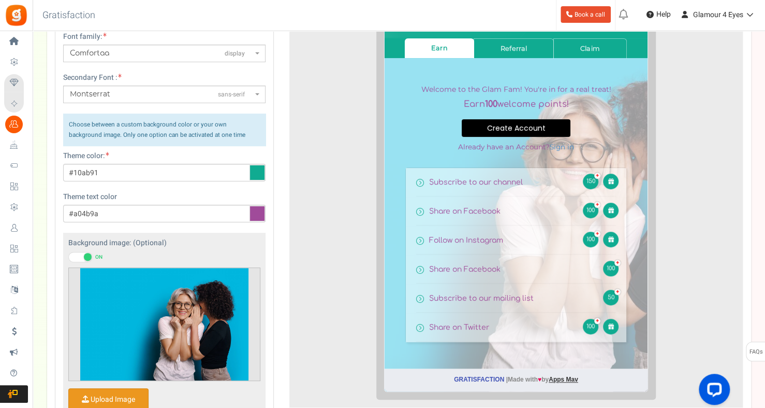
scroll to position [98, 0]
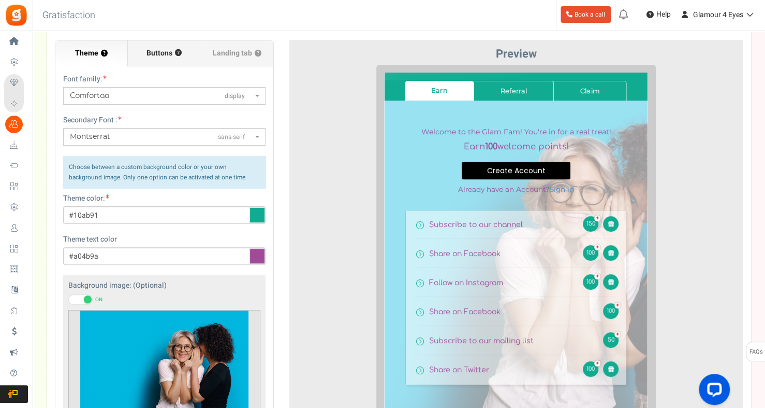
click at [143, 48] on label "Buttons ?" at bounding box center [164, 53] width 73 height 26
click at [0, 0] on input "Buttons ?" at bounding box center [0, 0] width 0 height 0
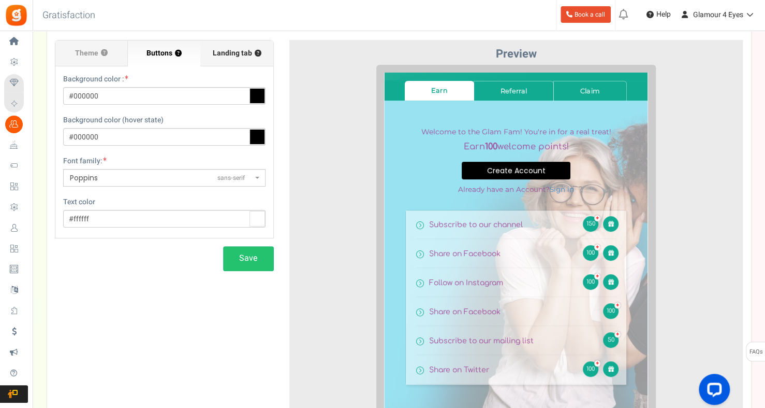
click at [233, 56] on span "Landing tab ?" at bounding box center [237, 53] width 49 height 10
click at [0, 0] on input "Landing tab ?" at bounding box center [0, 0] width 0 height 0
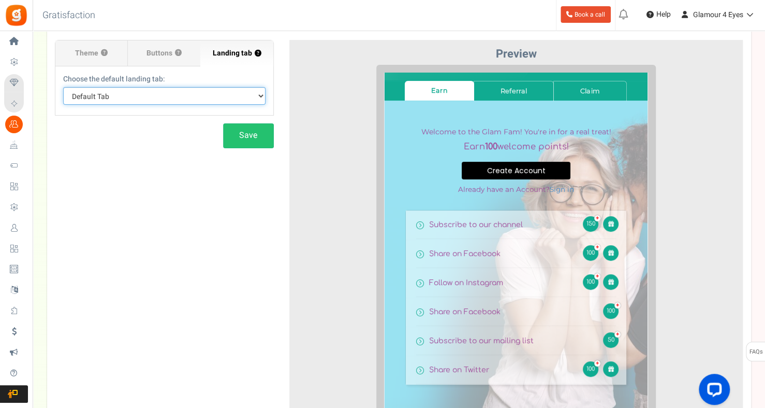
click at [256, 94] on select "Default Tab Earn Referral Claim" at bounding box center [164, 96] width 203 height 18
click at [63, 87] on select "Default Tab Earn Referral Claim" at bounding box center [164, 96] width 203 height 18
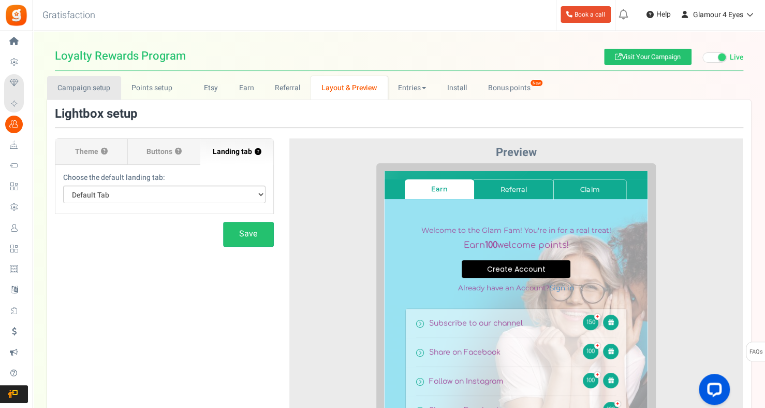
click at [76, 92] on link "Campaign setup" at bounding box center [84, 87] width 74 height 23
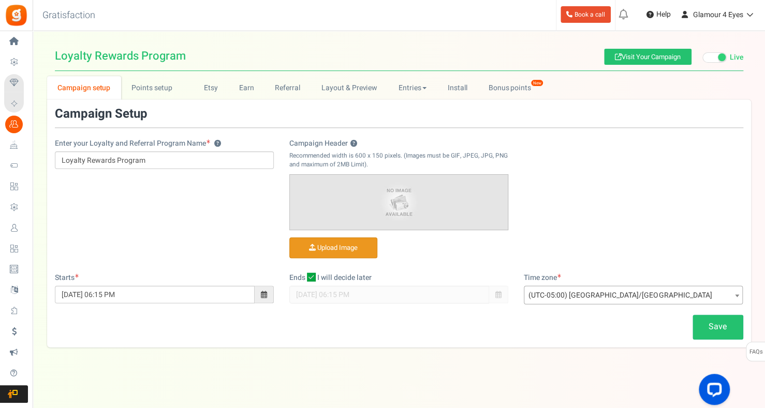
click at [319, 244] on input "Campaign Header ?" at bounding box center [333, 248] width 87 height 20
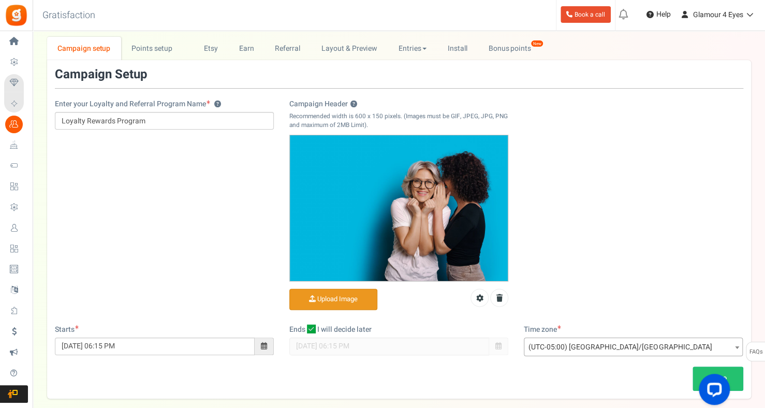
scroll to position [92, 0]
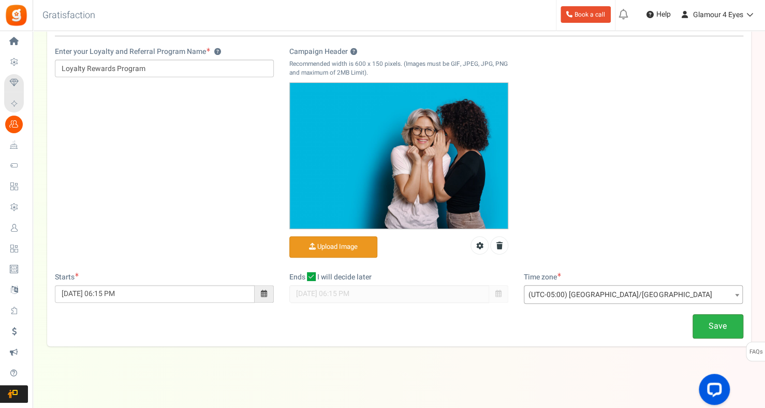
click at [711, 326] on link "Save" at bounding box center [718, 326] width 51 height 24
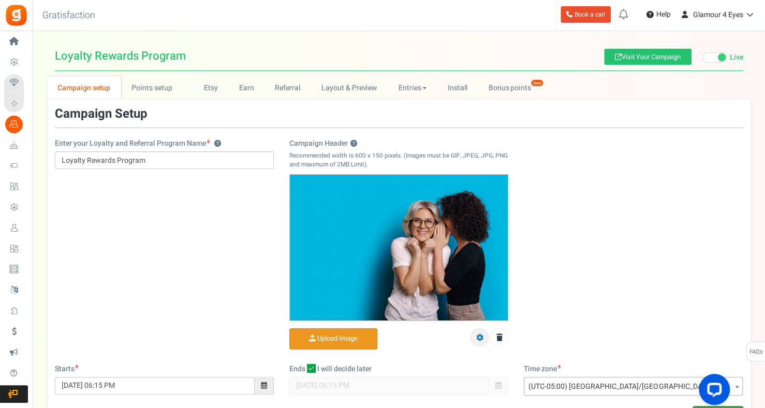
scroll to position [0, 0]
click at [149, 93] on link "Points setup New" at bounding box center [157, 87] width 72 height 23
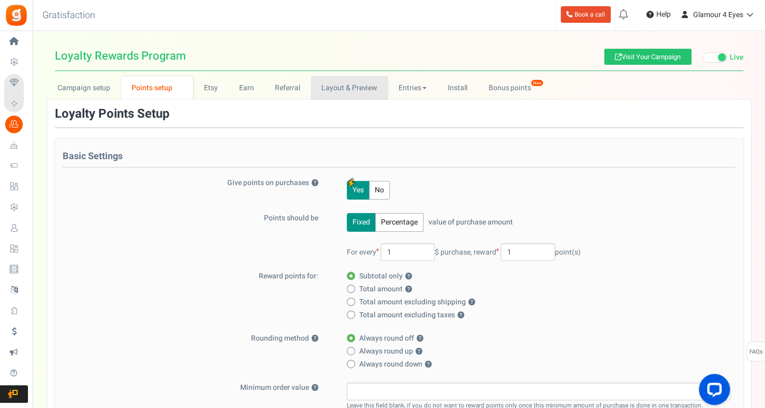
click at [344, 89] on link "Layout & Preview" at bounding box center [349, 87] width 77 height 23
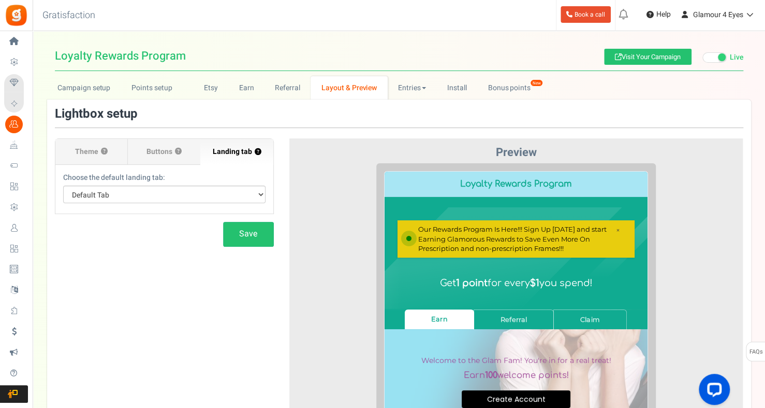
click at [509, 194] on img at bounding box center [509, 194] width 0 height 0
click at [641, 56] on link "Visit Your Campaign" at bounding box center [648, 57] width 88 height 16
click at [72, 150] on label "Theme ?" at bounding box center [91, 152] width 73 height 26
click at [0, 0] on input "Theme ?" at bounding box center [0, 0] width 0 height 0
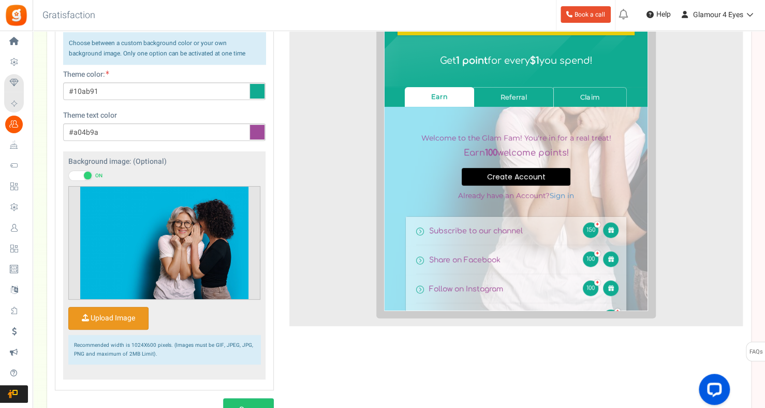
scroll to position [259, 0]
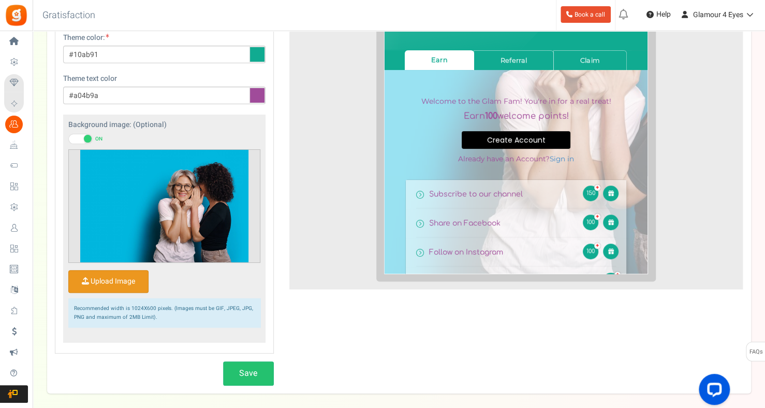
click at [81, 135] on span at bounding box center [80, 139] width 24 height 10
click at [68, 136] on input "ON OFF" at bounding box center [68, 139] width 0 height 7
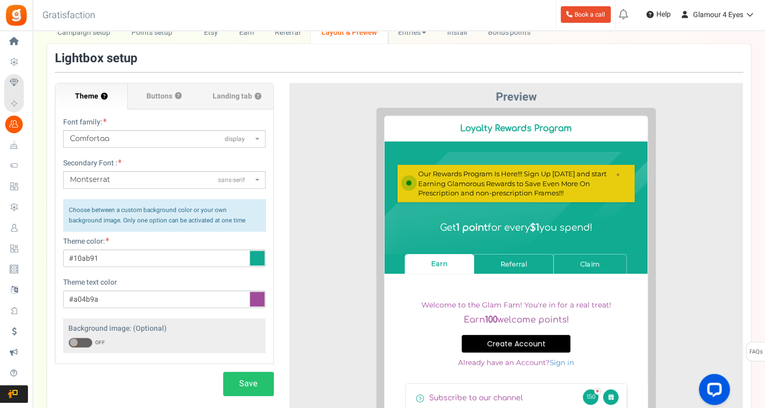
scroll to position [55, 0]
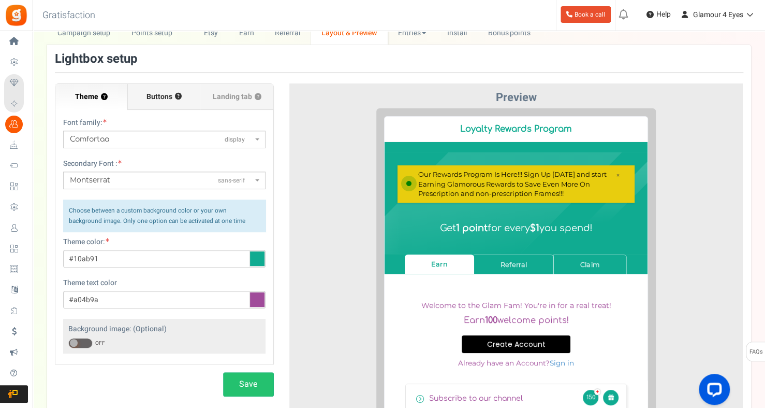
click at [153, 95] on span "Buttons" at bounding box center [160, 97] width 26 height 10
click at [0, 0] on input "Buttons ?" at bounding box center [0, 0] width 0 height 0
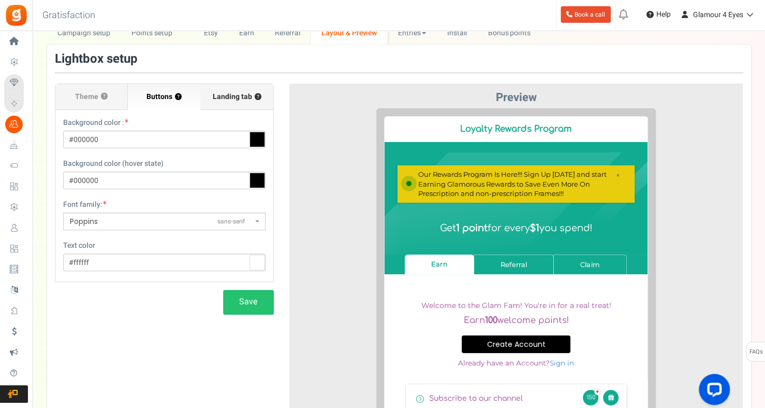
click at [222, 95] on span "Landing tab ?" at bounding box center [237, 97] width 49 height 10
click at [0, 0] on input "Landing tab ?" at bounding box center [0, 0] width 0 height 0
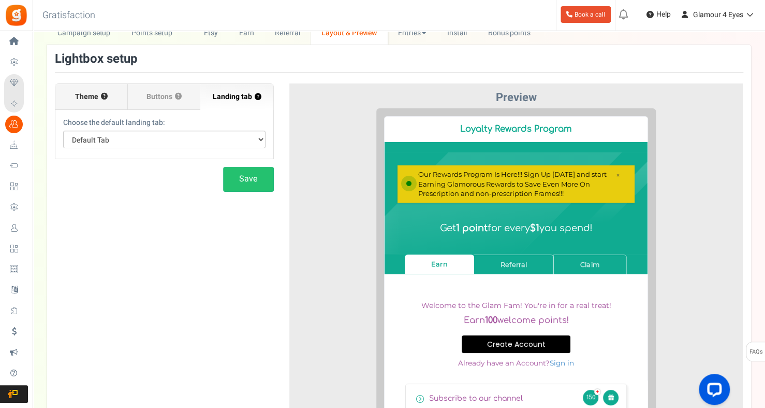
click at [100, 100] on label "Theme ?" at bounding box center [91, 97] width 73 height 26
click at [0, 0] on input "Theme ?" at bounding box center [0, 0] width 0 height 0
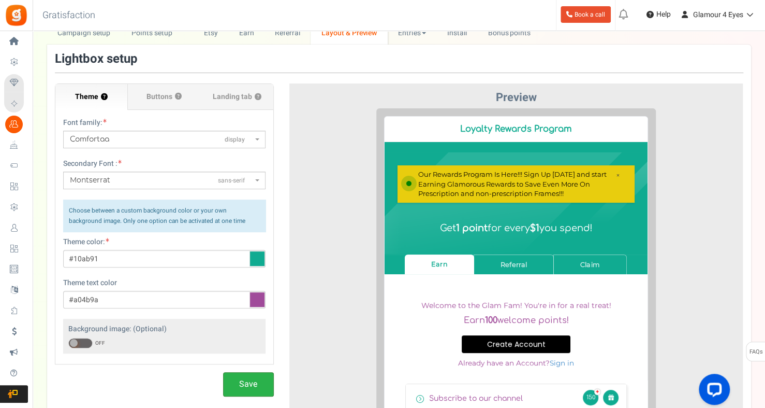
click at [252, 390] on button "Save" at bounding box center [248, 384] width 51 height 24
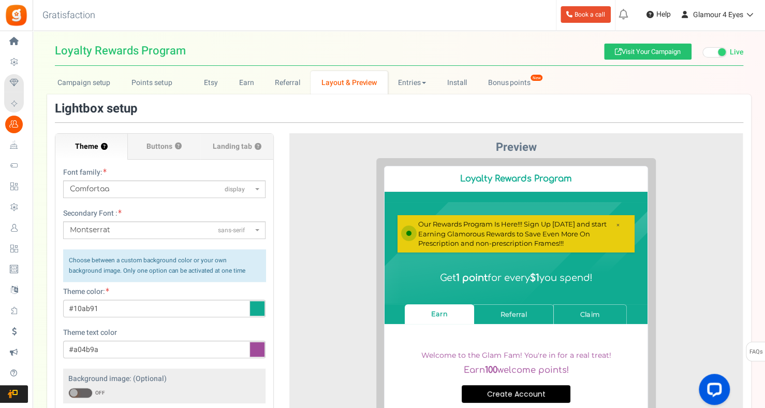
scroll to position [3, 0]
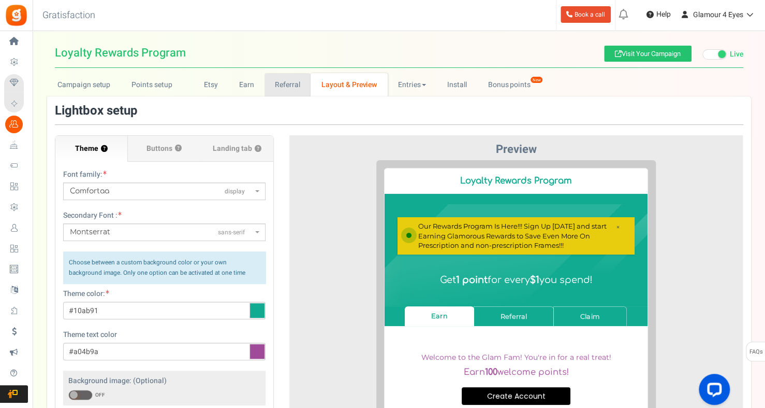
click at [279, 86] on link "Referral" at bounding box center [288, 84] width 47 height 23
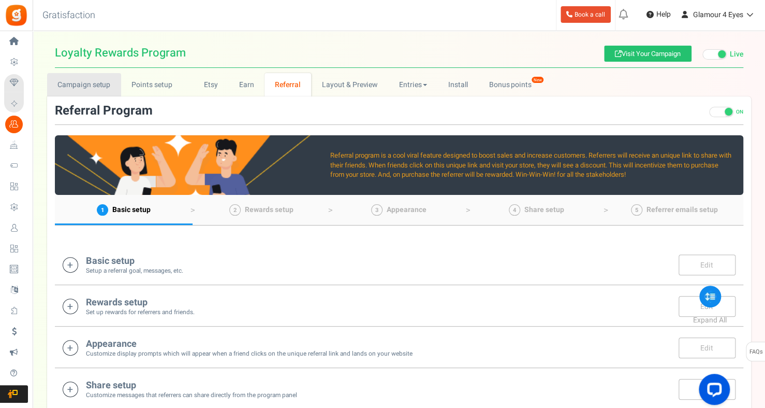
click at [95, 83] on link "Campaign setup" at bounding box center [84, 84] width 74 height 23
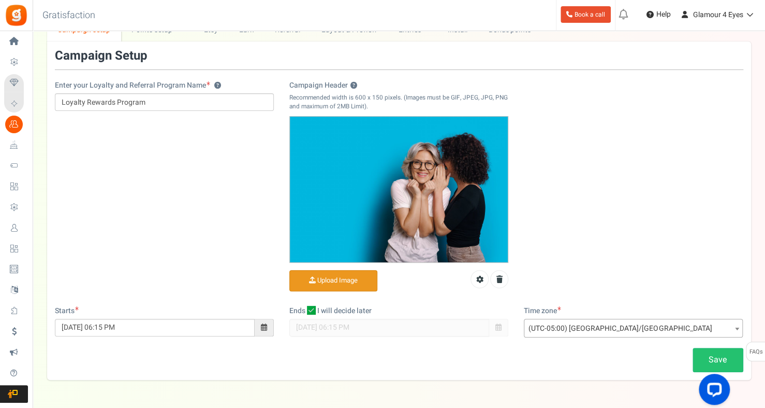
scroll to position [40, 0]
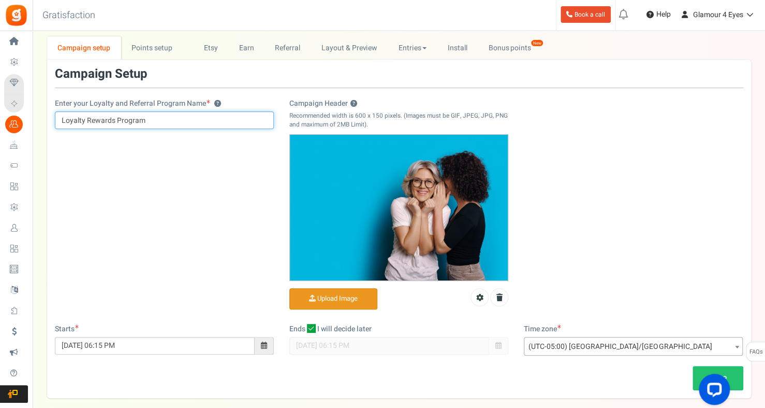
click at [60, 119] on input "Loyalty Rewards Program" at bounding box center [164, 120] width 219 height 18
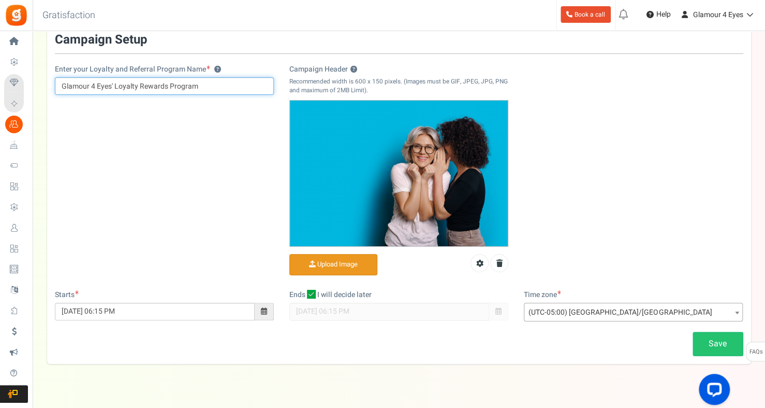
scroll to position [92, 0]
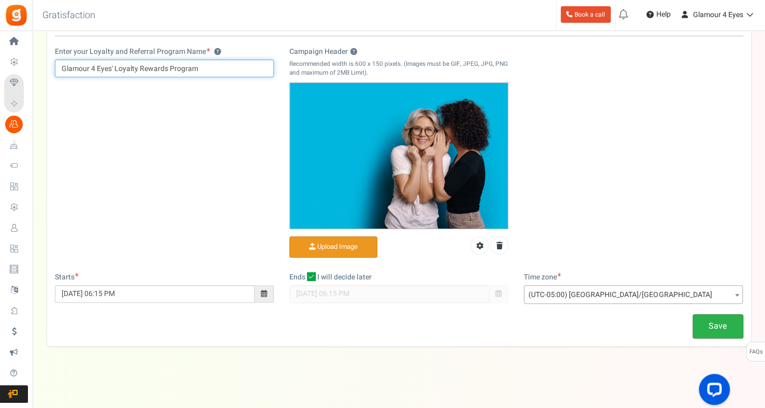
type input "Glamour 4 Eyes' Loyalty Rewards Program"
click at [717, 328] on link "Save" at bounding box center [718, 326] width 51 height 24
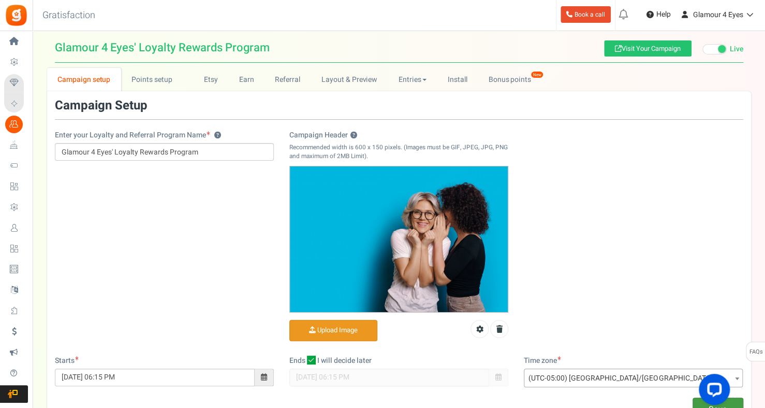
scroll to position [0, 0]
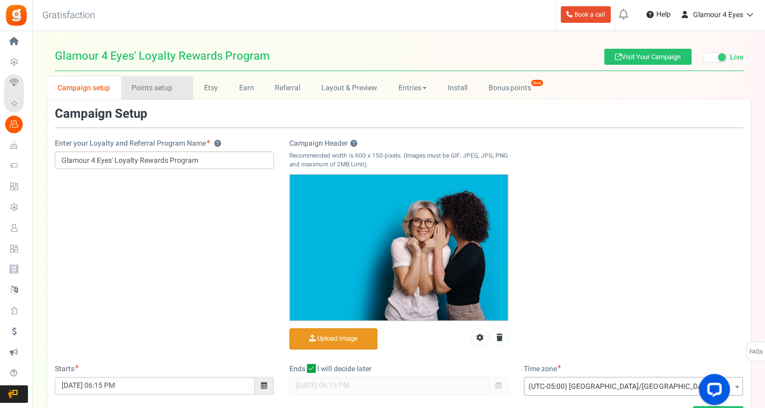
click at [153, 81] on link "Points setup New" at bounding box center [157, 87] width 72 height 23
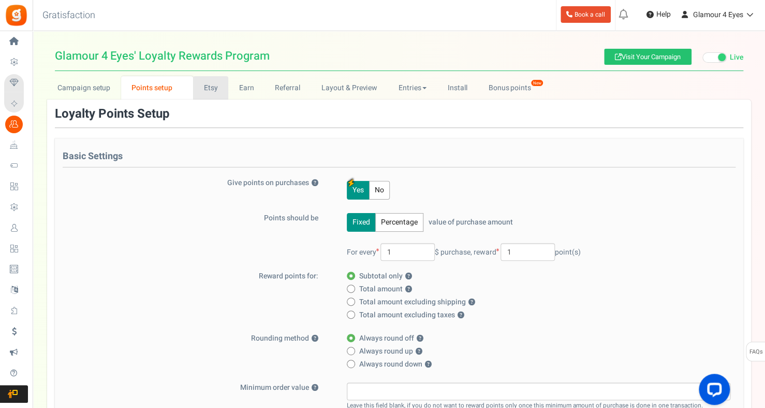
click at [218, 89] on link "Etsy" at bounding box center [210, 87] width 35 height 23
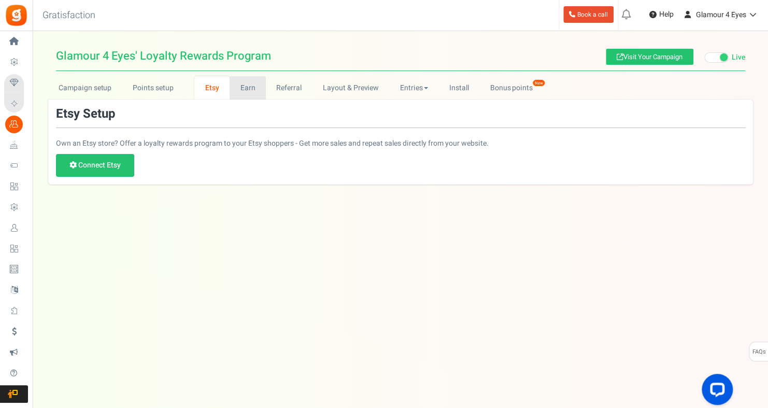
click at [261, 87] on link "Earn" at bounding box center [247, 87] width 36 height 23
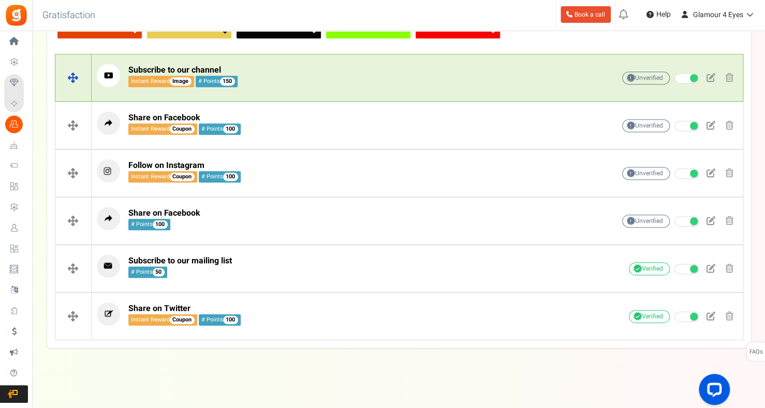
scroll to position [227, 0]
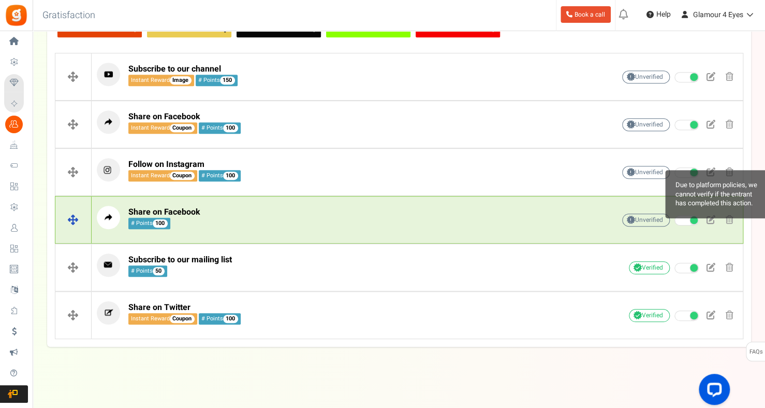
click at [630, 219] on span at bounding box center [632, 219] width 6 height 7
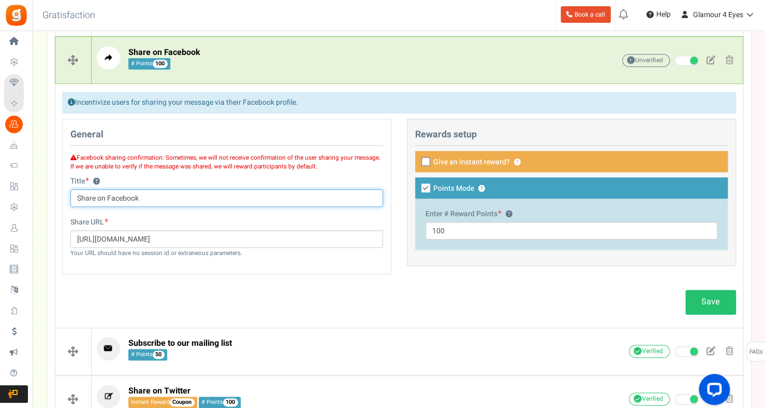
scroll to position [262, 0]
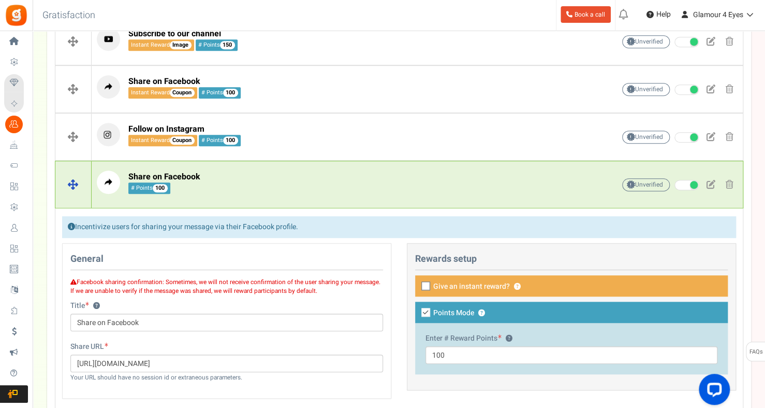
click at [545, 187] on p "Share on Facebook # Points 100" at bounding box center [340, 181] width 486 height 23
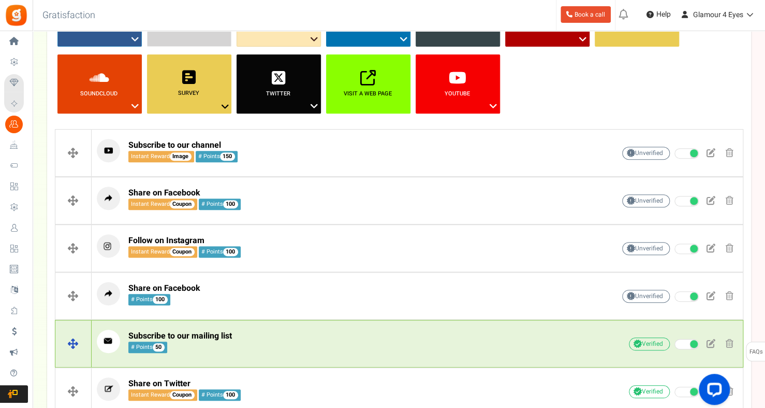
scroll to position [20, 0]
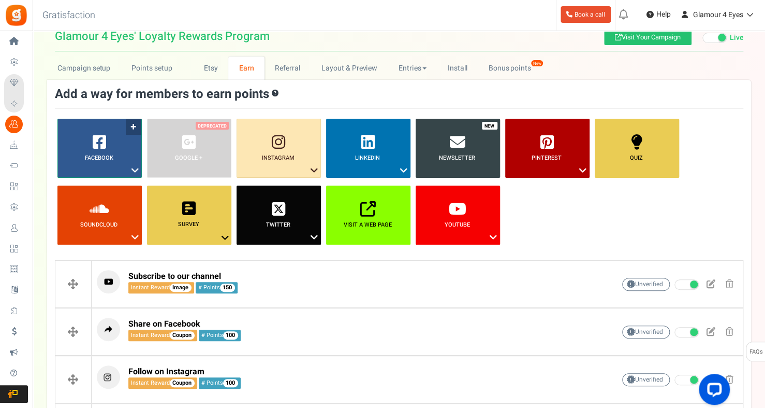
click at [133, 168] on icon at bounding box center [135, 170] width 12 height 13
click at [103, 189] on link "Visit on Facebook" at bounding box center [96, 189] width 83 height 13
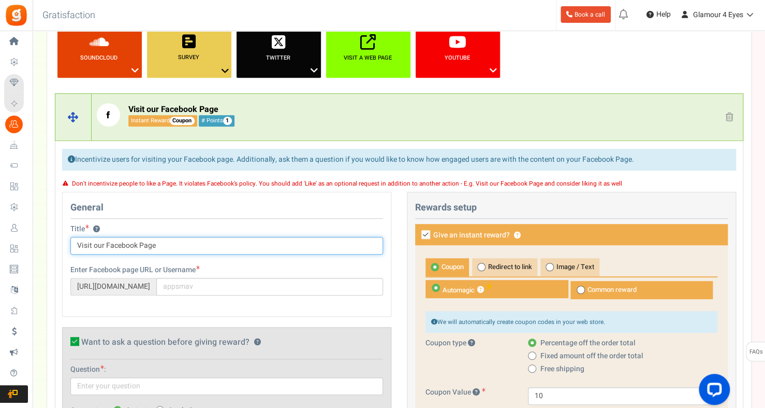
scroll to position [187, 0]
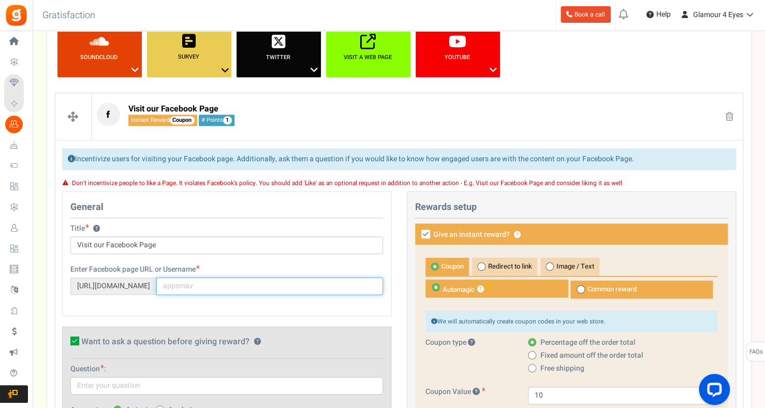
click at [232, 287] on input "text" at bounding box center [269, 286] width 227 height 18
type input "glamour4eyesllc"
click at [301, 257] on div "Title ? Visit our Facebook Page Tip! Your title should show the huge savings & …" at bounding box center [227, 243] width 328 height 41
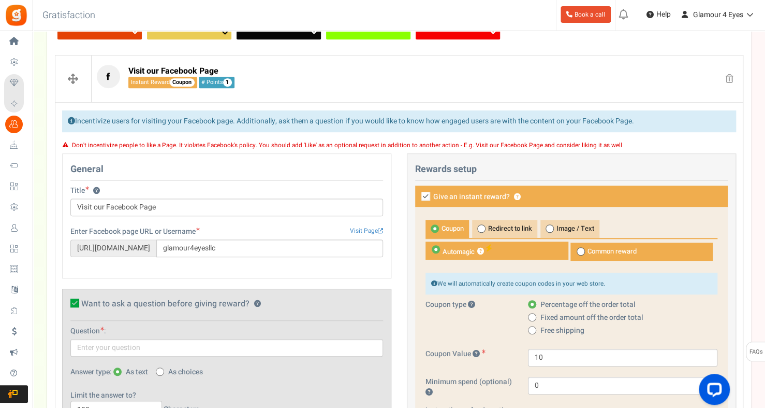
scroll to position [342, 0]
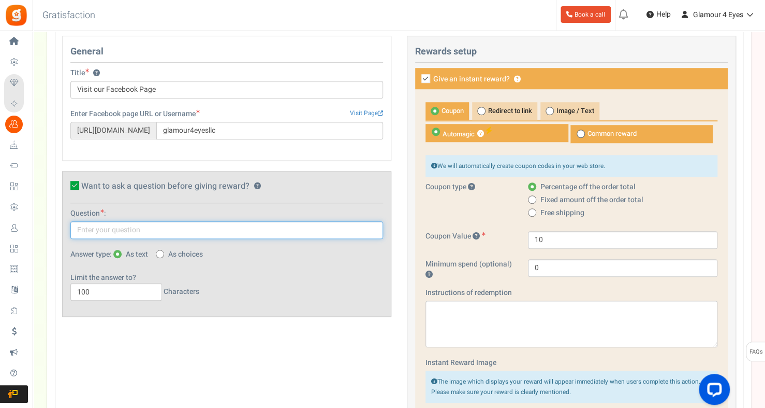
click at [121, 228] on input "text" at bounding box center [226, 230] width 313 height 18
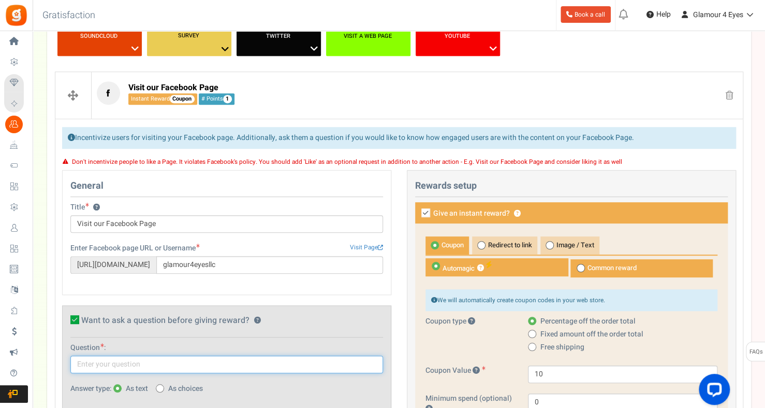
scroll to position [187, 0]
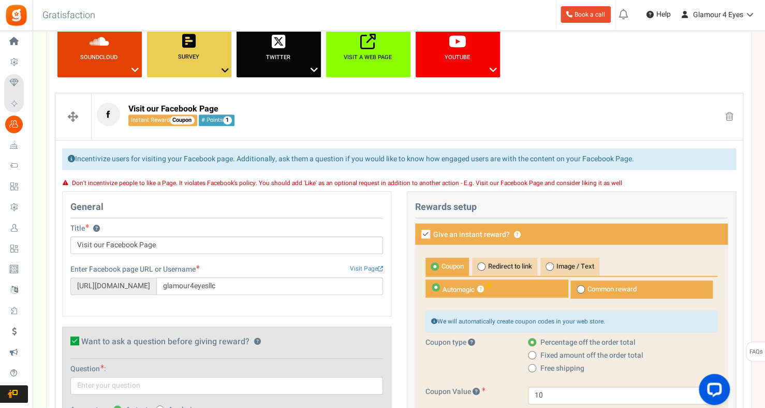
click at [425, 233] on icon at bounding box center [426, 233] width 9 height 9
click at [418, 233] on input "Give an instant reward? ?" at bounding box center [414, 235] width 7 height 7
checkbox input "false"
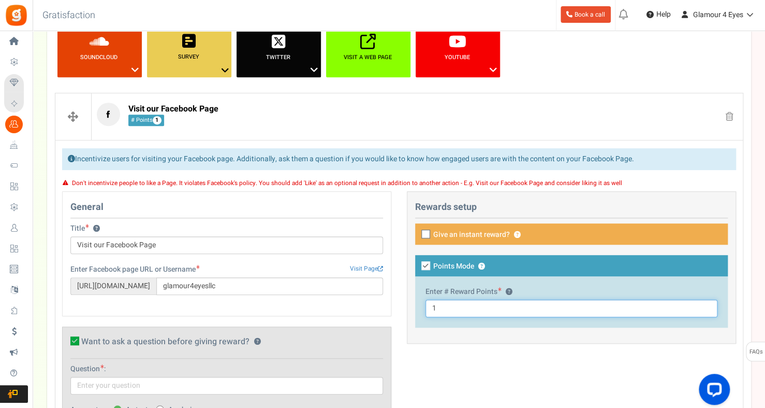
click at [449, 309] on input "1" at bounding box center [572, 308] width 292 height 18
type input "100"
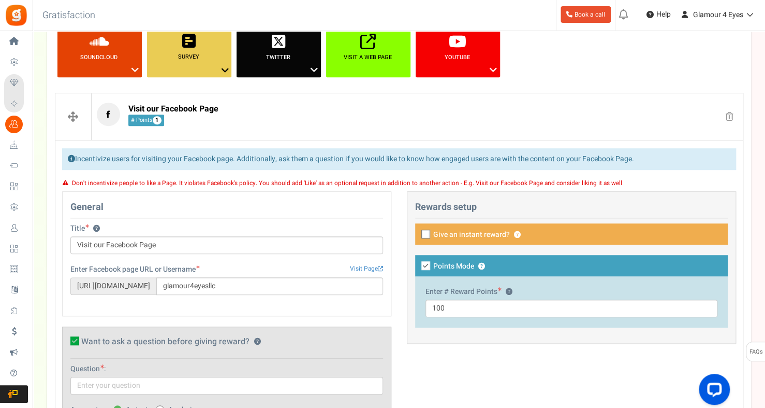
click at [476, 248] on div "This campaign category can have no rewards for any action Rewards setup Give an…" at bounding box center [571, 267] width 329 height 152
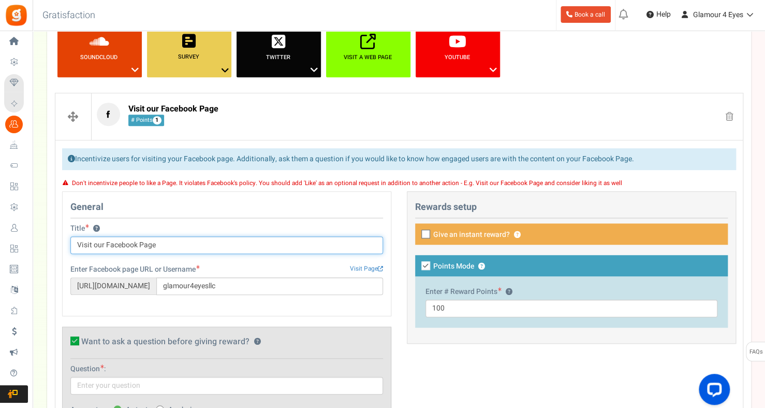
drag, startPoint x: 91, startPoint y: 242, endPoint x: 77, endPoint y: 240, distance: 14.6
click at [77, 240] on input "Visit our Facebook Page" at bounding box center [226, 245] width 313 height 18
drag, startPoint x: 89, startPoint y: 243, endPoint x: 66, endPoint y: 240, distance: 23.0
click at [66, 240] on div "Title ? Like our Facebook Page Tip! Your title should show the huge savings & r…" at bounding box center [227, 243] width 328 height 41
type input "Visit & Like our Facebook Page"
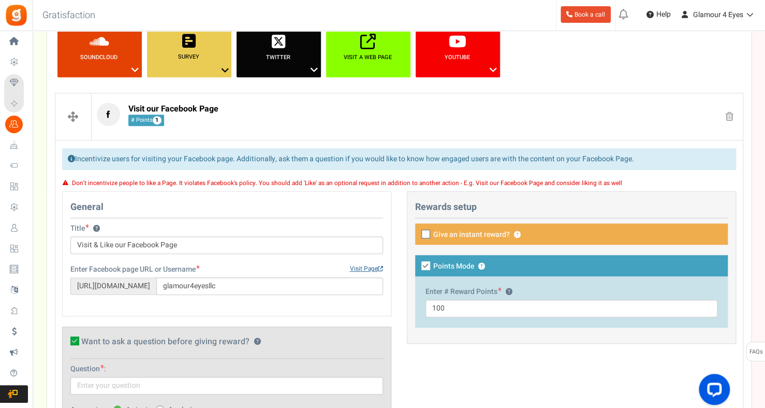
click at [360, 266] on link "Visit Page" at bounding box center [366, 268] width 33 height 9
drag, startPoint x: 233, startPoint y: 284, endPoint x: 179, endPoint y: 284, distance: 53.9
click at [179, 284] on input "glamour4eyesllc" at bounding box center [269, 286] width 227 height 18
paste input "Glamour4Eyes"
type input "Glamour4Eyes"
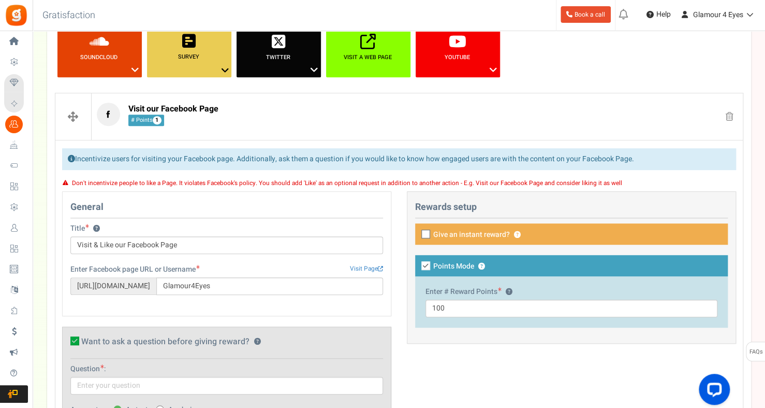
click at [238, 303] on div "Enter Facebook page URL or Username Visit Page [URL][DOMAIN_NAME] Glamour4Eyes" at bounding box center [227, 284] width 328 height 41
click at [373, 270] on link "Visit Page" at bounding box center [366, 268] width 33 height 9
click at [125, 305] on div "General Title ? Visit & Like our Facebook Page Tip! Your title should show the …" at bounding box center [226, 253] width 329 height 125
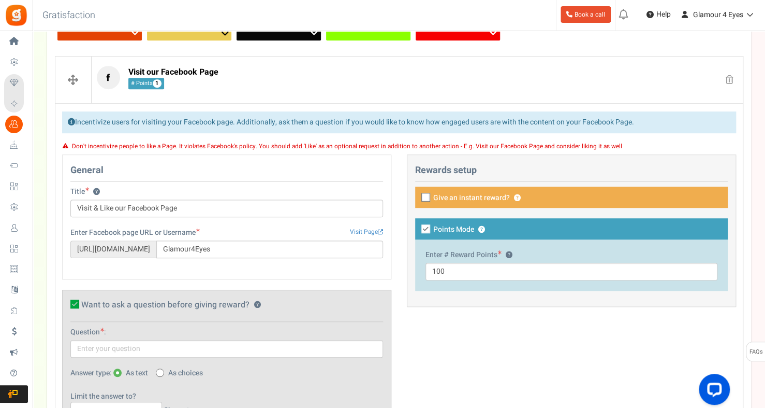
scroll to position [342, 0]
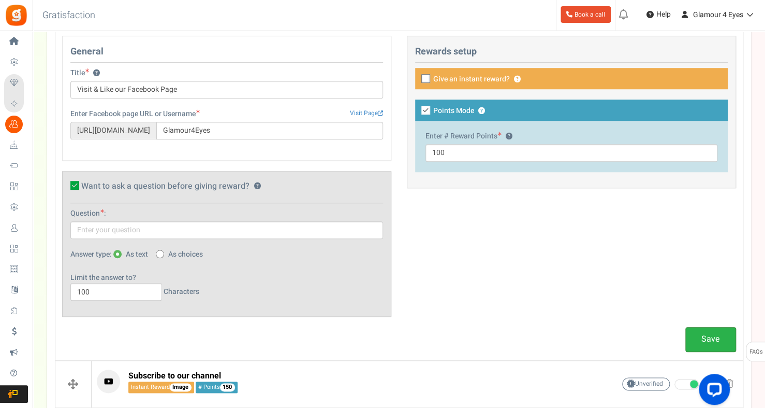
click at [697, 341] on link "Save" at bounding box center [711, 339] width 51 height 24
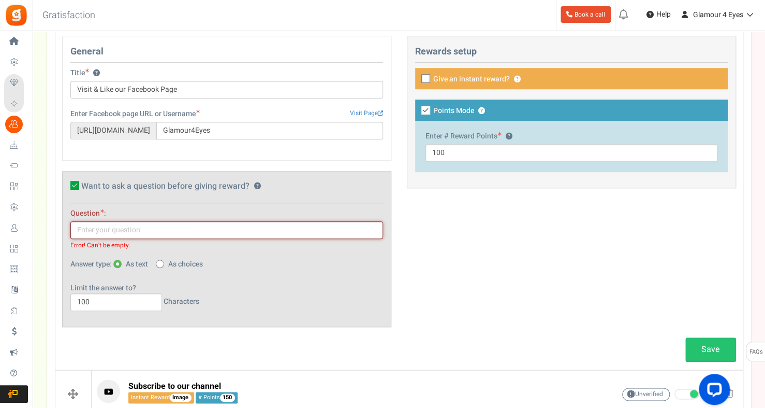
click at [138, 227] on input "text" at bounding box center [226, 230] width 313 height 18
click at [77, 181] on icon at bounding box center [74, 185] width 9 height 9
click at [67, 184] on input "Want to ask a question before giving reward? ?" at bounding box center [63, 187] width 7 height 7
checkbox input "false"
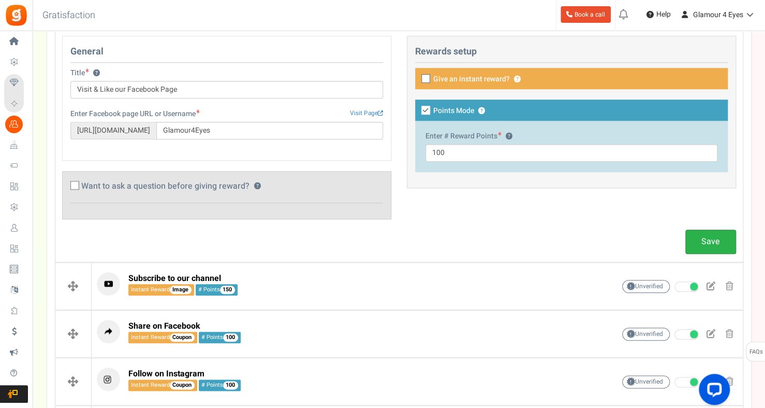
click at [726, 235] on link "Save" at bounding box center [711, 241] width 51 height 24
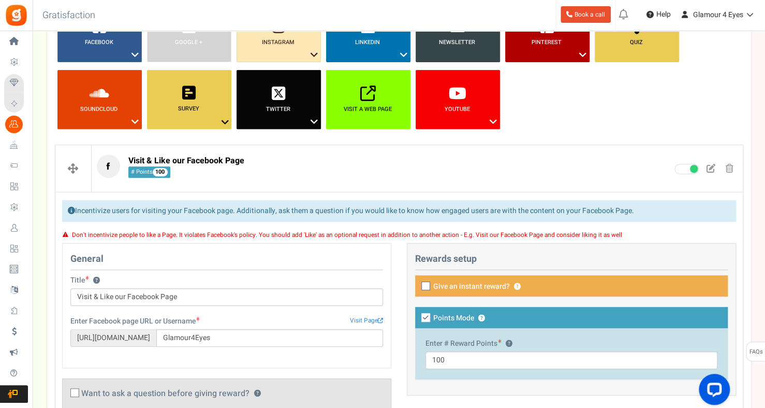
scroll to position [187, 0]
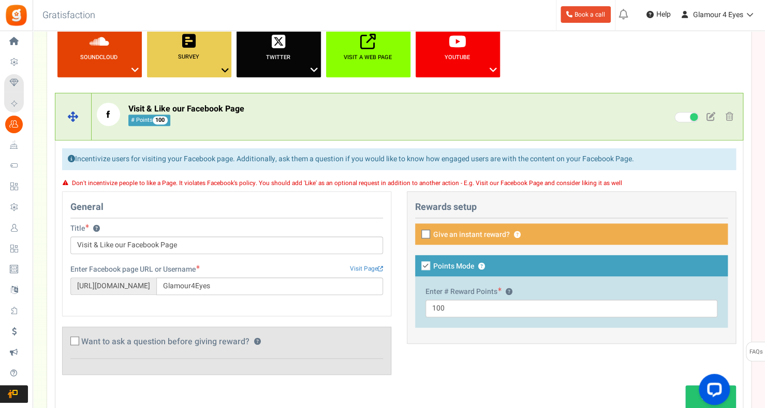
click at [310, 117] on p "Visit & Like our Facebook Page # Points 100" at bounding box center [340, 114] width 486 height 23
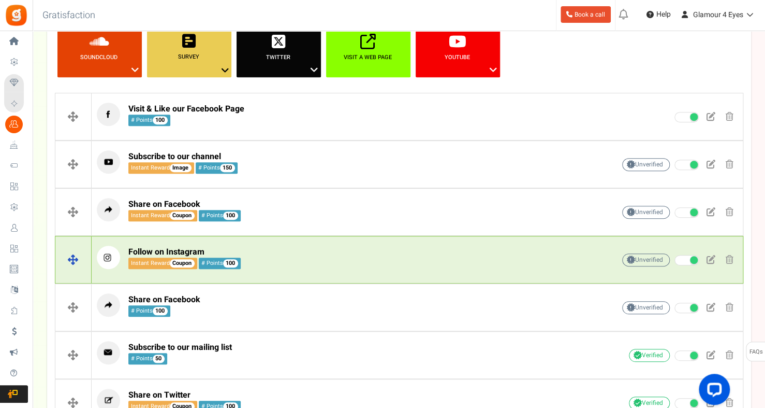
scroll to position [83, 0]
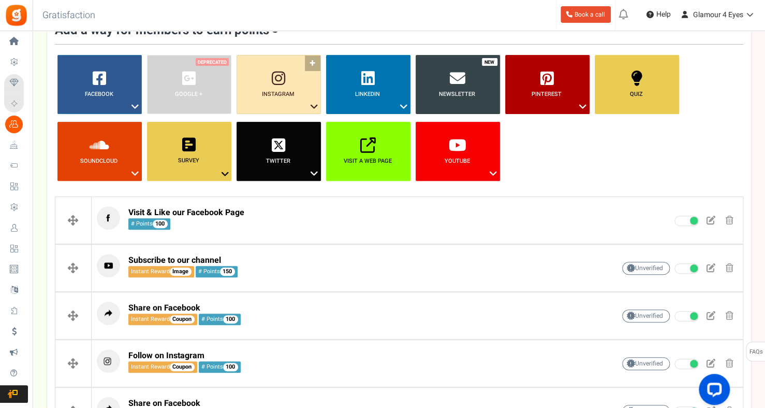
click at [313, 104] on icon at bounding box center [314, 106] width 12 height 13
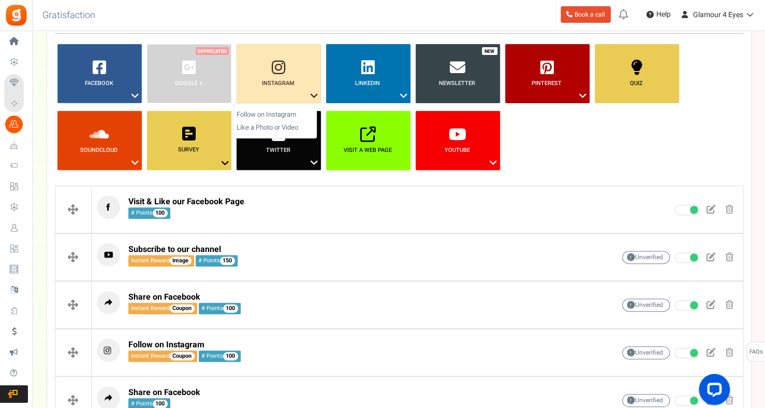
scroll to position [32, 0]
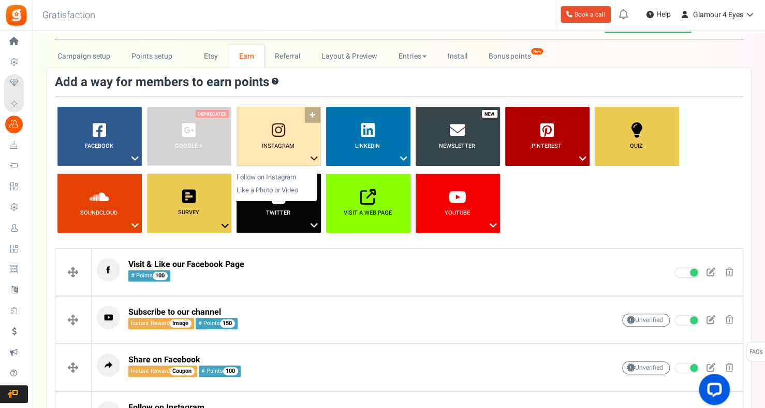
click at [312, 157] on icon at bounding box center [314, 158] width 12 height 13
click at [315, 157] on icon at bounding box center [314, 158] width 12 height 13
click at [299, 189] on link "Like a Photo or Video" at bounding box center [275, 190] width 83 height 13
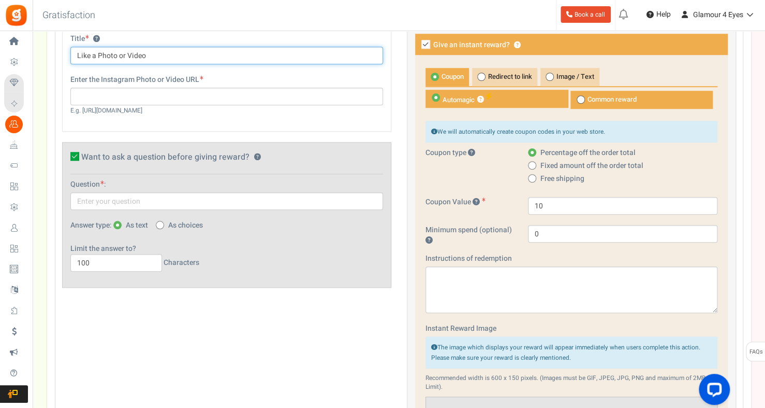
scroll to position [342, 0]
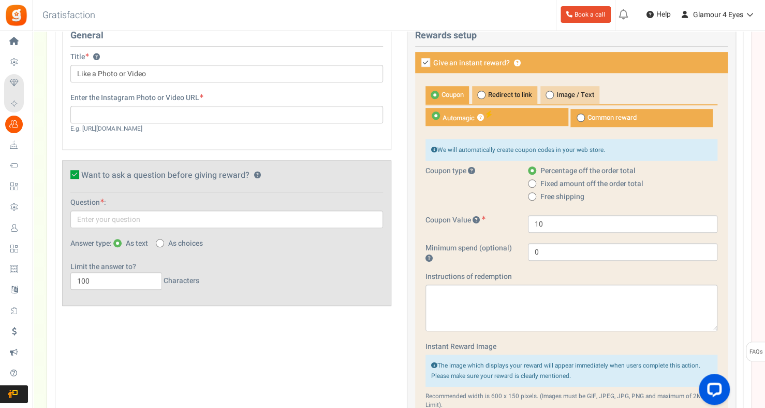
click at [486, 93] on span at bounding box center [482, 95] width 8 height 8
click at [479, 93] on input "Redirect to link" at bounding box center [475, 91] width 7 height 7
radio input "true"
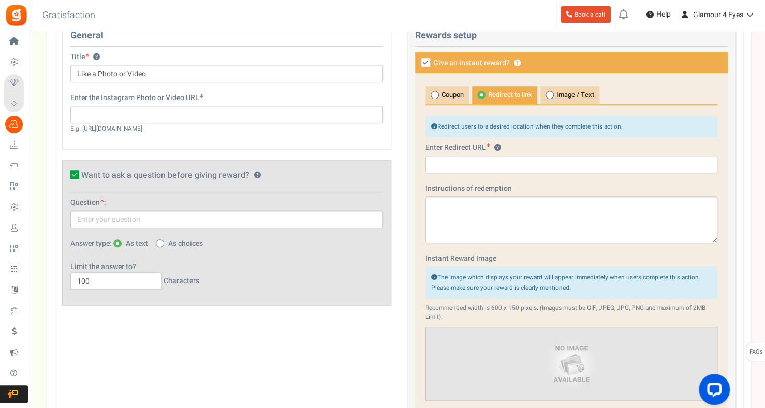
click at [486, 93] on span at bounding box center [482, 95] width 8 height 8
click at [479, 93] on input "Redirect to link" at bounding box center [475, 91] width 7 height 7
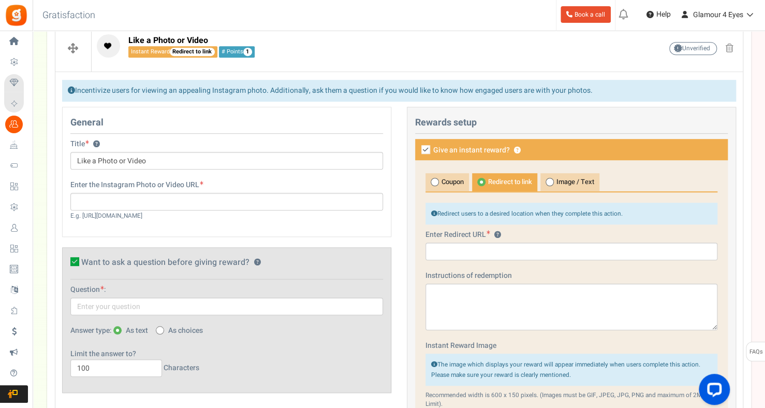
scroll to position [135, 0]
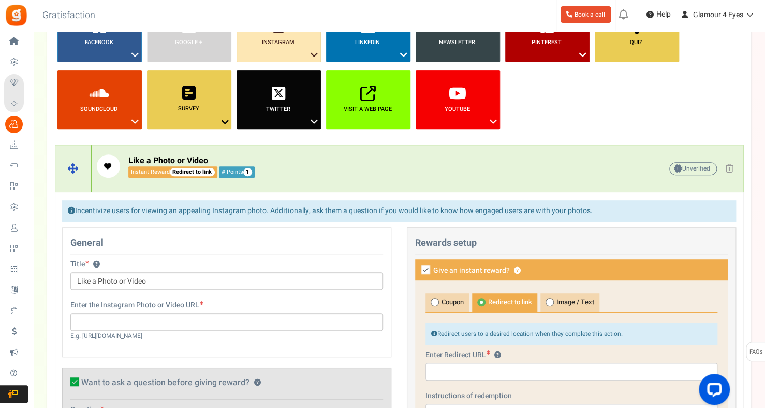
click at [732, 170] on span at bounding box center [730, 168] width 8 height 9
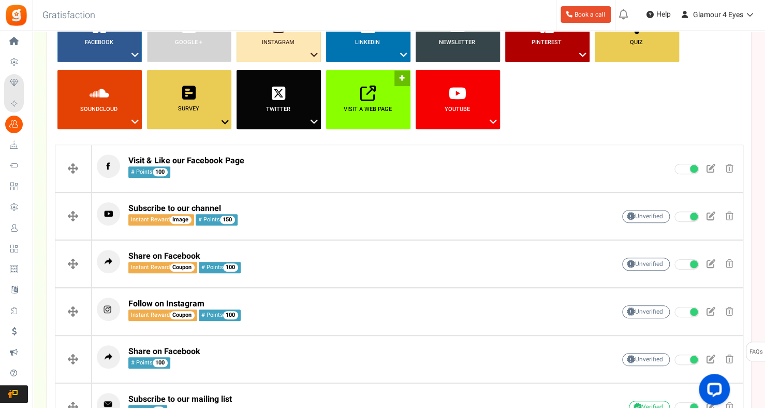
click at [379, 85] on link "Visit a web page ?" at bounding box center [368, 99] width 84 height 59
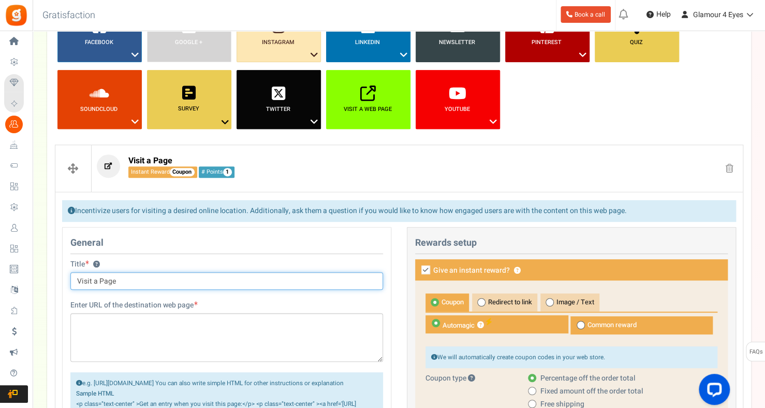
drag, startPoint x: 109, startPoint y: 284, endPoint x: 48, endPoint y: 282, distance: 61.2
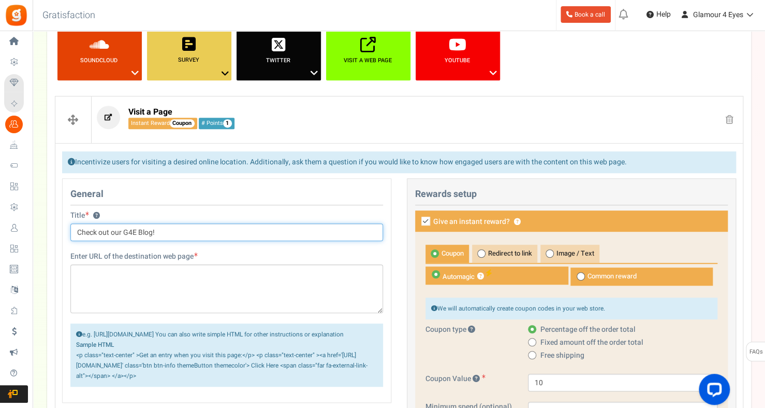
scroll to position [291, 0]
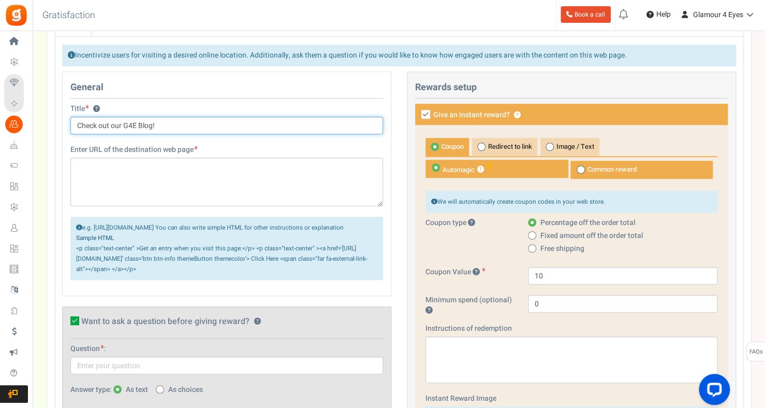
type input "Check out our G4E Blog!"
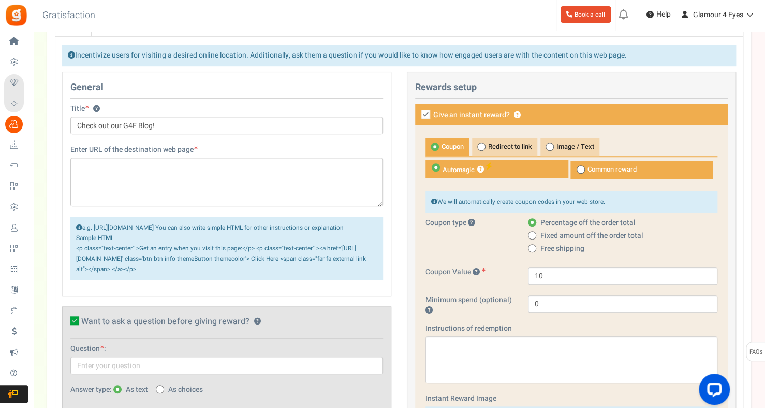
click at [426, 114] on icon at bounding box center [426, 114] width 9 height 9
click at [418, 114] on input "Give an instant reward? ?" at bounding box center [414, 115] width 7 height 7
checkbox input "false"
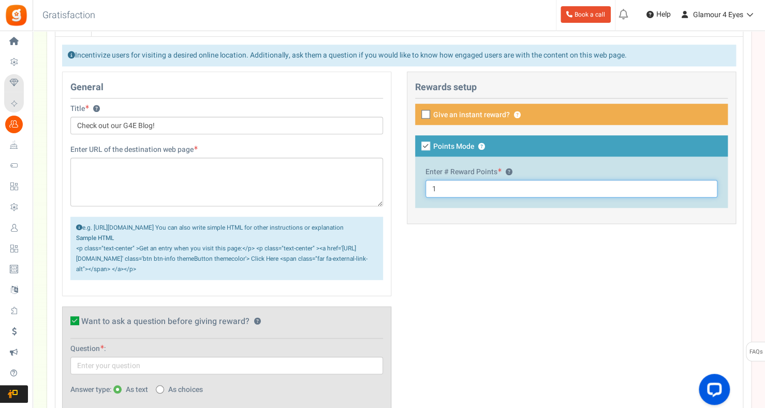
drag, startPoint x: 452, startPoint y: 186, endPoint x: 419, endPoint y: 186, distance: 33.1
click at [419, 186] on div "Enter # Reward Points ? 1" at bounding box center [571, 181] width 313 height 51
type input "100"
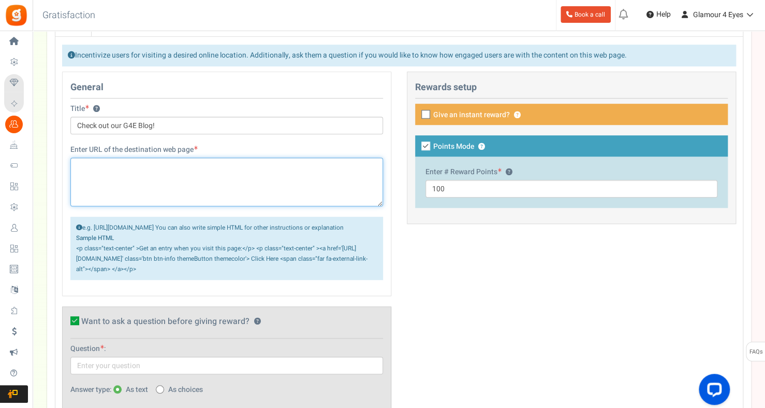
click at [175, 177] on textarea at bounding box center [226, 181] width 313 height 49
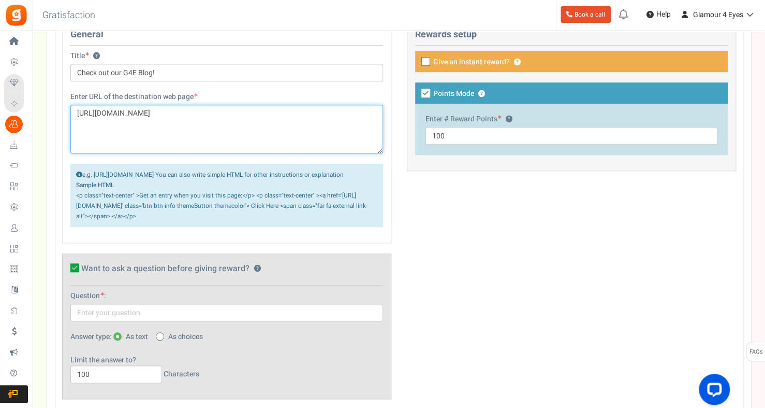
scroll to position [446, 0]
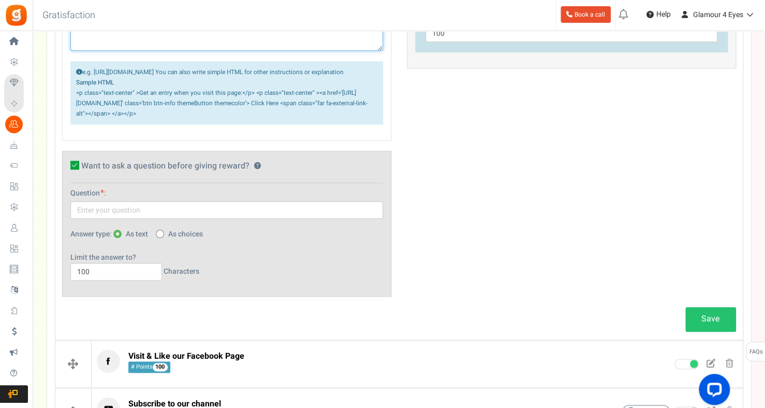
type textarea "[URL][DOMAIN_NAME]"
click at [75, 169] on icon at bounding box center [74, 165] width 9 height 9
click at [67, 170] on input "Want to ask a question before giving reward? ?" at bounding box center [63, 167] width 7 height 7
checkbox input "false"
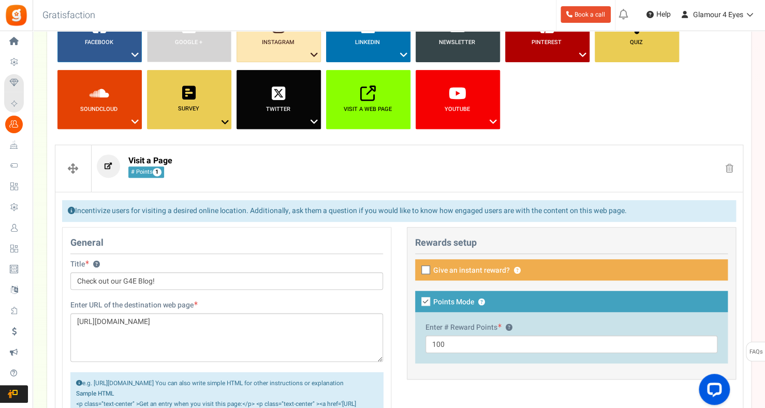
scroll to position [394, 0]
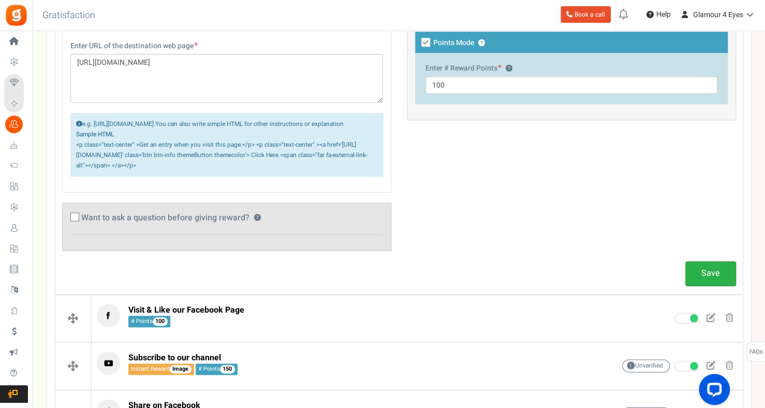
click at [716, 283] on link "Save" at bounding box center [711, 273] width 51 height 24
